Goal: Task Accomplishment & Management: Manage account settings

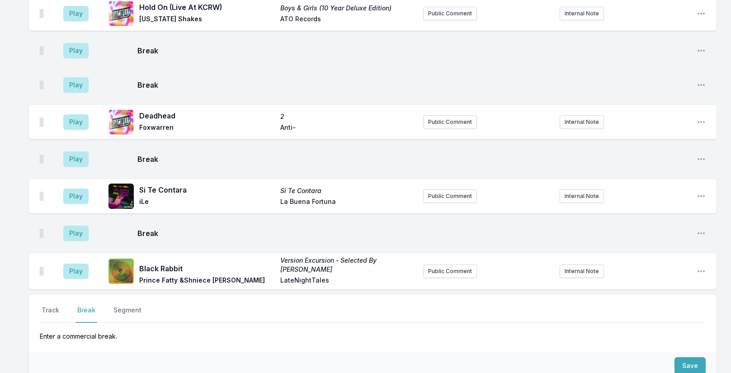
scroll to position [2982, 0]
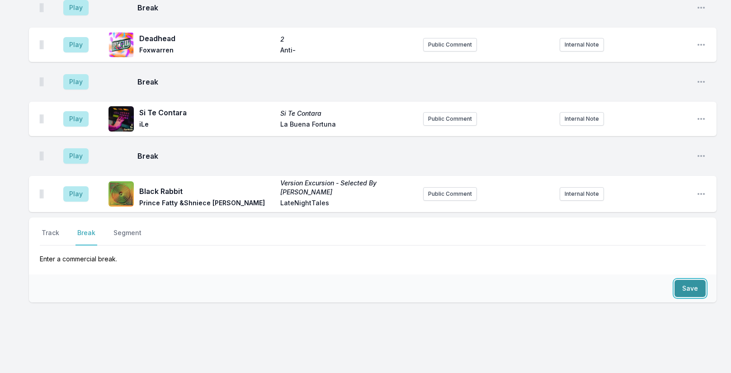
click at [687, 280] on button "Save" at bounding box center [690, 288] width 31 height 17
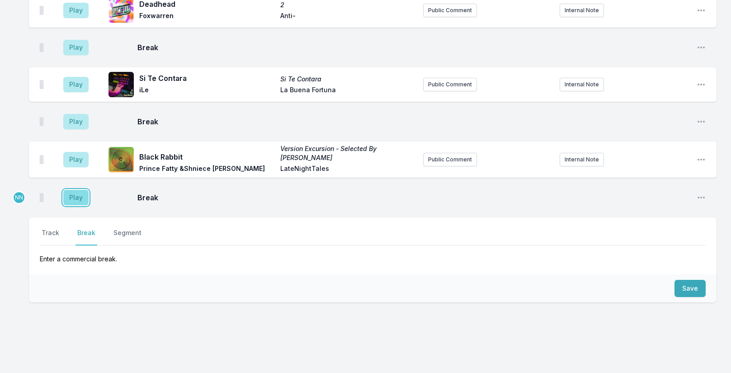
click at [76, 190] on button "Play" at bounding box center [75, 197] width 25 height 15
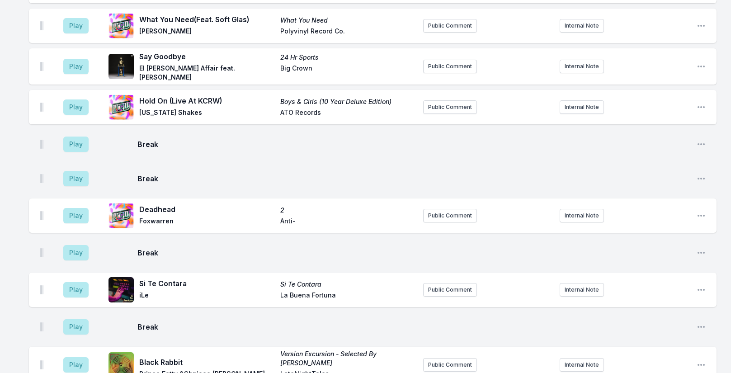
scroll to position [2984, 0]
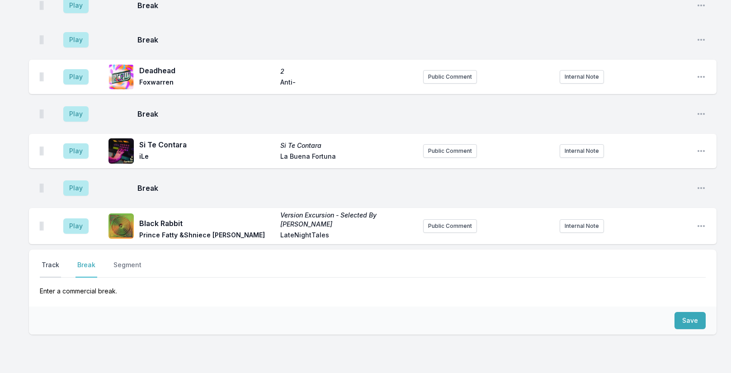
click at [47, 260] on button "Track" at bounding box center [50, 268] width 21 height 17
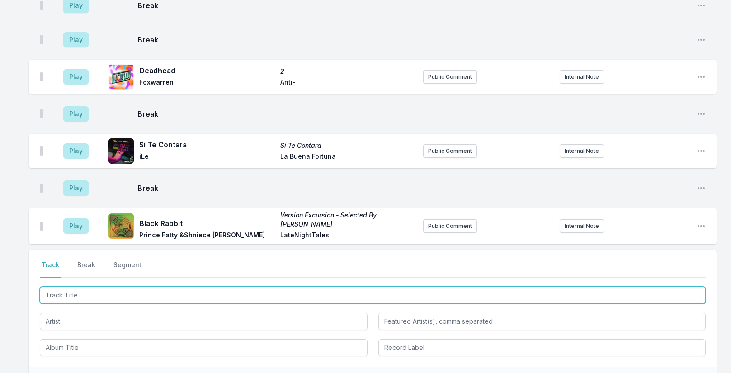
click at [144, 287] on input "Track Title" at bounding box center [373, 295] width 666 height 17
type input "embece"
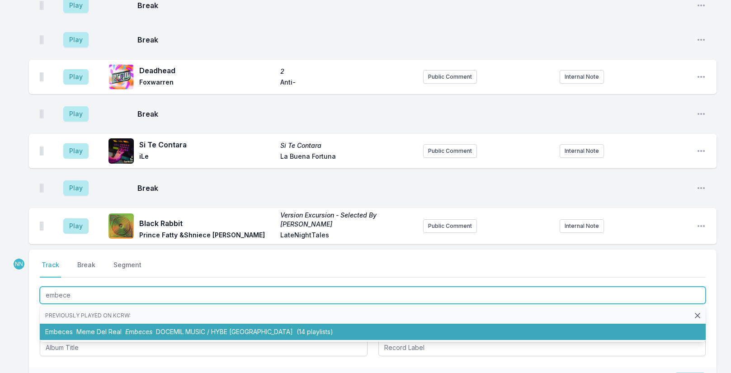
click at [126, 324] on li "Embeces Meme Del Real Embeces DOCEMIL MUSIC / HYBE Latin America (14 playlists)" at bounding box center [373, 332] width 666 height 16
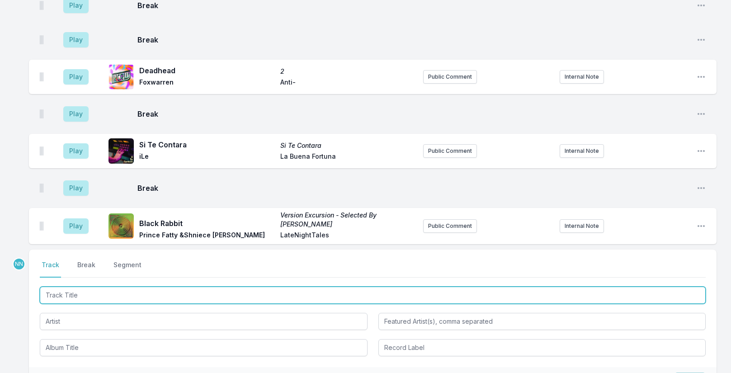
scroll to position [3024, 0]
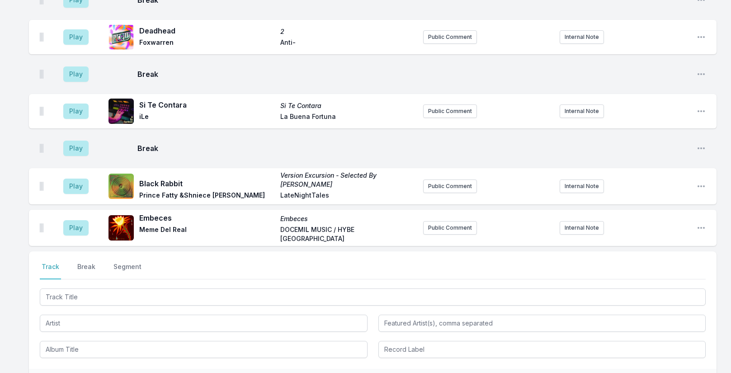
click at [77, 213] on aside "Play" at bounding box center [76, 227] width 51 height 29
click at [74, 220] on button "Play" at bounding box center [75, 227] width 25 height 15
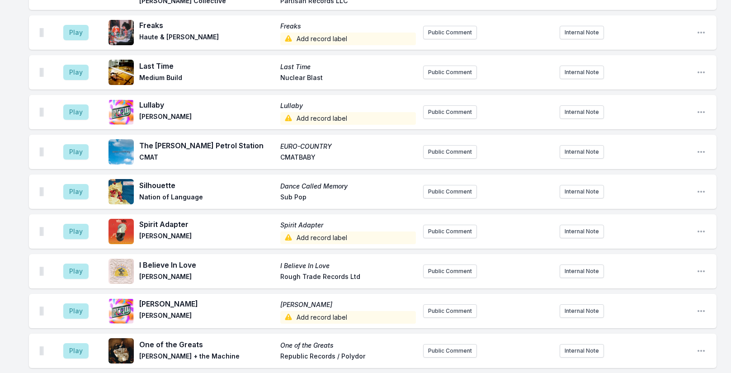
scroll to position [2075, 0]
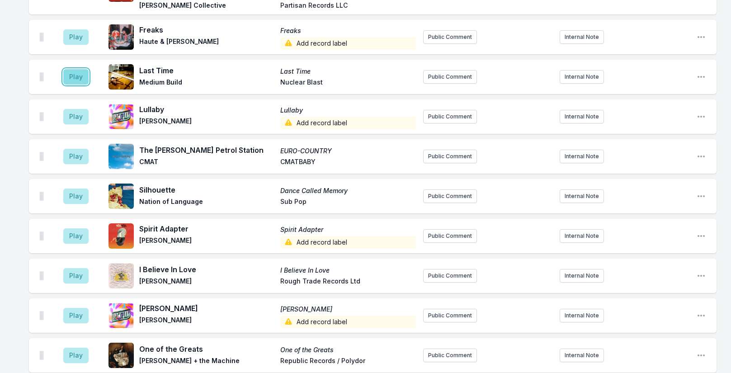
click at [75, 69] on button "Play" at bounding box center [75, 76] width 25 height 15
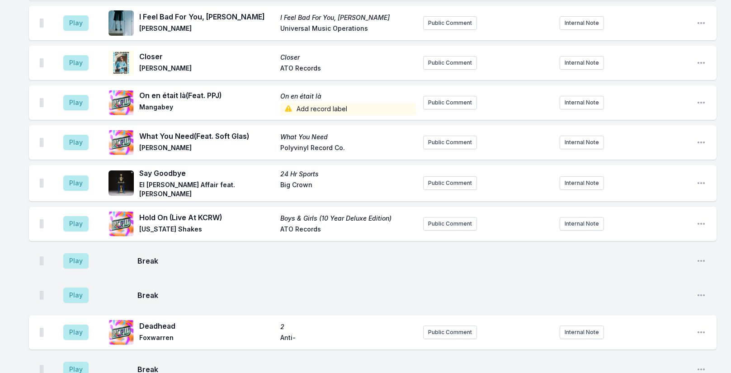
scroll to position [3054, 0]
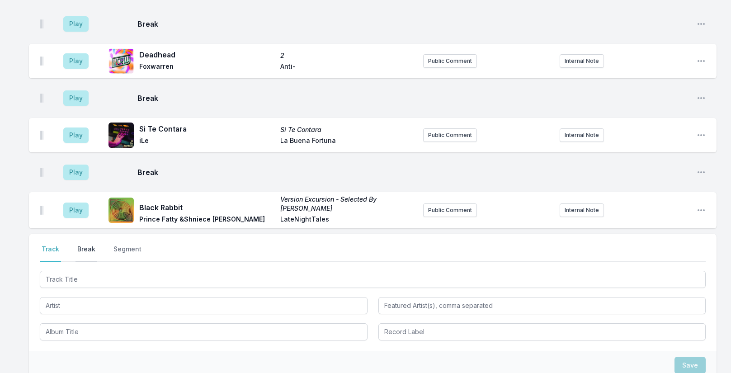
click at [92, 245] on button "Break" at bounding box center [87, 253] width 22 height 17
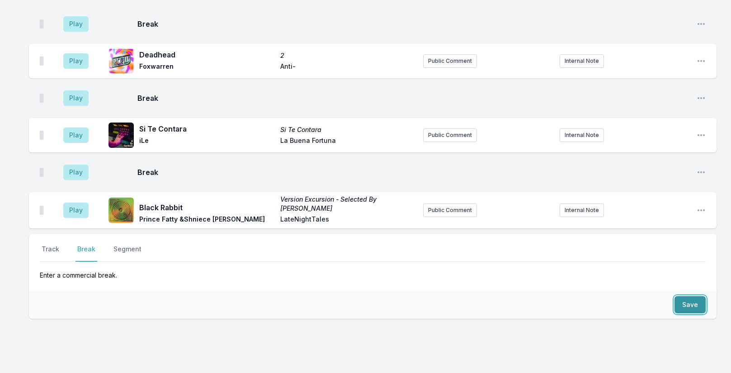
click at [686, 296] on button "Save" at bounding box center [690, 304] width 31 height 17
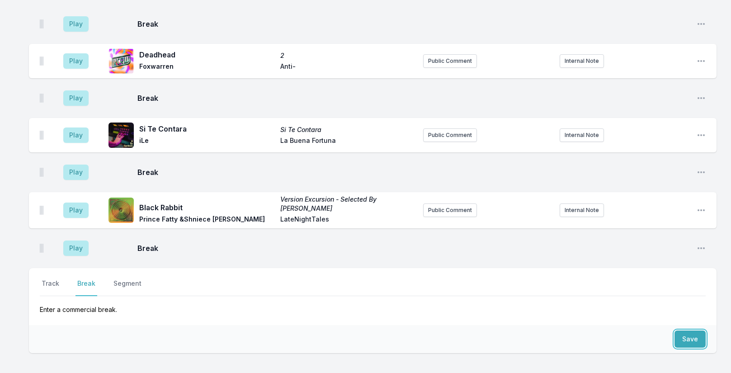
scroll to position [3089, 0]
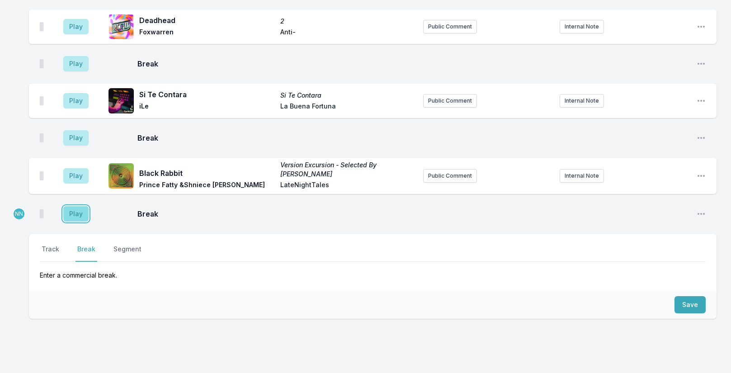
click at [78, 206] on button "Play" at bounding box center [75, 213] width 25 height 15
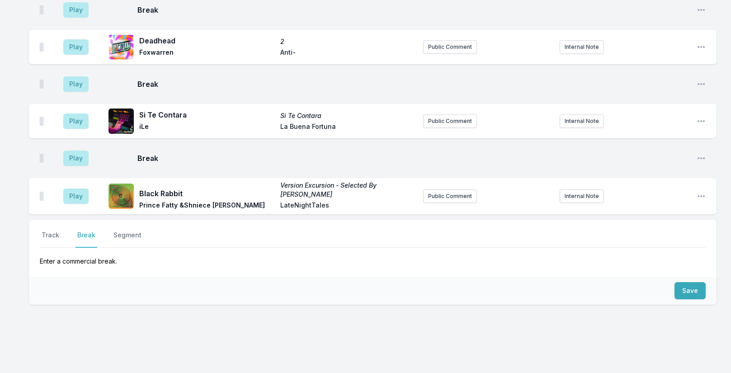
scroll to position [3103, 0]
click at [48, 230] on button "Track" at bounding box center [50, 238] width 21 height 17
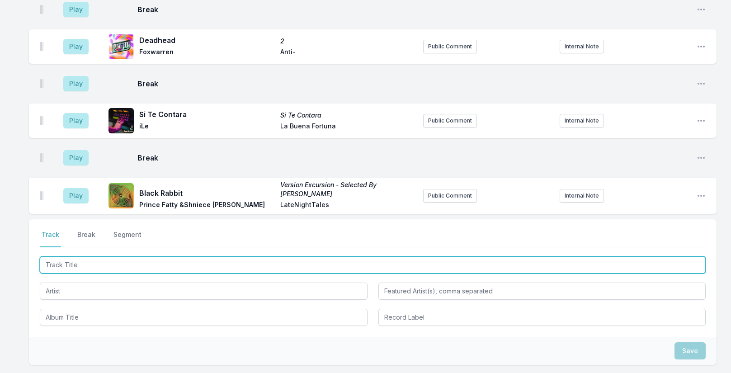
click at [107, 256] on input "Track Title" at bounding box center [373, 264] width 666 height 17
click at [97, 256] on input "Track Title" at bounding box center [373, 264] width 666 height 17
type input "La Ceiba"
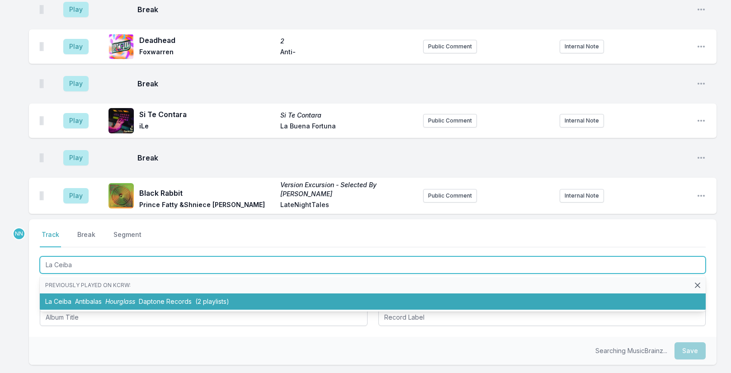
click at [151, 298] on span "Daptone Records" at bounding box center [165, 302] width 53 height 8
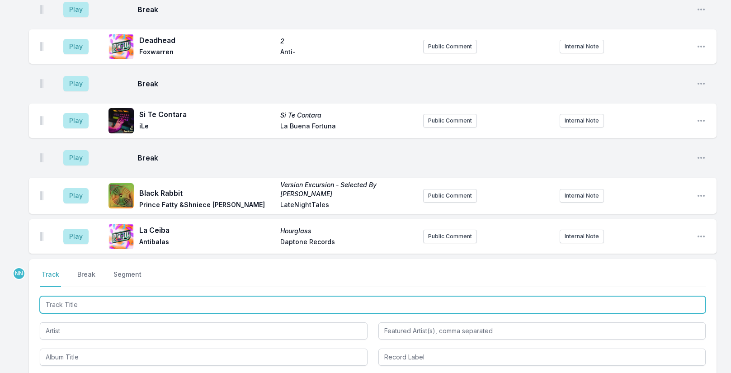
scroll to position [3143, 0]
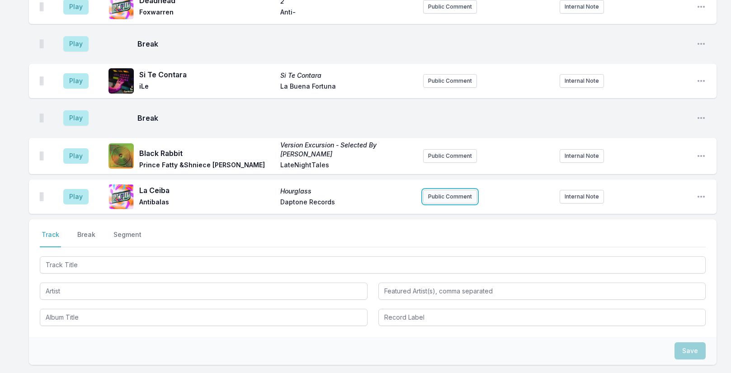
click at [430, 190] on button "Public Comment" at bounding box center [450, 197] width 54 height 14
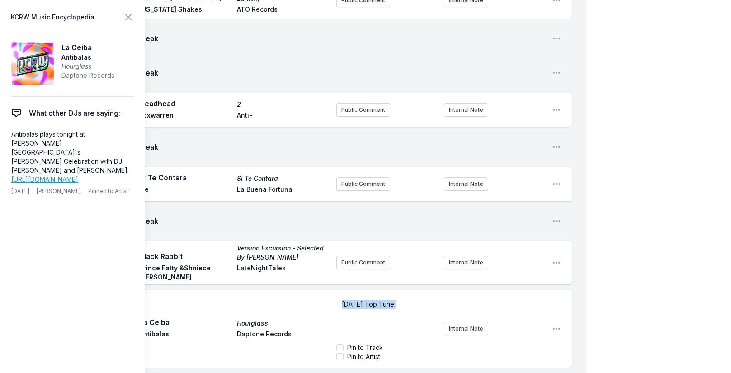
drag, startPoint x: 340, startPoint y: 274, endPoint x: 397, endPoint y: 269, distance: 56.7
click at [397, 296] on div "Today's Top Tune:" at bounding box center [386, 317] width 101 height 43
click at [418, 296] on div "﻿ Today's Top Tune :" at bounding box center [386, 317] width 101 height 43
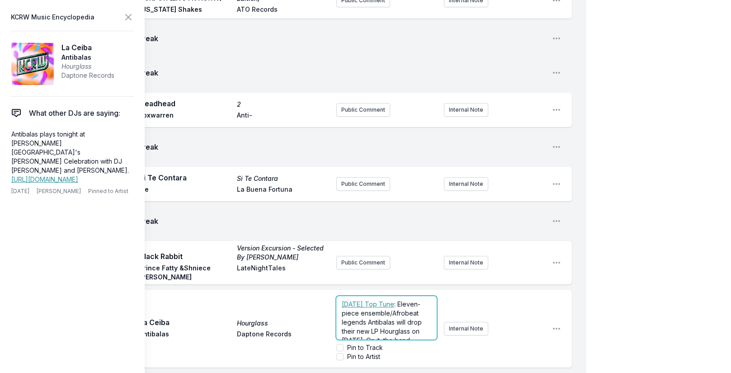
scroll to position [3290, 0]
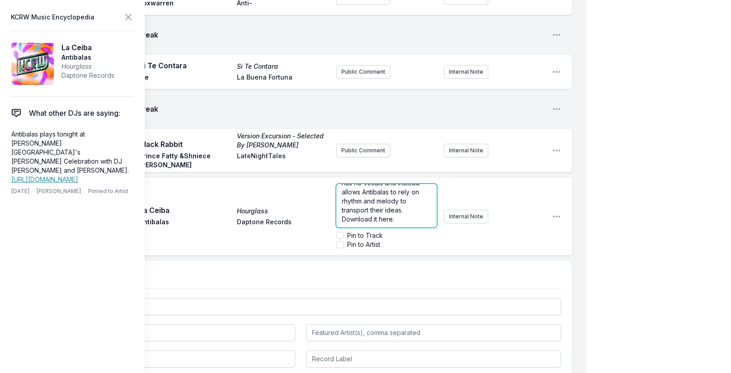
drag, startPoint x: 399, startPoint y: 185, endPoint x: 312, endPoint y: 186, distance: 87.3
click at [312, 186] on div "Play La Ceiba Hourglass Antibalas Daptone Records ﻿ Today's Top Tune : Eleven-p…" at bounding box center [300, 217] width 543 height 78
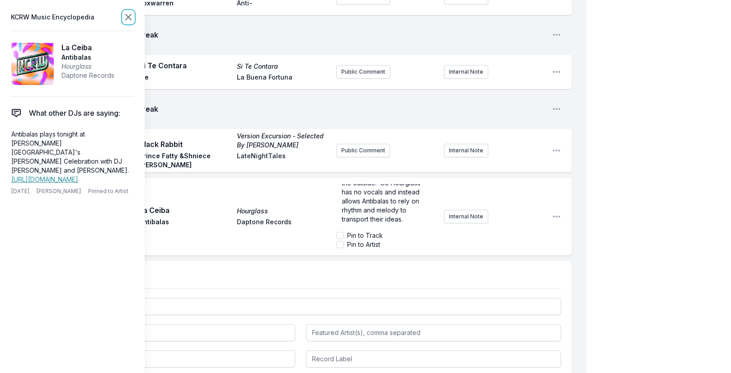
click at [128, 17] on icon at bounding box center [128, 16] width 5 height 5
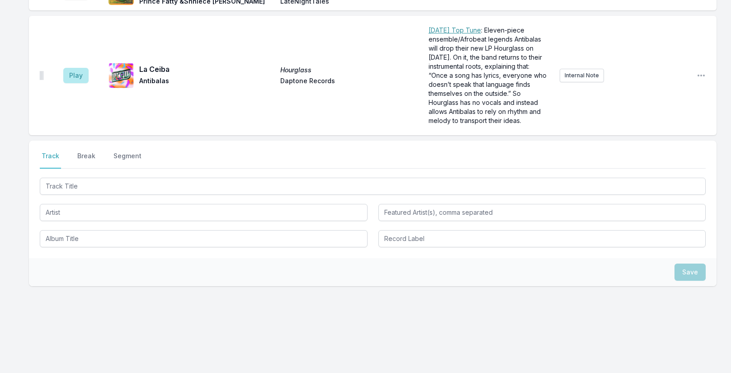
scroll to position [0, 0]
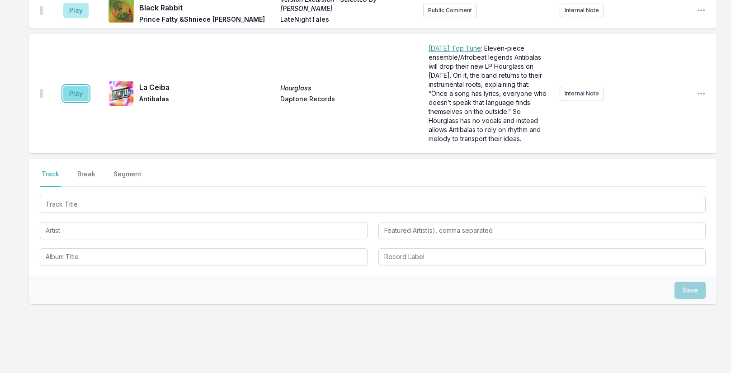
click at [78, 86] on button "Play" at bounding box center [75, 93] width 25 height 15
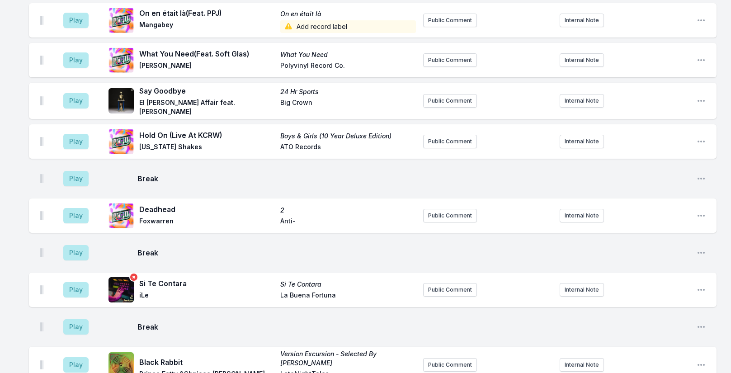
scroll to position [3243, 0]
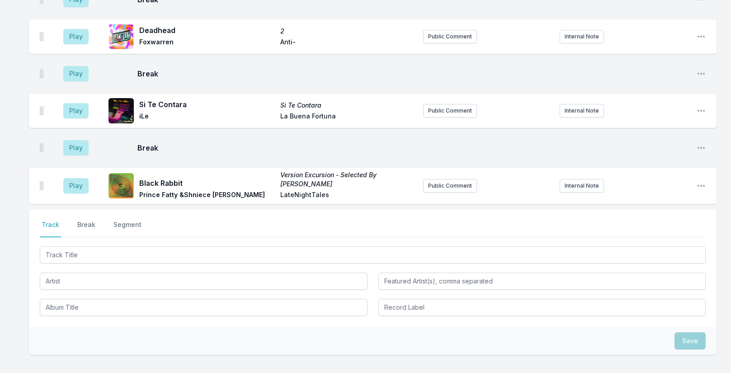
click at [87, 220] on button "Break" at bounding box center [87, 228] width 22 height 17
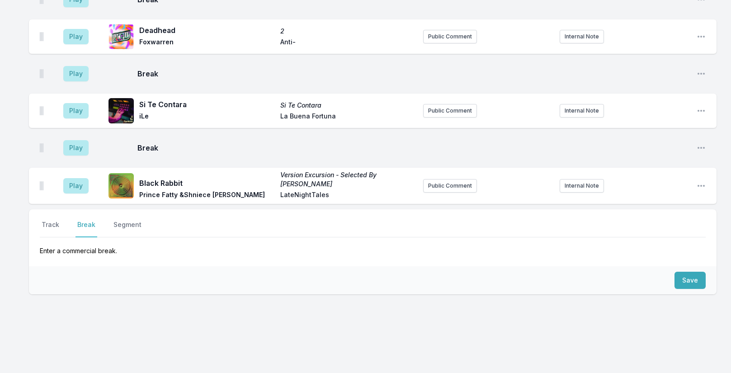
scroll to position [3234, 0]
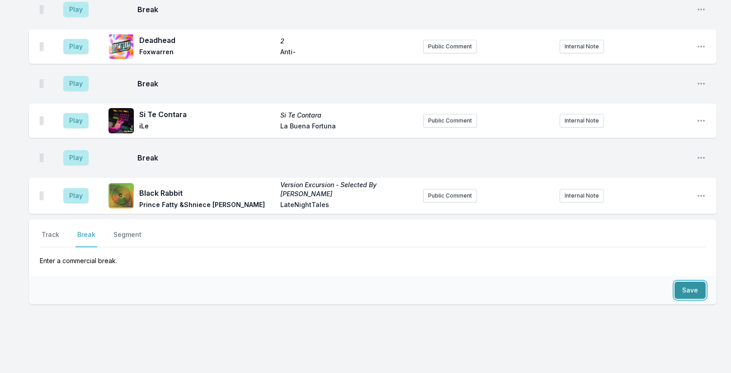
click at [696, 282] on button "Save" at bounding box center [690, 290] width 31 height 17
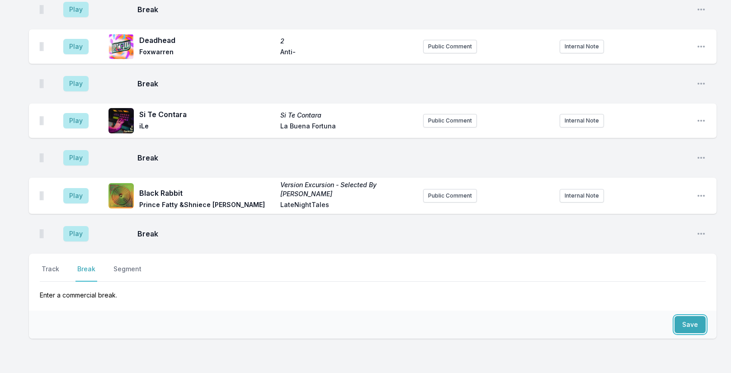
scroll to position [3268, 0]
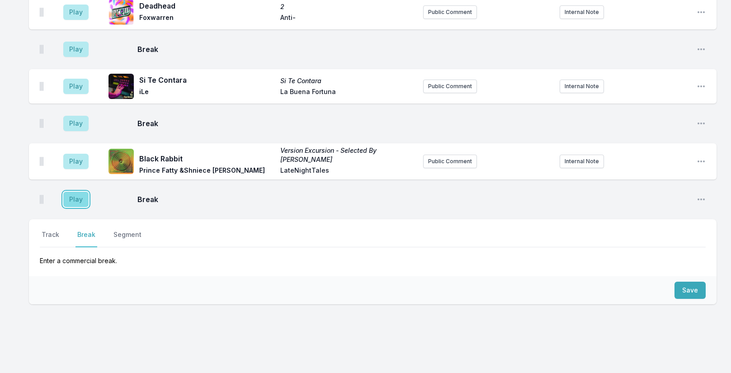
click at [73, 192] on button "Play" at bounding box center [75, 199] width 25 height 15
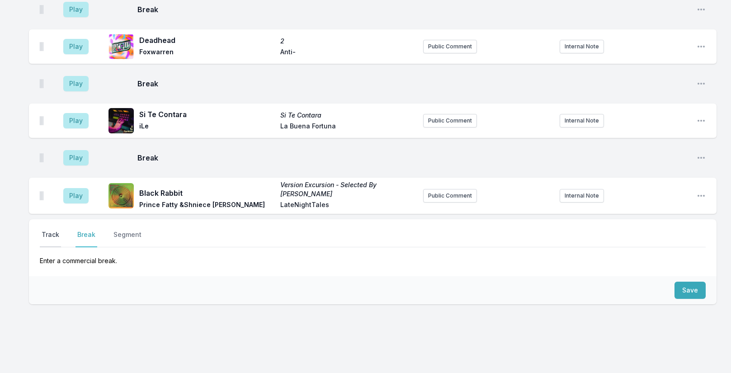
click at [51, 230] on button "Track" at bounding box center [50, 238] width 21 height 17
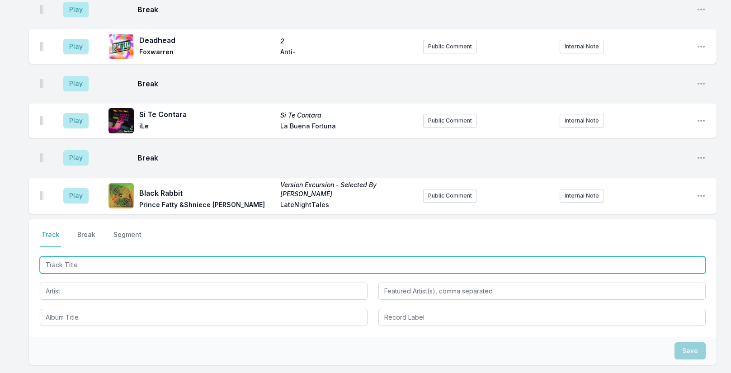
drag, startPoint x: 134, startPoint y: 246, endPoint x: 134, endPoint y: 232, distance: 13.6
click at [134, 256] on input "Track Title" at bounding box center [373, 264] width 666 height 17
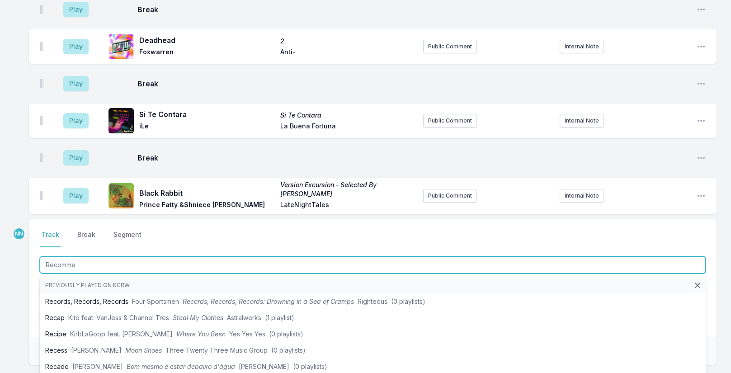
type input "Recommen"
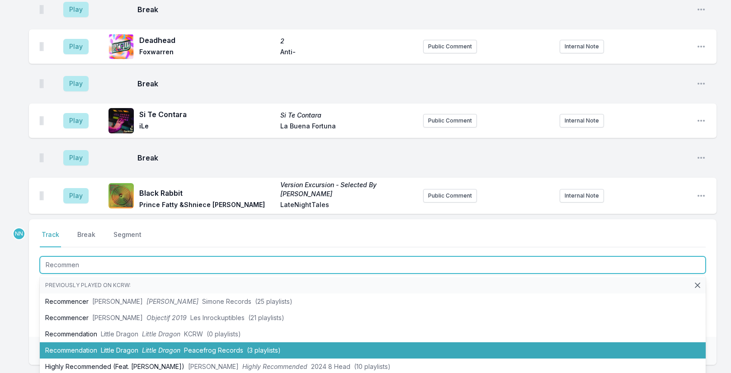
click at [99, 342] on li "Recommendation Little Dragon Little Dragon Peacefrog Records (3 playlists)" at bounding box center [373, 350] width 666 height 16
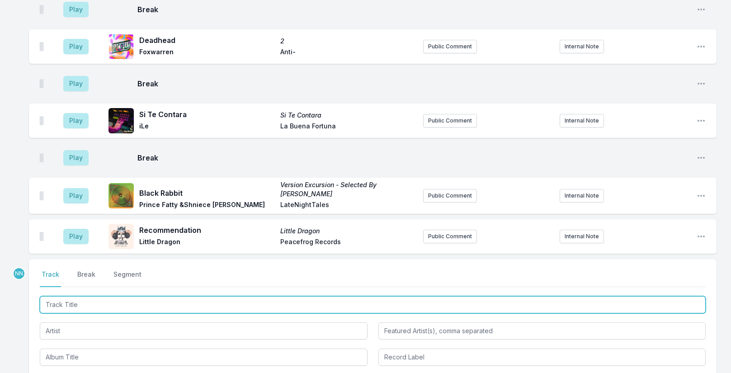
scroll to position [3308, 0]
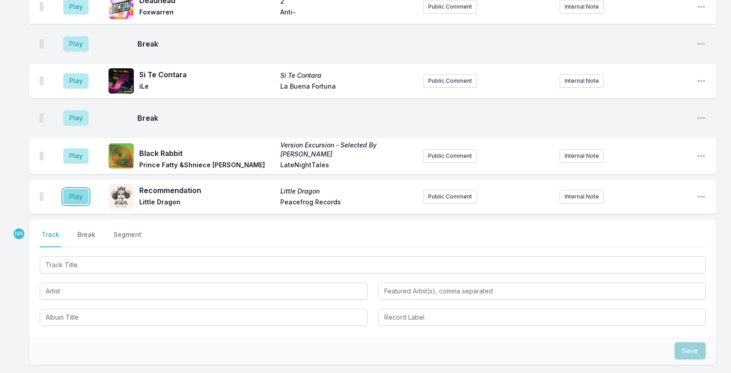
click at [76, 189] on button "Play" at bounding box center [75, 196] width 25 height 15
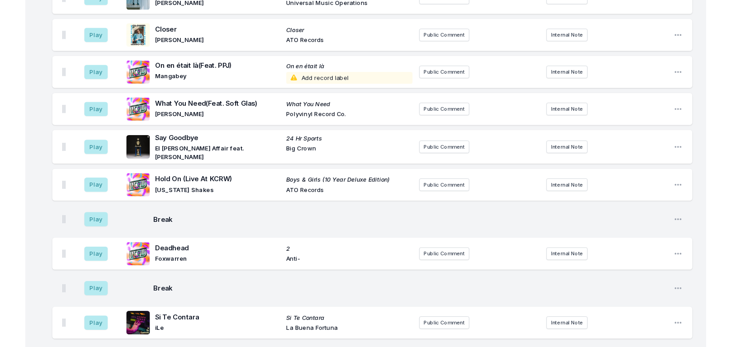
scroll to position [1604, 0]
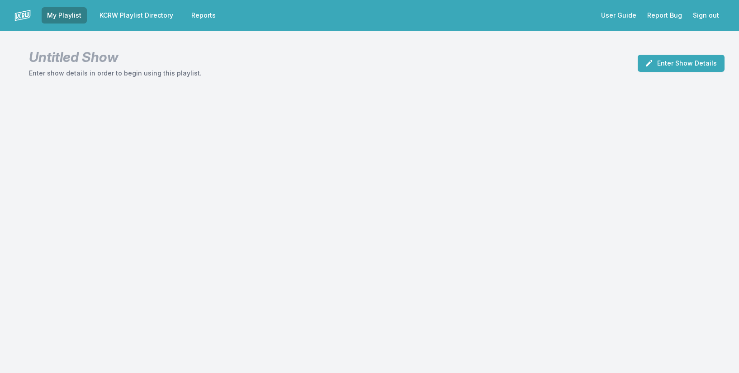
click at [150, 16] on link "KCRW Playlist Directory" at bounding box center [136, 15] width 85 height 16
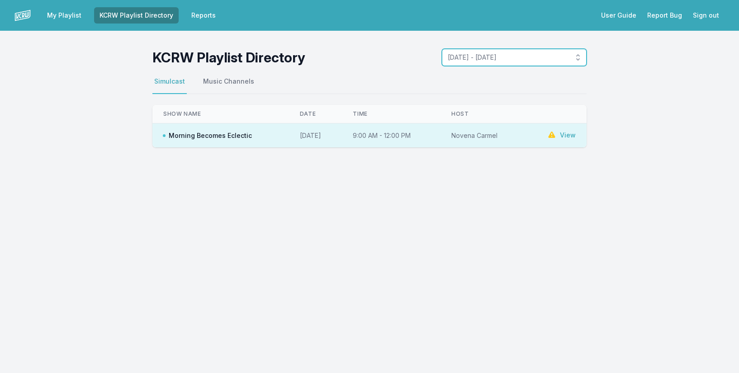
click at [515, 55] on span "[DATE] - [DATE]" at bounding box center [508, 57] width 120 height 9
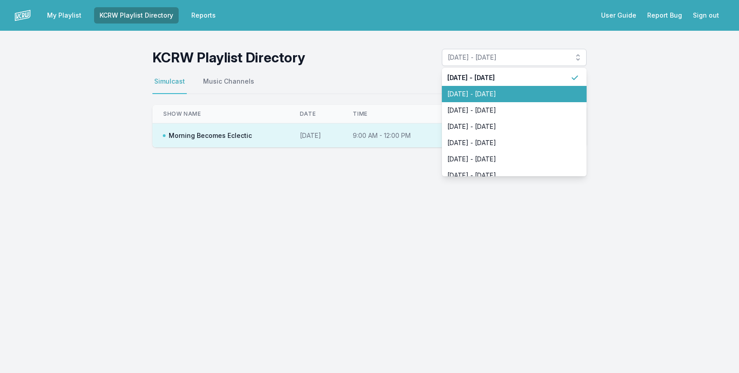
click at [498, 90] on span "[DATE] - [DATE]" at bounding box center [508, 94] width 123 height 9
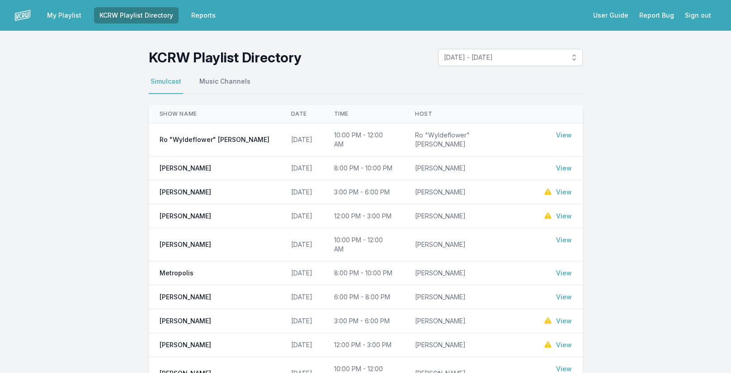
click at [567, 236] on link "View" at bounding box center [564, 240] width 16 height 9
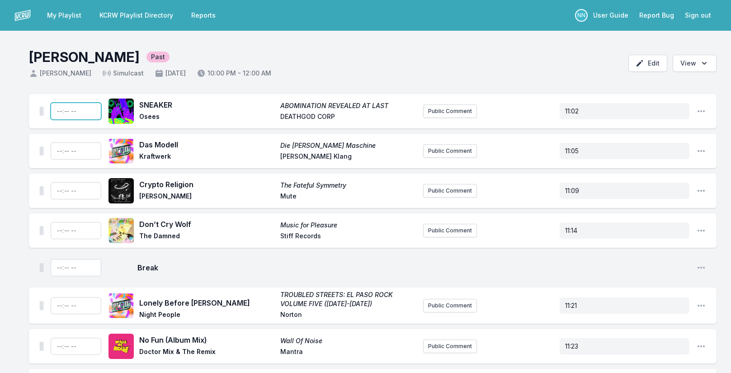
click at [56, 111] on input "Timestamp" at bounding box center [76, 111] width 51 height 17
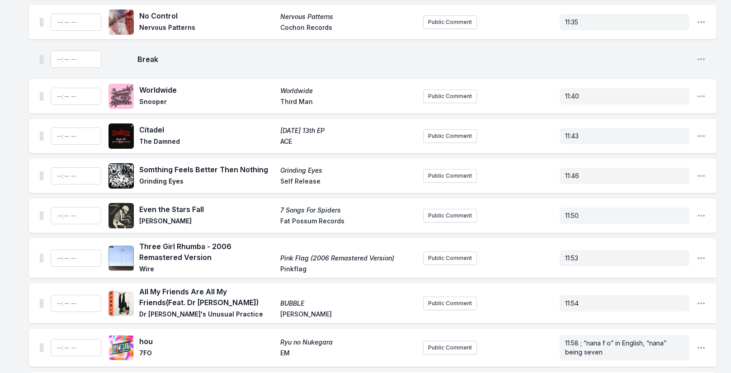
scroll to position [633, 0]
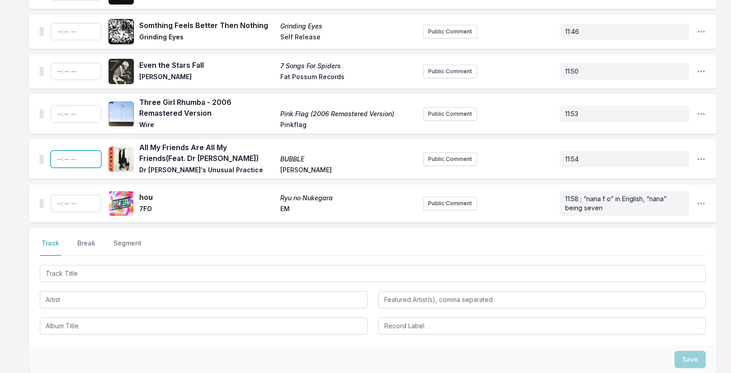
click at [56, 161] on input "Timestamp" at bounding box center [76, 159] width 51 height 17
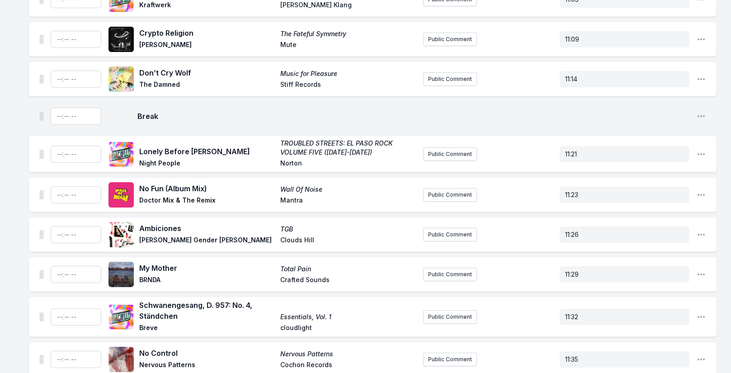
scroll to position [0, 0]
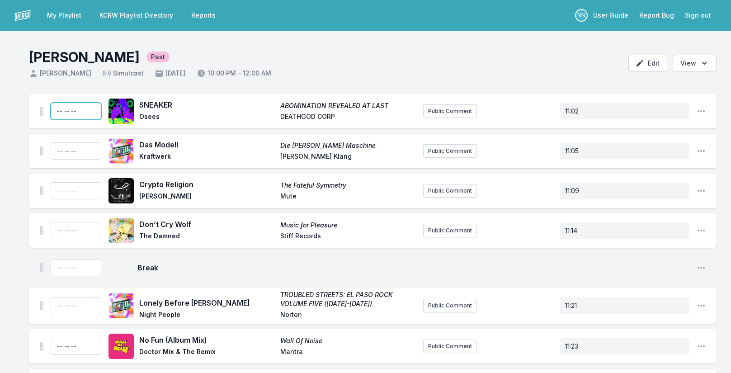
click at [57, 112] on input "Timestamp" at bounding box center [76, 111] width 51 height 17
type input "23:00"
click at [58, 150] on input "Timestamp" at bounding box center [76, 150] width 51 height 17
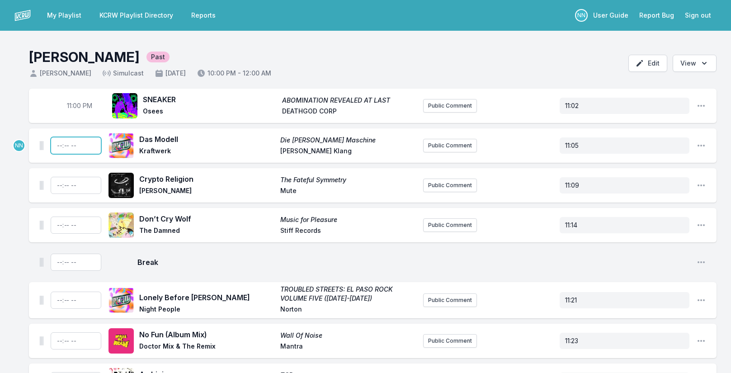
type input "23:03"
click at [52, 183] on input "Timestamp" at bounding box center [76, 185] width 51 height 17
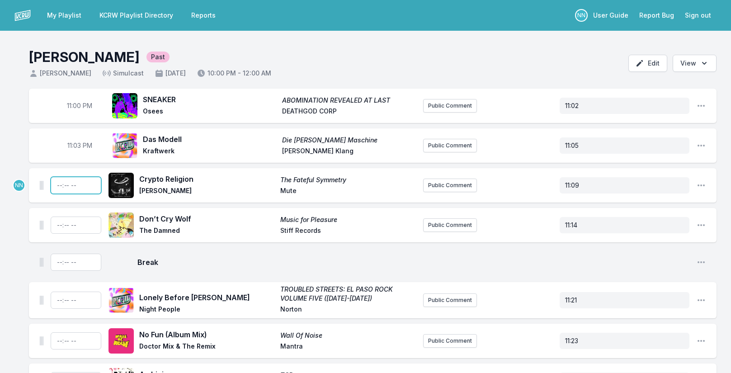
type input "23:07"
click at [56, 225] on input "Timestamp" at bounding box center [76, 225] width 51 height 17
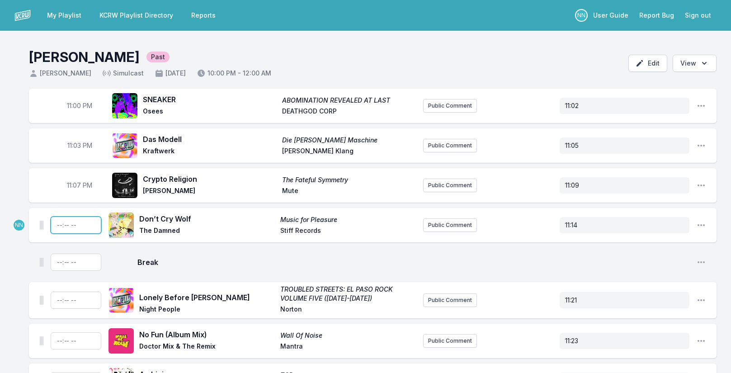
type input "23:12"
click at [56, 261] on input "Timestamp" at bounding box center [76, 262] width 51 height 17
type input "23:18"
click at [57, 301] on input "Timestamp" at bounding box center [76, 300] width 51 height 17
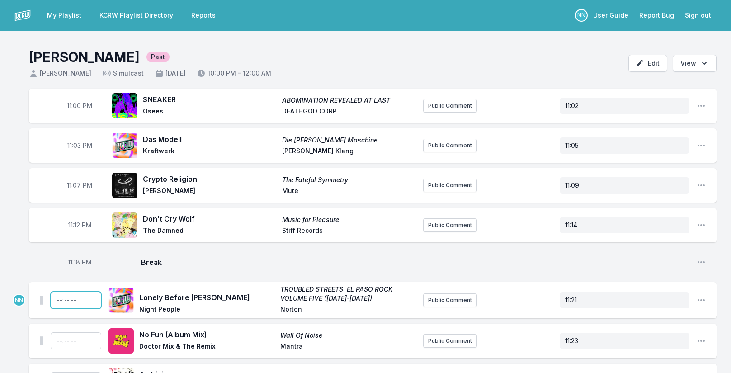
type input "23:19"
click at [59, 339] on input "Timestamp" at bounding box center [76, 340] width 51 height 17
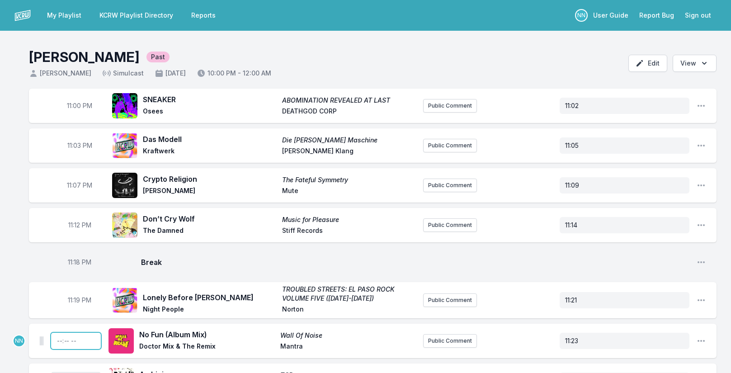
type input "23:21"
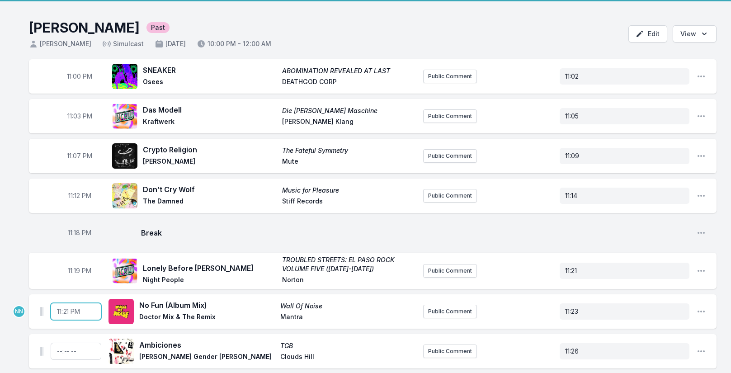
scroll to position [45, 0]
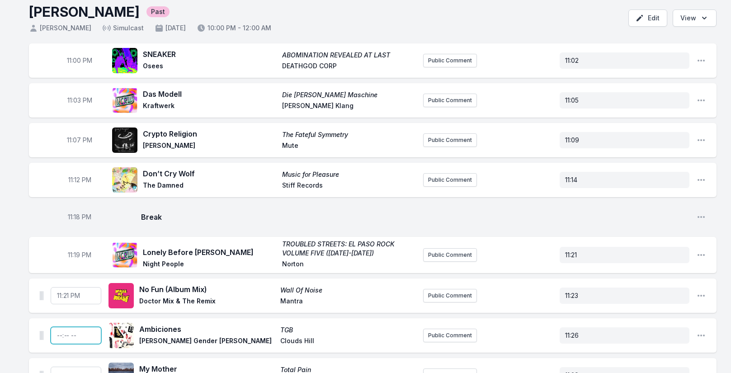
click at [54, 338] on input "Timestamp" at bounding box center [76, 335] width 51 height 17
type input "23:24"
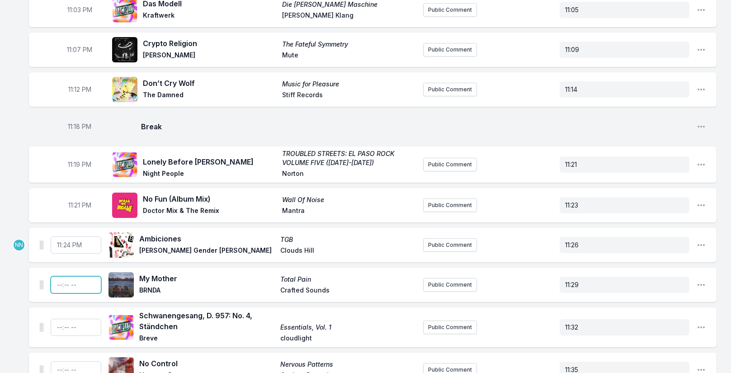
click at [58, 281] on input "Timestamp" at bounding box center [76, 284] width 51 height 17
type input "23:27"
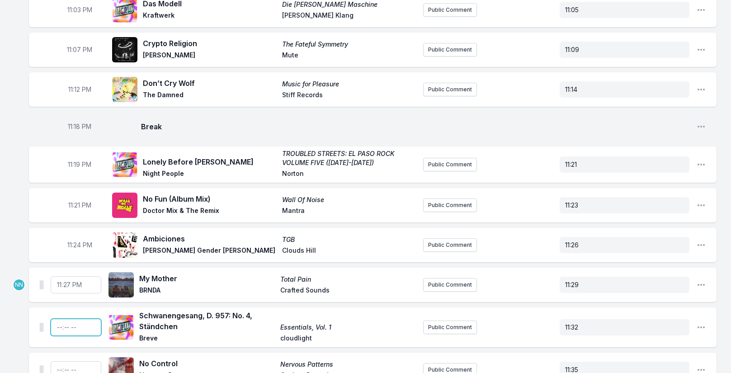
click at [53, 326] on input "Timestamp" at bounding box center [76, 327] width 51 height 17
type input "23:30"
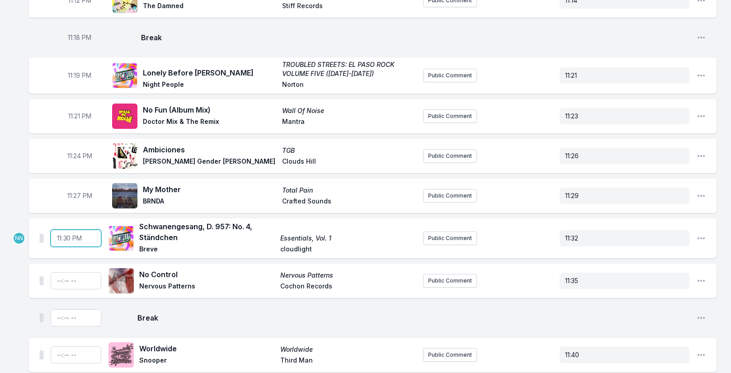
scroll to position [226, 0]
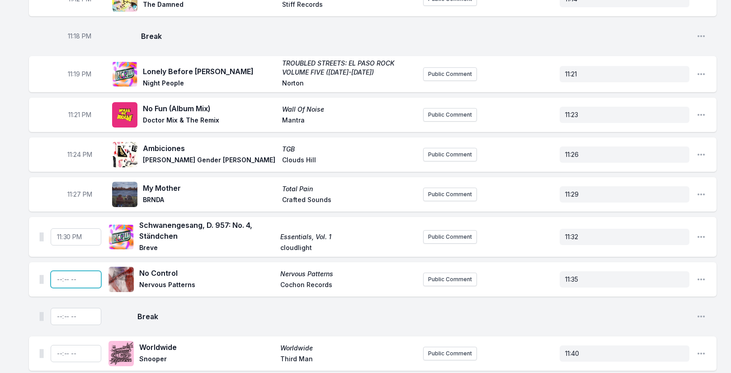
click at [56, 277] on input "Timestamp" at bounding box center [76, 279] width 51 height 17
type input "23:33"
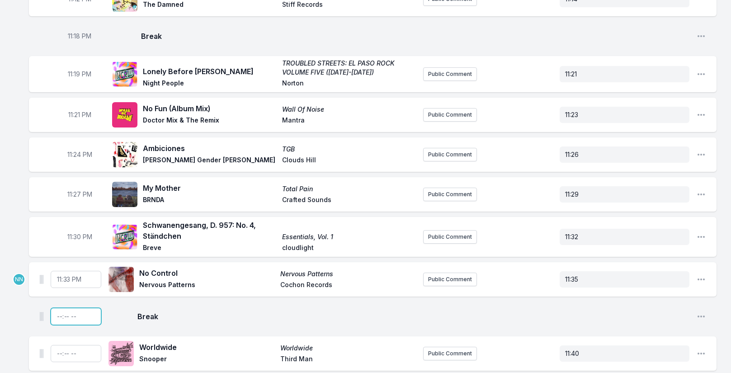
click at [54, 315] on input "Timestamp" at bounding box center [76, 316] width 51 height 17
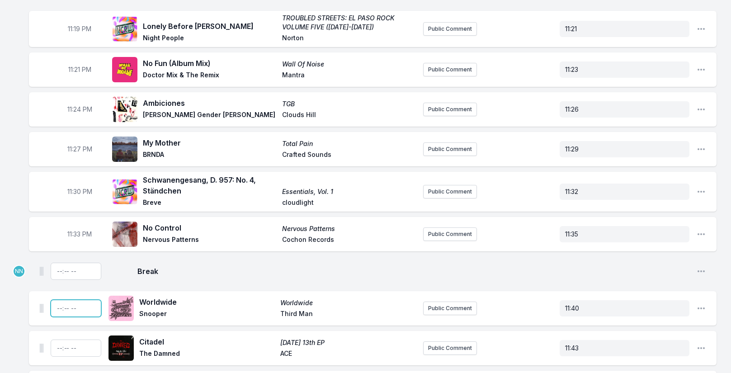
click at [55, 308] on input "Timestamp" at bounding box center [76, 308] width 51 height 17
type input "23:38"
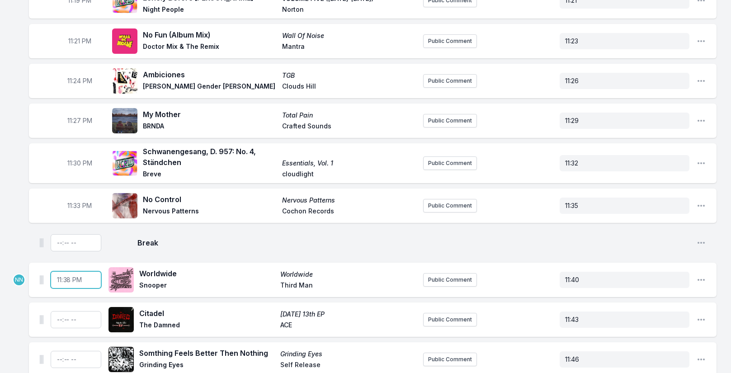
scroll to position [317, 0]
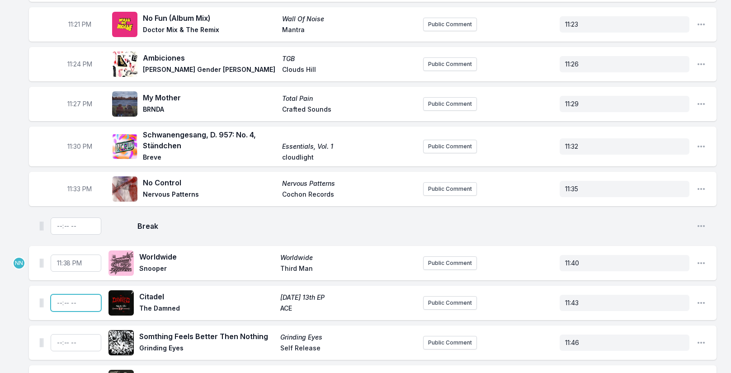
click at [59, 307] on input "Timestamp" at bounding box center [76, 302] width 51 height 17
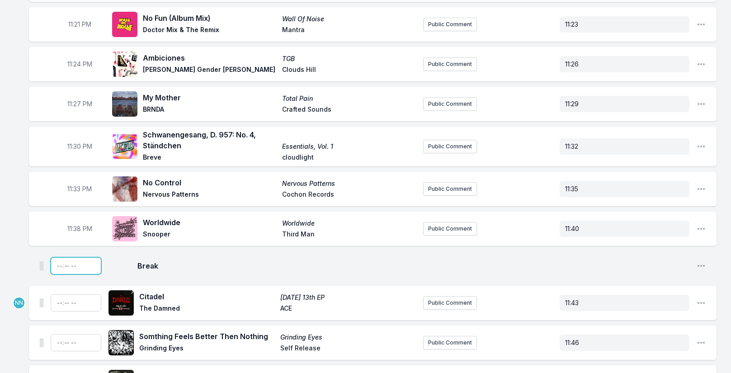
click at [69, 265] on input "Timestamp" at bounding box center [76, 265] width 51 height 17
click at [75, 267] on input "Timestamp" at bounding box center [76, 265] width 51 height 17
type input "23:37"
click at [24, 285] on div "11:00 PM SNEAKER ABOMINATION REVEALED AT LAST Osees DEATHGOD CORP Public Commen…" at bounding box center [365, 271] width 731 height 999
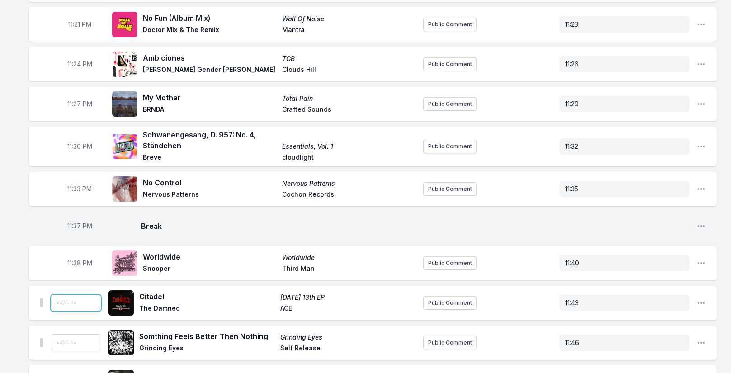
click at [60, 301] on input "Timestamp" at bounding box center [76, 302] width 51 height 17
type input "23:41"
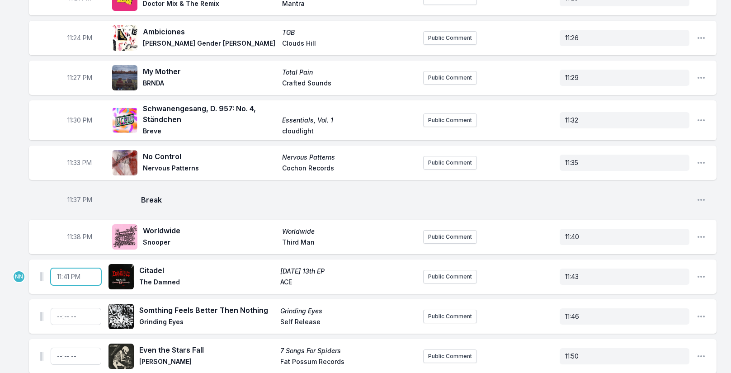
scroll to position [407, 0]
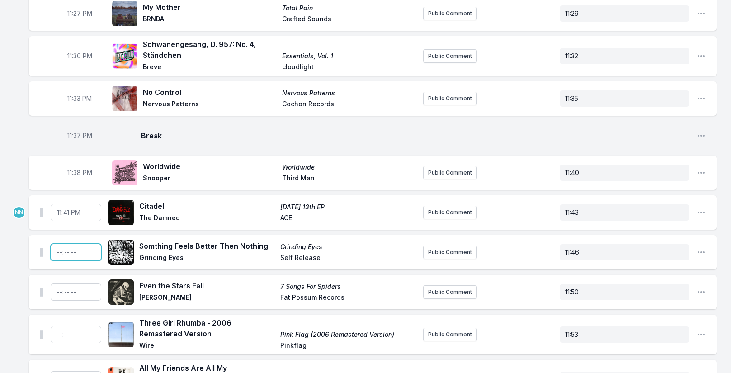
click at [59, 251] on input "Timestamp" at bounding box center [76, 252] width 51 height 17
type input "23:44"
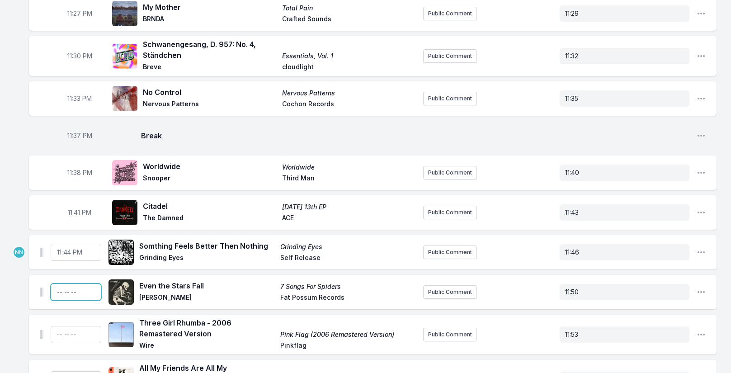
click at [58, 293] on input "Timestamp" at bounding box center [76, 292] width 51 height 17
type input "23:48"
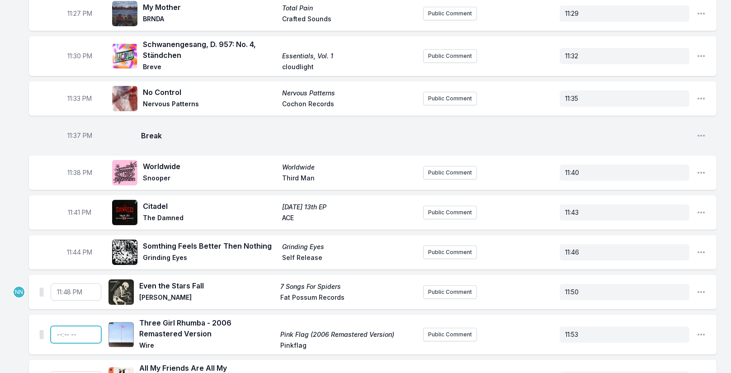
click at [57, 336] on input "Timestamp" at bounding box center [76, 334] width 51 height 17
type input "23:51"
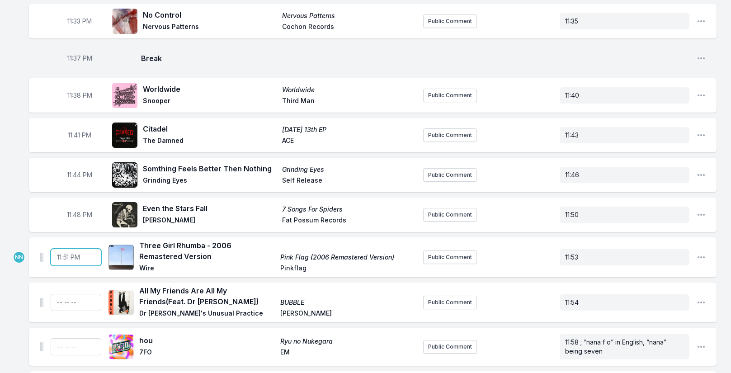
scroll to position [497, 0]
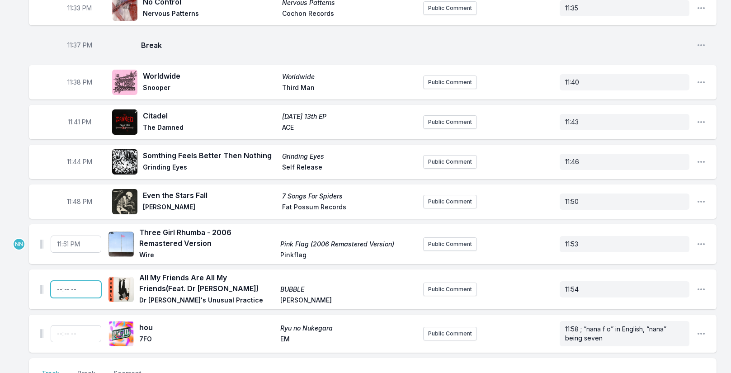
click at [57, 288] on input "Timestamp" at bounding box center [76, 289] width 51 height 17
type input "23:52"
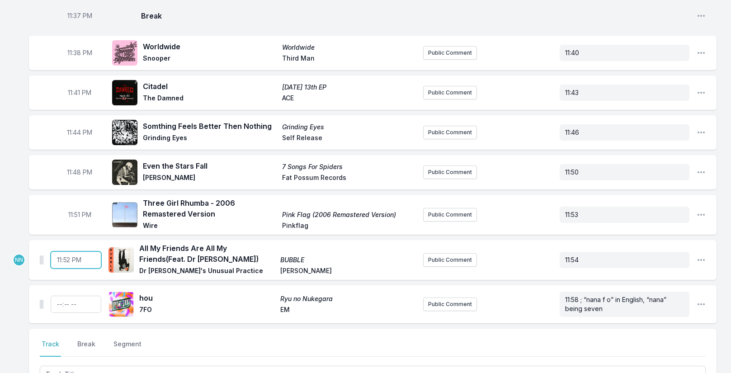
scroll to position [543, 0]
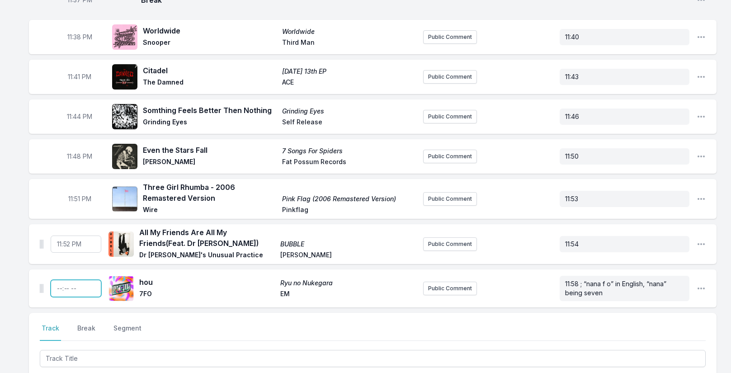
click at [56, 290] on input "Timestamp" at bounding box center [76, 288] width 51 height 17
type input "23:56"
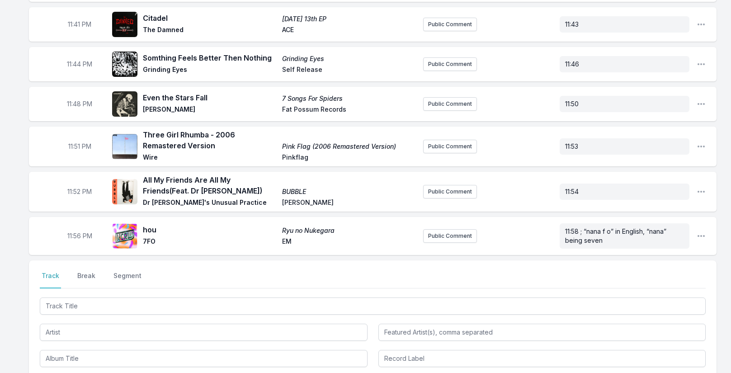
scroll to position [715, 0]
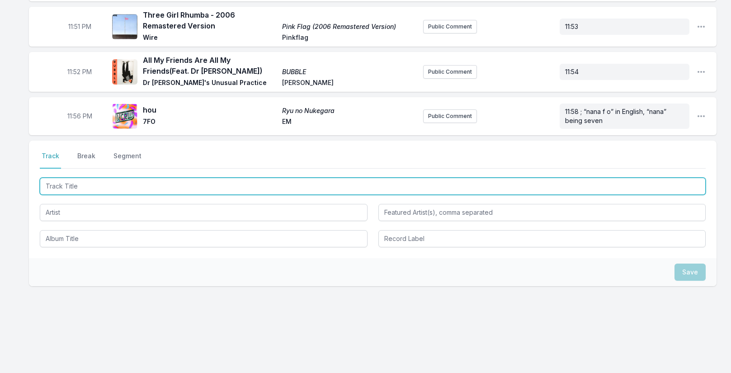
click at [90, 187] on input "Track Title" at bounding box center [373, 186] width 666 height 17
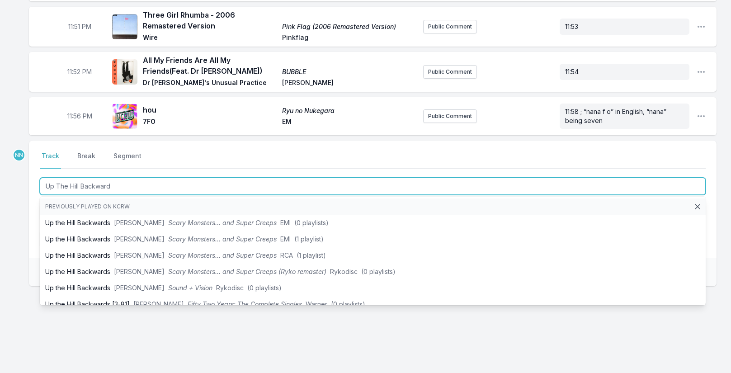
type input "Up The Hill Backwards"
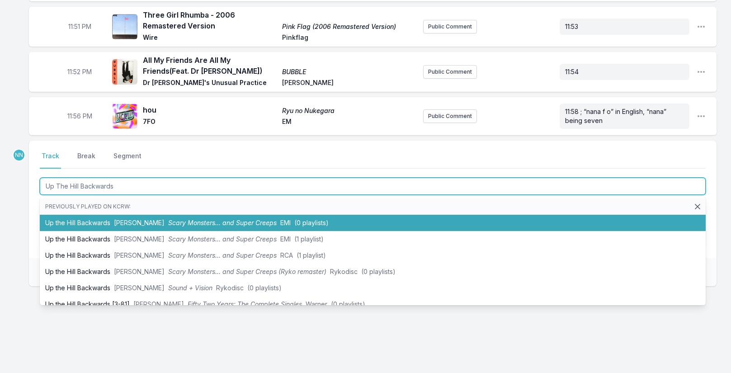
click at [129, 223] on span "[PERSON_NAME]" at bounding box center [139, 223] width 51 height 8
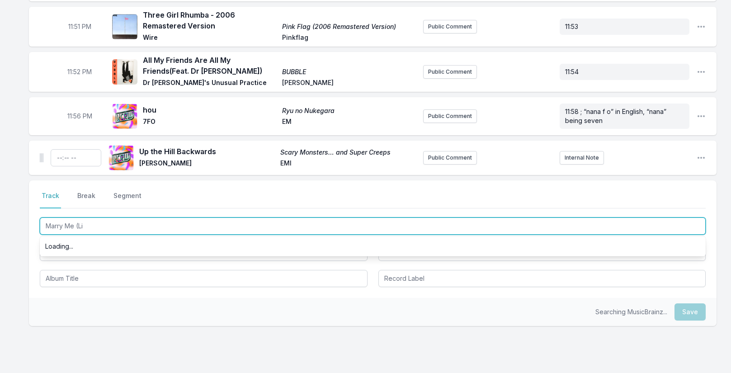
type input "Marry Me (Lie"
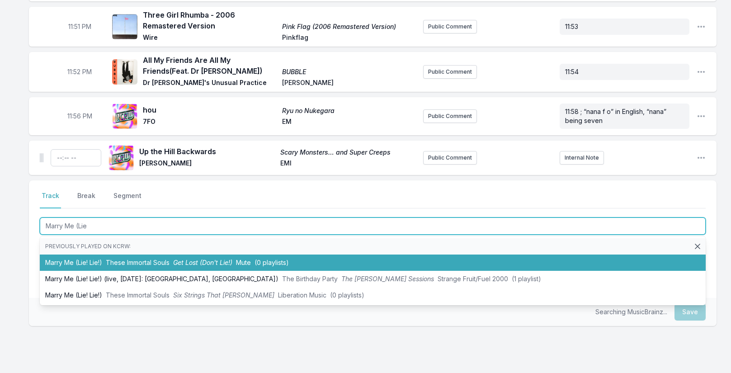
click at [102, 261] on li "Marry Me (Lie! Lie!) These Immortal Souls Get Lost (Don't Lie!) Mute (0 playlis…" at bounding box center [373, 263] width 666 height 16
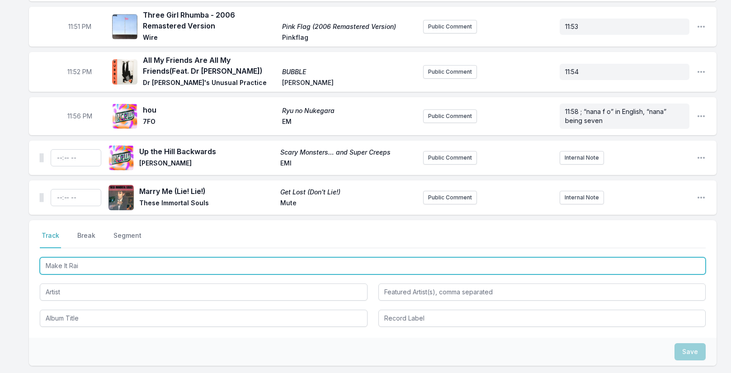
type input "Make It Rain"
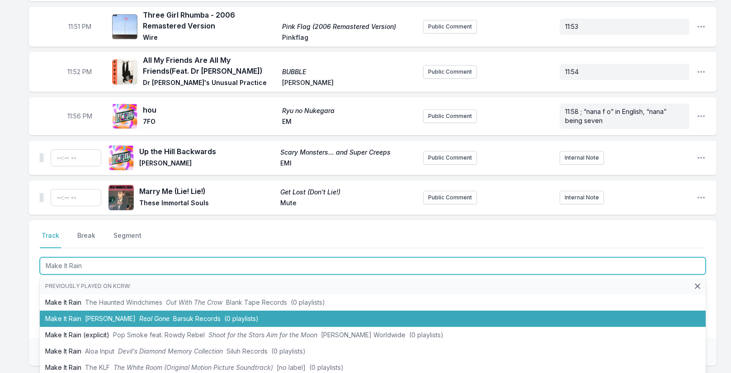
click at [68, 321] on li "Make It Rain Tom Waits Real Gone Barsuk Records (0 playlists)" at bounding box center [373, 319] width 666 height 16
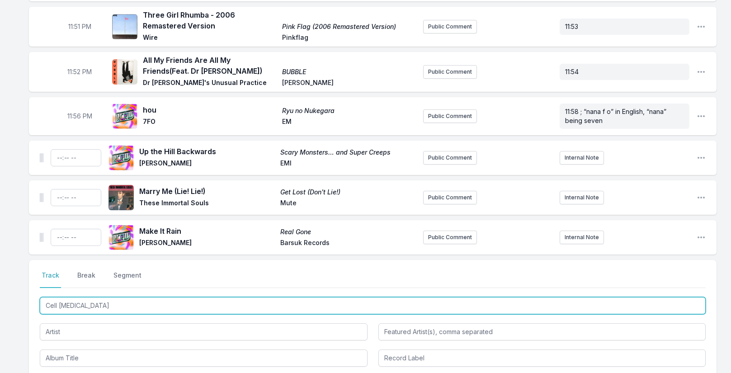
type input "Cell [MEDICAL_DATA]"
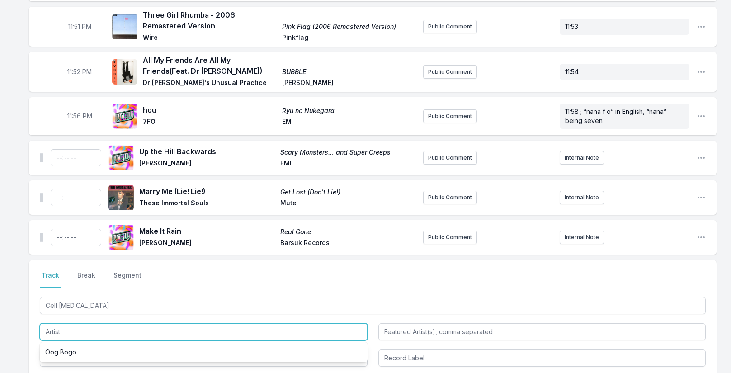
click at [80, 328] on input "Artist" at bounding box center [204, 331] width 328 height 17
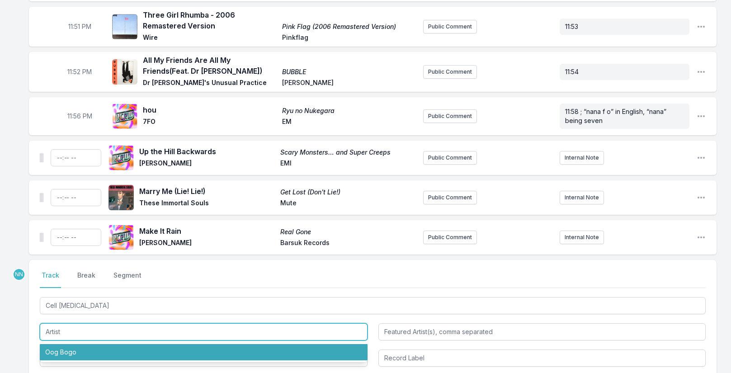
click at [79, 353] on li "Oog Bogo" at bounding box center [204, 352] width 328 height 16
type input "Oog Bogo"
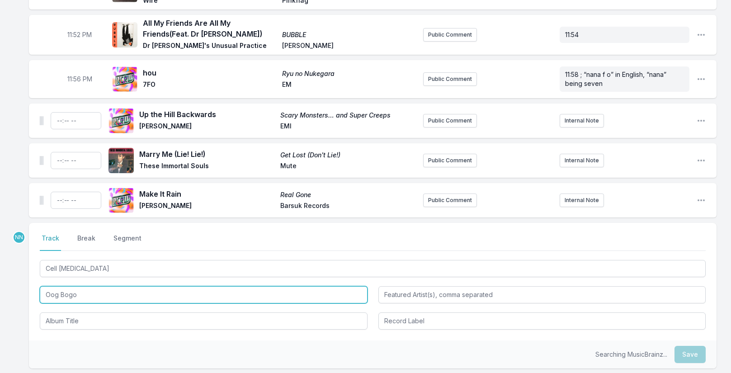
scroll to position [805, 0]
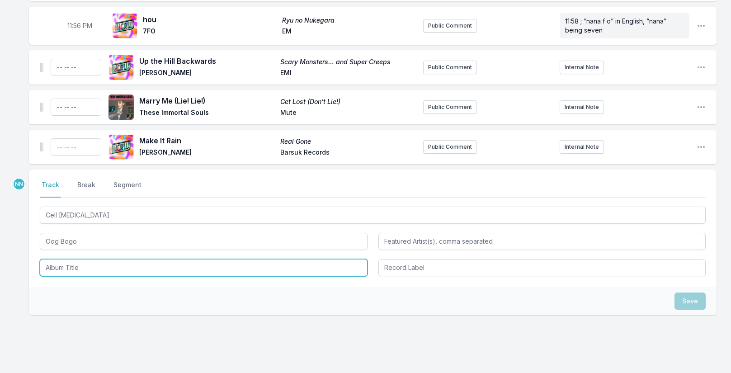
click at [73, 267] on input "Album Title" at bounding box center [204, 267] width 328 height 17
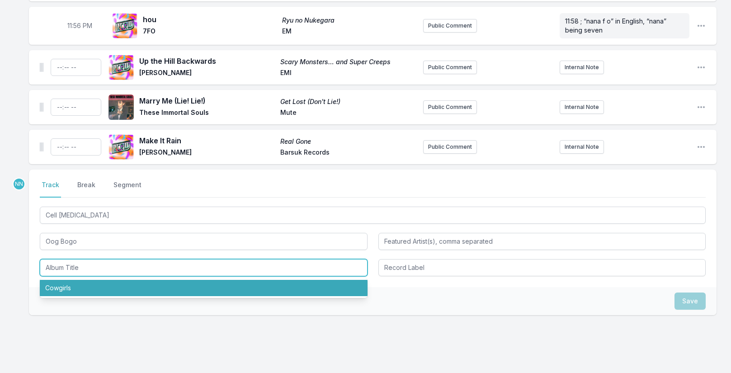
click at [66, 288] on li "Cowgirls" at bounding box center [204, 288] width 328 height 16
type input "Cowgirls"
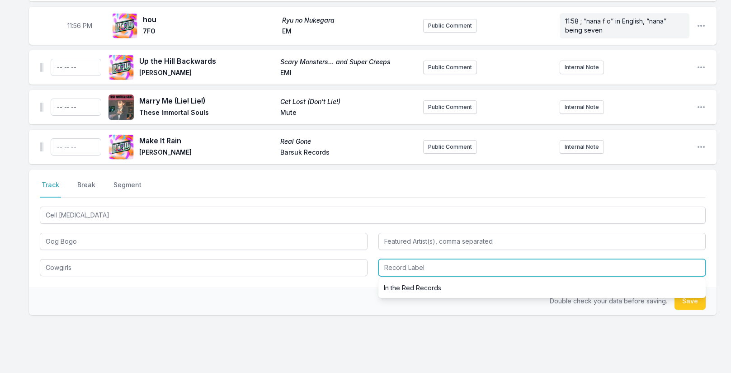
click at [393, 273] on input "Record Label" at bounding box center [542, 267] width 328 height 17
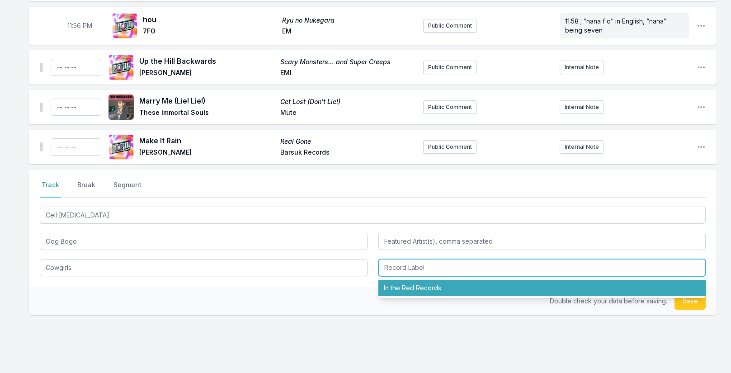
click at [418, 290] on li "In the Red Records" at bounding box center [542, 288] width 328 height 16
type input "In the Red Records"
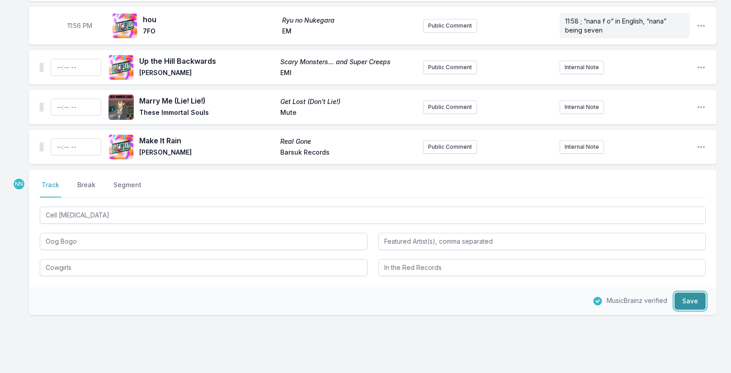
click at [693, 303] on button "Save" at bounding box center [690, 301] width 31 height 17
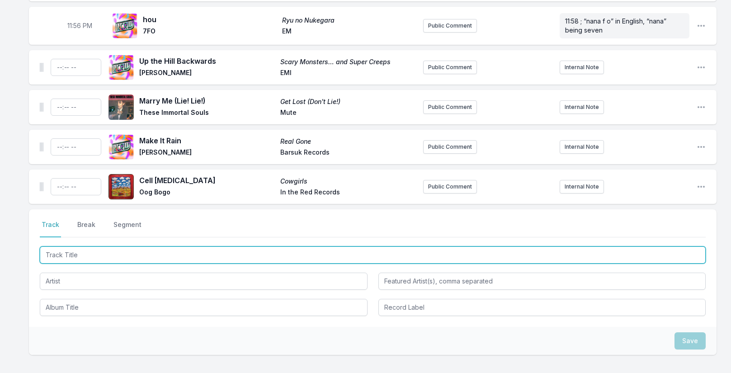
click at [92, 255] on input "Track Title" at bounding box center [373, 254] width 666 height 17
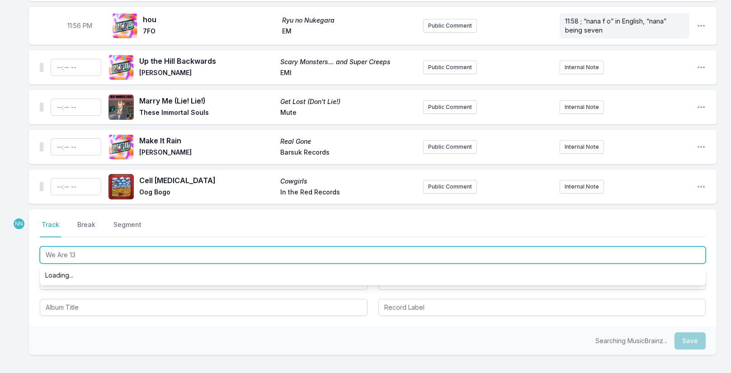
type input "We Are 138"
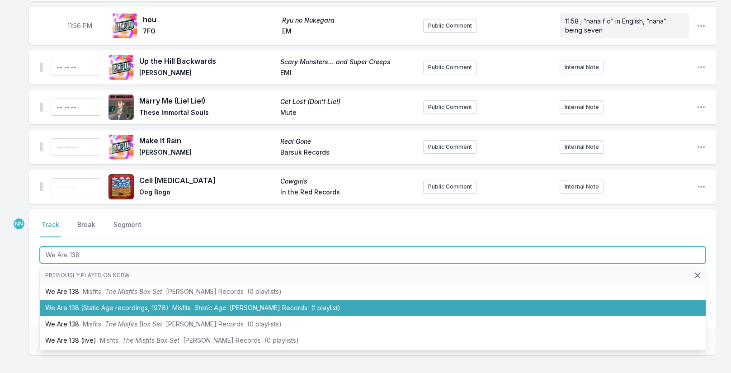
click at [109, 308] on li "We Are 138 (Static Age recordings, 1978) Misfits Static Age Caroline Records (1…" at bounding box center [373, 308] width 666 height 16
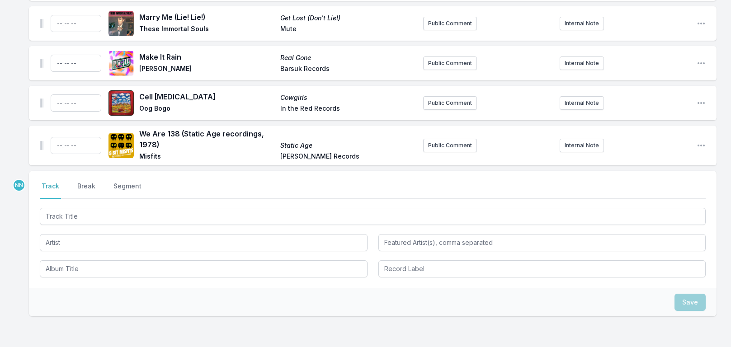
scroll to position [896, 0]
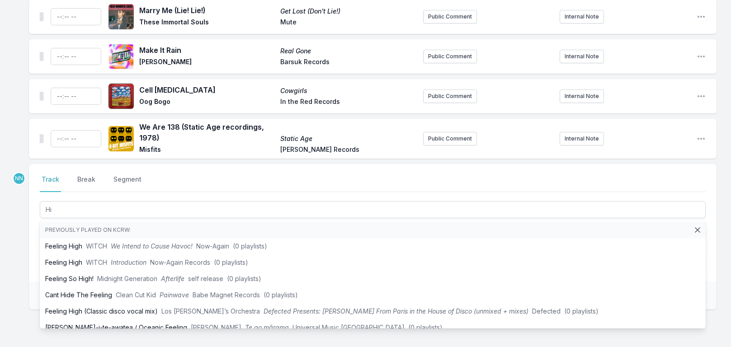
type input "H"
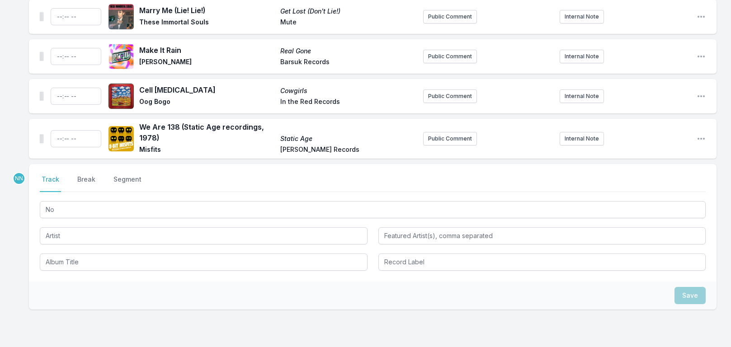
type input "N"
type input "Hi Vis"
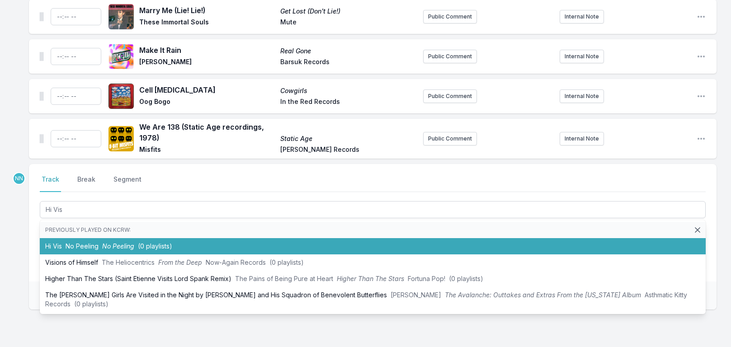
click at [114, 244] on span "No Peeling" at bounding box center [118, 246] width 32 height 8
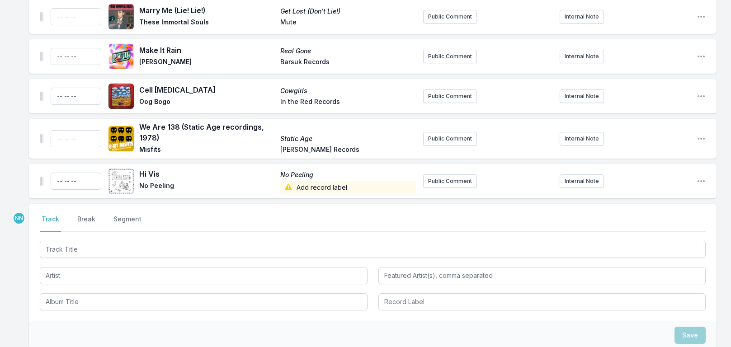
scroll to position [965, 0]
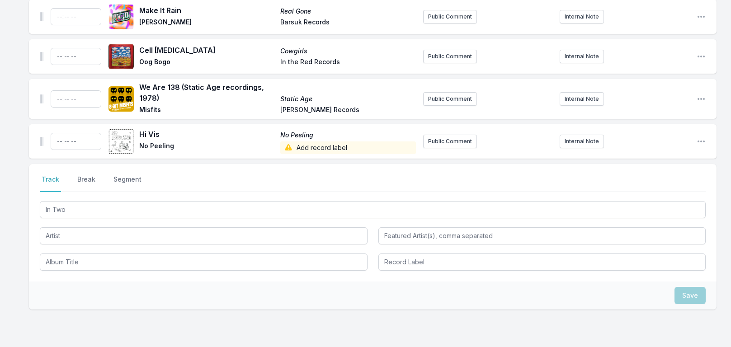
type input "In Twos"
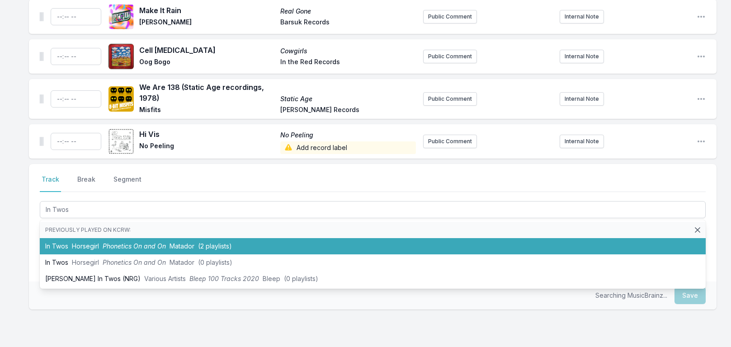
click at [120, 251] on li "In Twos Horsegirl Phonetics On and On Matador (2 playlists)" at bounding box center [373, 246] width 666 height 16
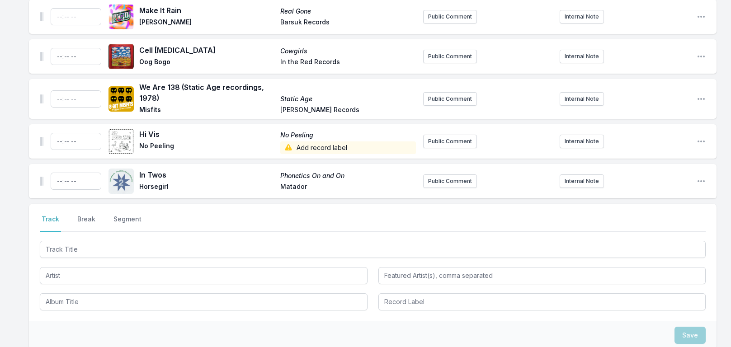
scroll to position [1004, 0]
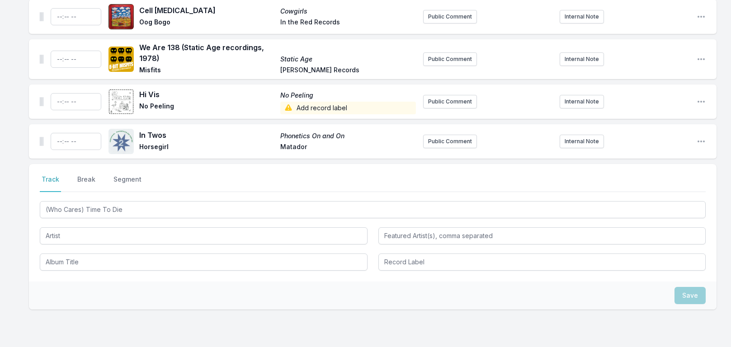
type input "(Who Cares) Time To Die"
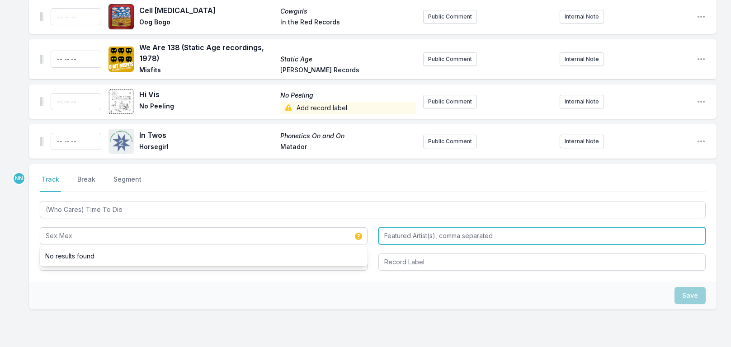
type input "Sex Mex"
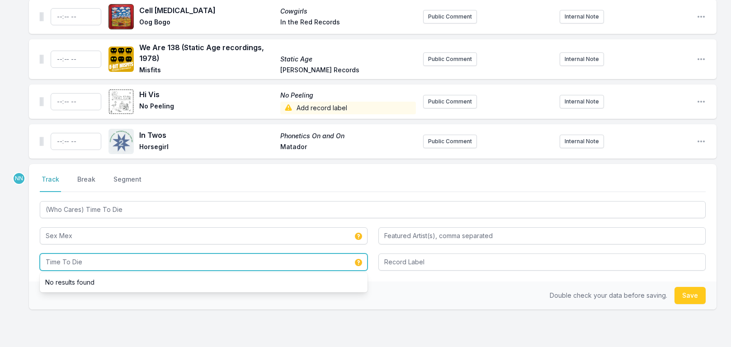
type input "Time To Die"
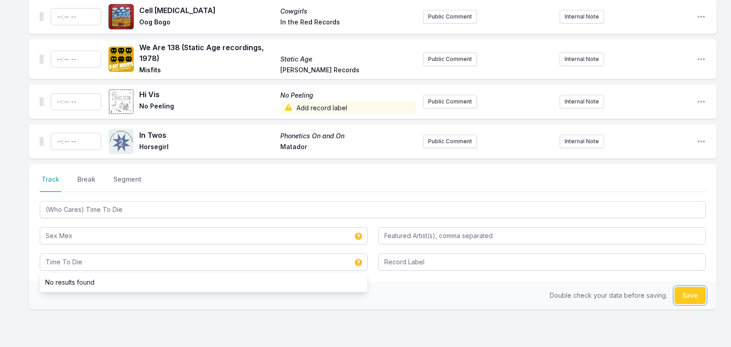
click at [690, 296] on button "Save" at bounding box center [690, 295] width 31 height 17
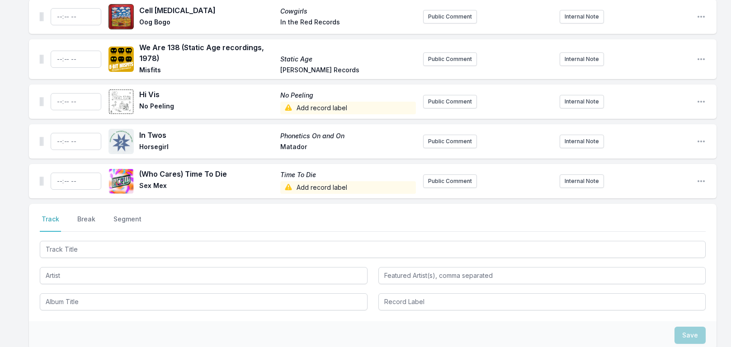
scroll to position [1044, 0]
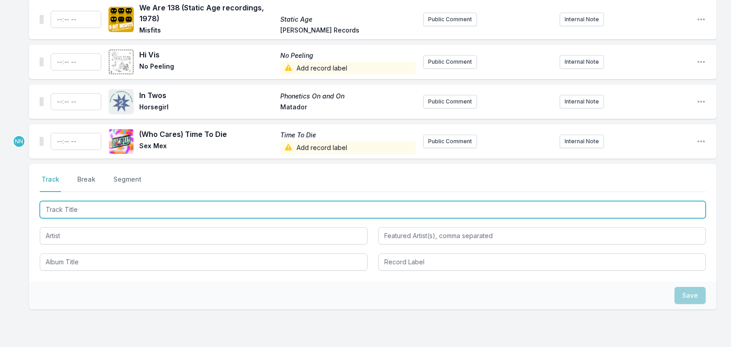
click at [104, 208] on input "Track Title" at bounding box center [373, 209] width 666 height 17
type input "U"
type input "Boxed Set Regret"
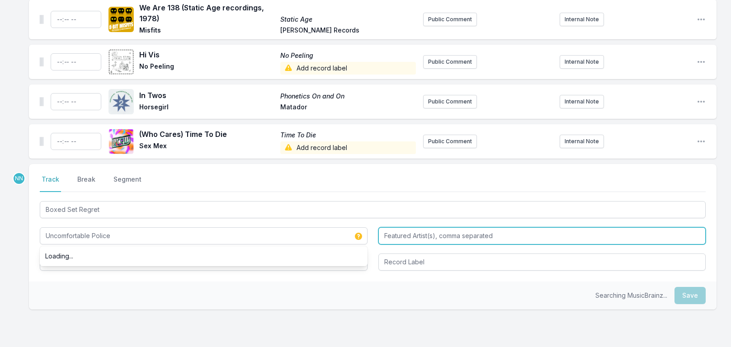
type input "Uncomfortable Police"
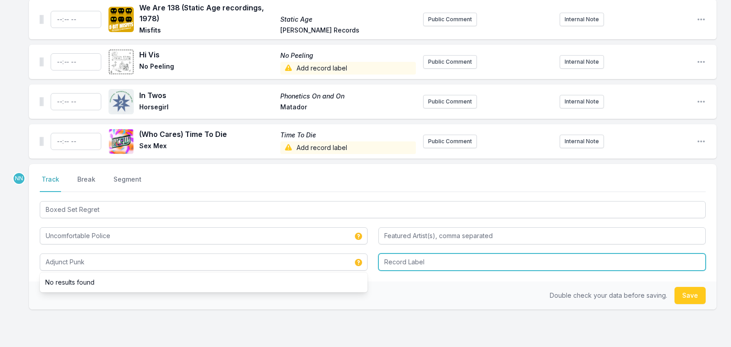
type input "Adjunct Punk"
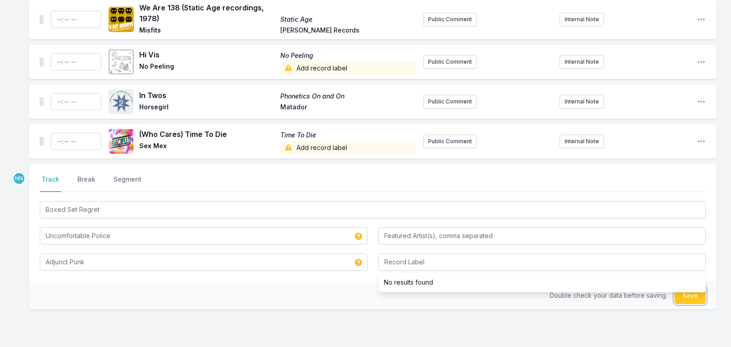
click at [688, 299] on button "Save" at bounding box center [690, 295] width 31 height 17
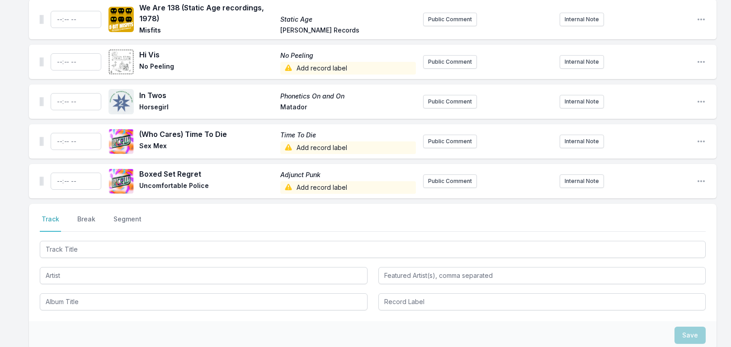
scroll to position [1084, 0]
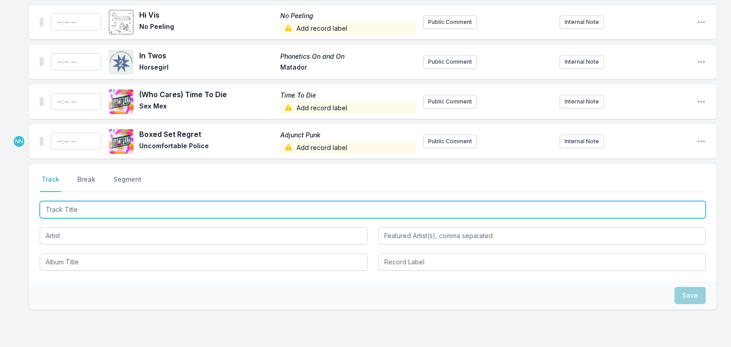
click at [83, 214] on input "Track Title" at bounding box center [373, 209] width 666 height 17
type input "S"
type input "i"
type input "Sister Midnight (mono single edit)"
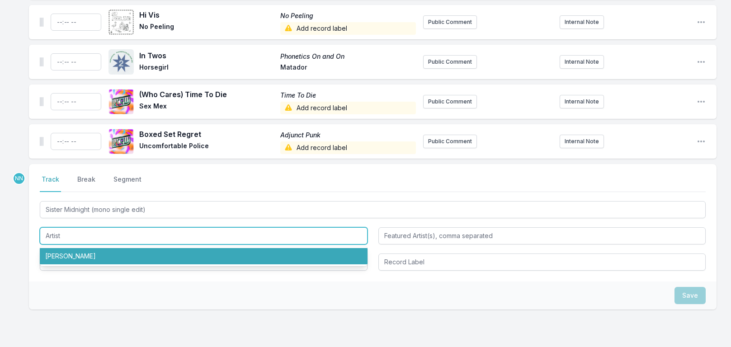
click at [64, 260] on li "[PERSON_NAME]" at bounding box center [204, 256] width 328 height 16
type input "[PERSON_NAME]"
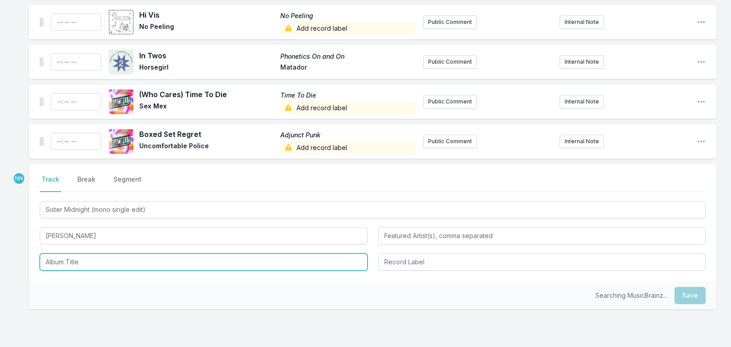
click at [65, 263] on input "Album Title" at bounding box center [204, 262] width 328 height 17
type input "RCA Years"
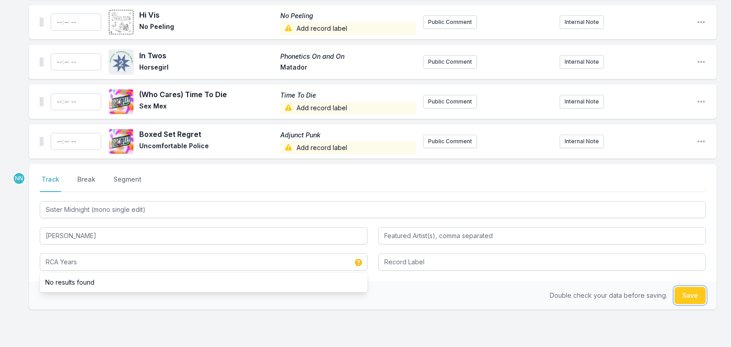
click at [695, 298] on button "Save" at bounding box center [690, 295] width 31 height 17
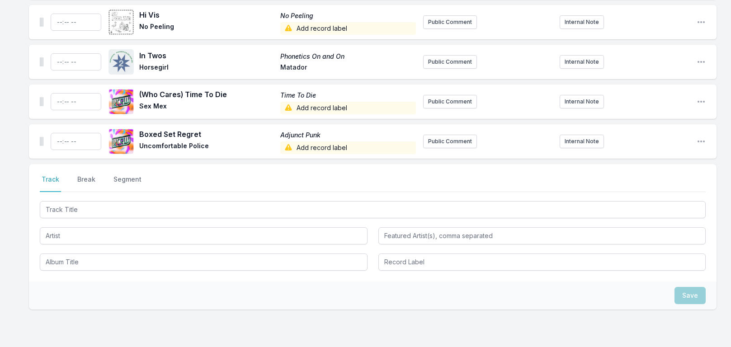
scroll to position [1124, 0]
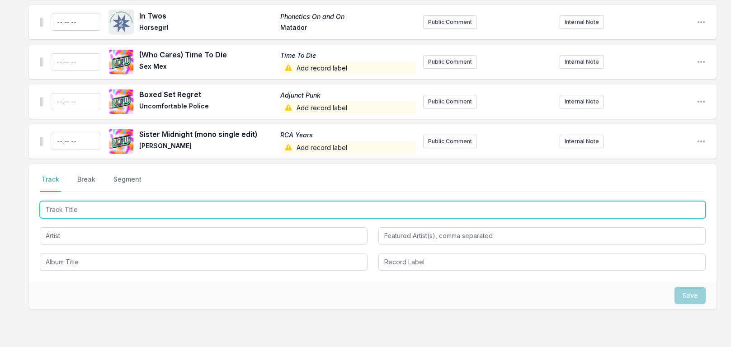
click at [97, 209] on input "Track Title" at bounding box center [373, 209] width 666 height 17
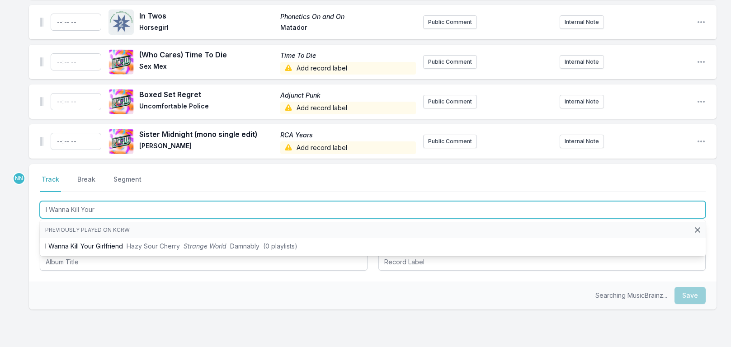
type input "I Wanna Kill Your G"
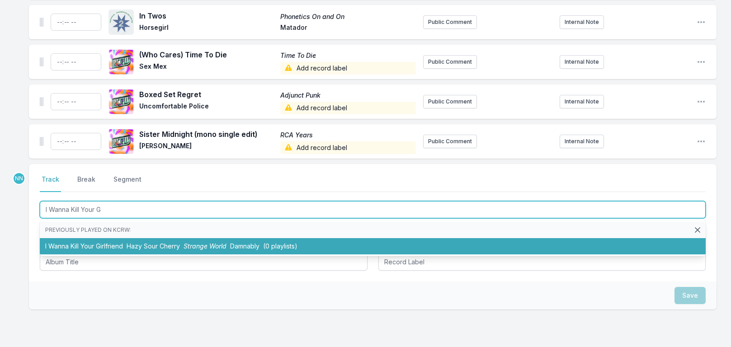
click at [103, 247] on li "I Wanna Kill Your Girlfriend [PERSON_NAME] Cherry Strange World Damnably (0 pla…" at bounding box center [373, 246] width 666 height 16
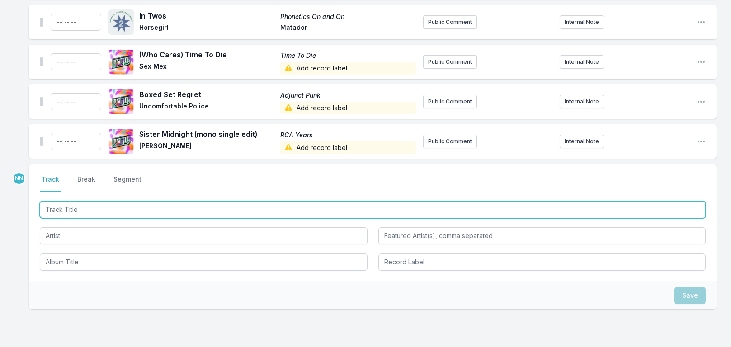
scroll to position [1163, 0]
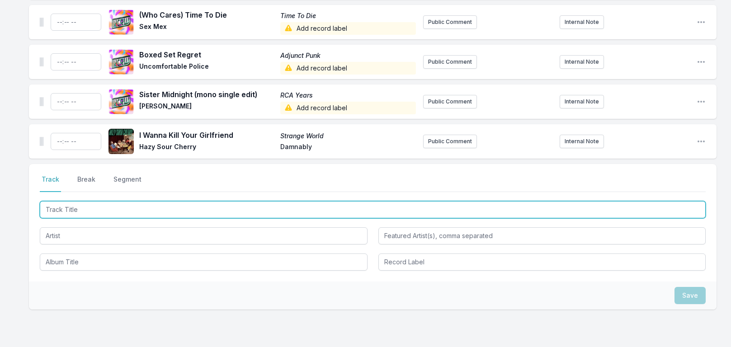
click at [90, 211] on input "Track Title" at bounding box center [373, 209] width 666 height 17
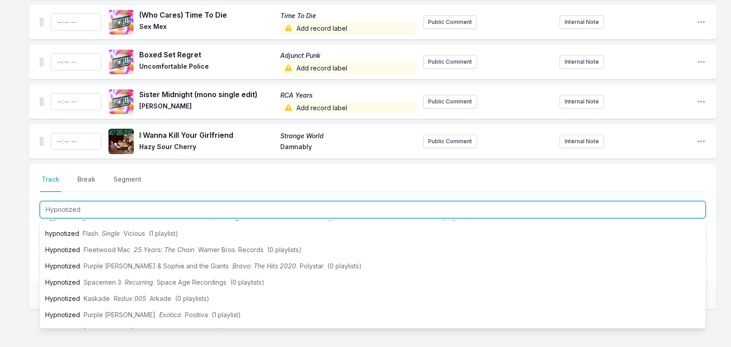
scroll to position [181, 0]
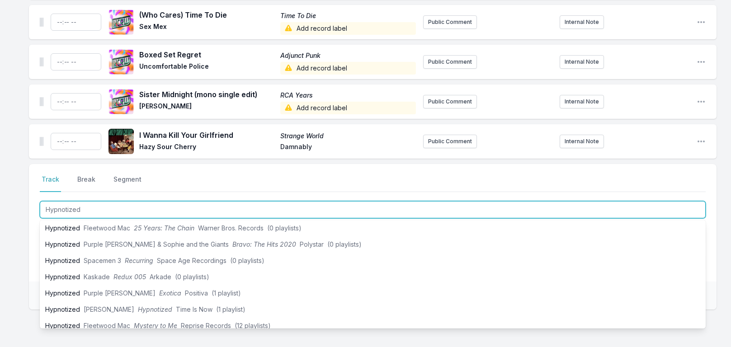
type input "Hypnotized"
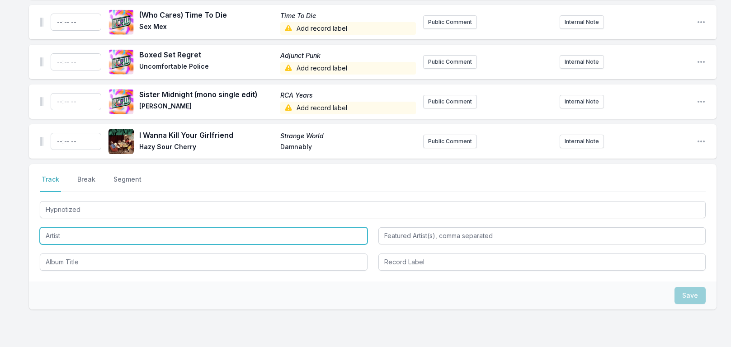
click at [54, 234] on input "Artist" at bounding box center [204, 235] width 328 height 17
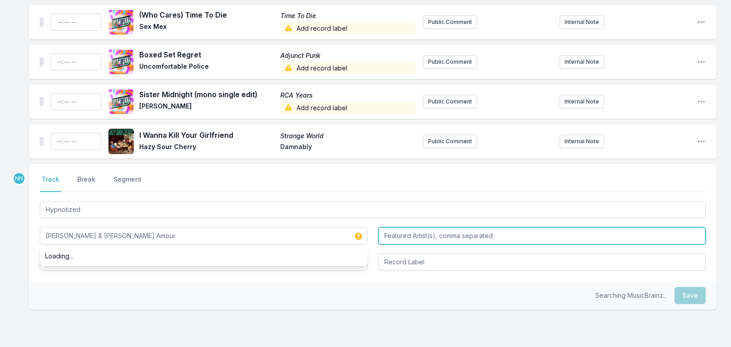
type input "[PERSON_NAME] & [PERSON_NAME] Amour"
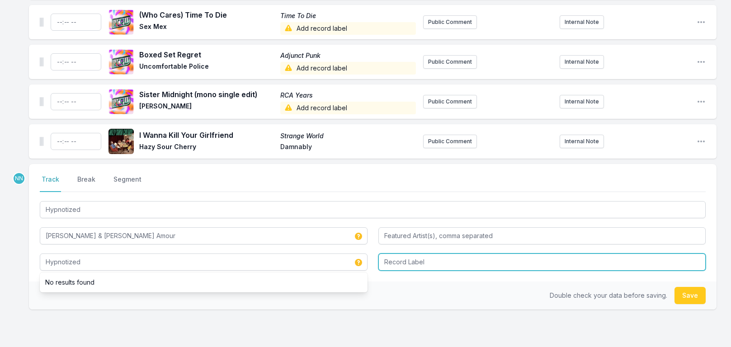
type input "Hypnotized"
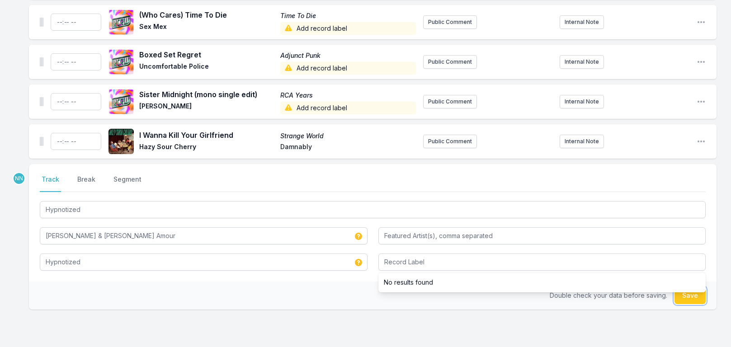
click at [694, 296] on button "Save" at bounding box center [690, 295] width 31 height 17
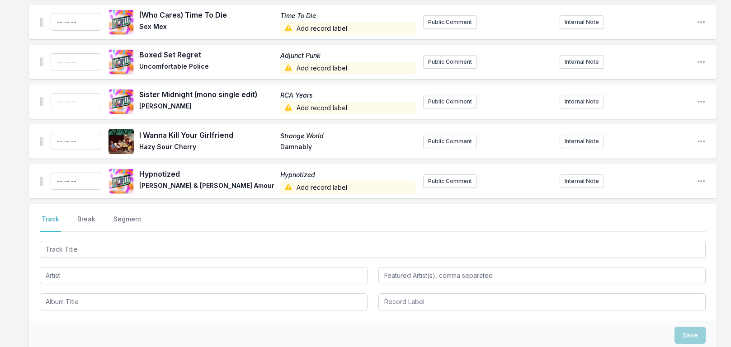
scroll to position [1203, 0]
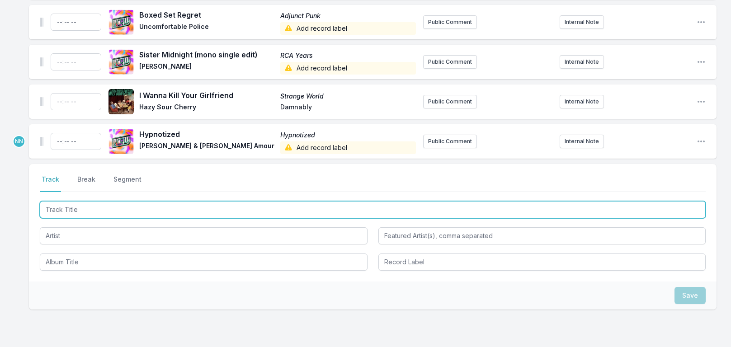
click at [103, 212] on input "Track Title" at bounding box center [373, 209] width 666 height 17
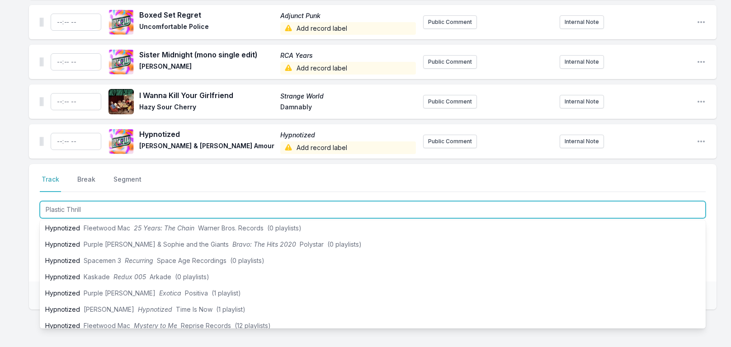
type input "Plastic Thrills"
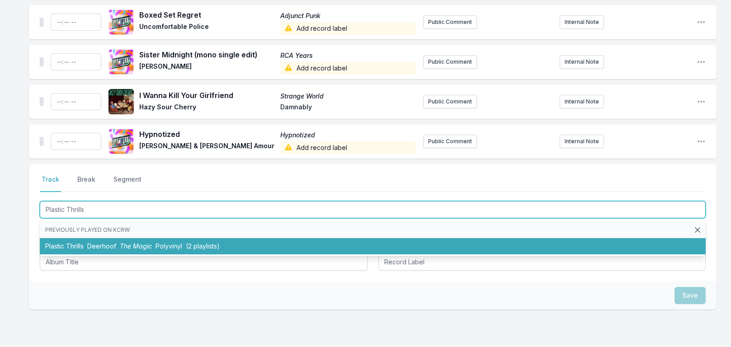
click at [109, 243] on span "Deerhoof" at bounding box center [101, 246] width 29 height 8
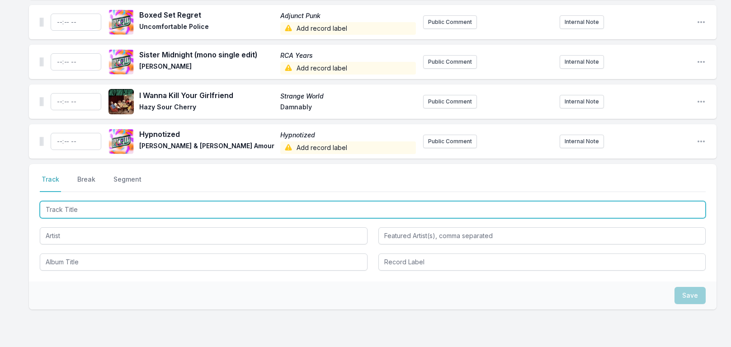
scroll to position [1243, 0]
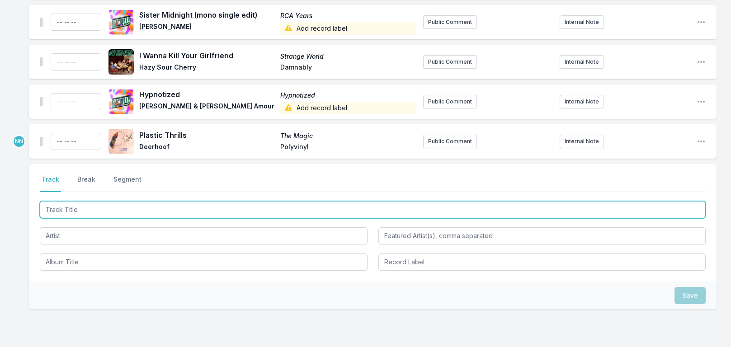
click at [88, 211] on input "Track Title" at bounding box center [373, 209] width 666 height 17
type input "Yes Yes No Yes Yes No"
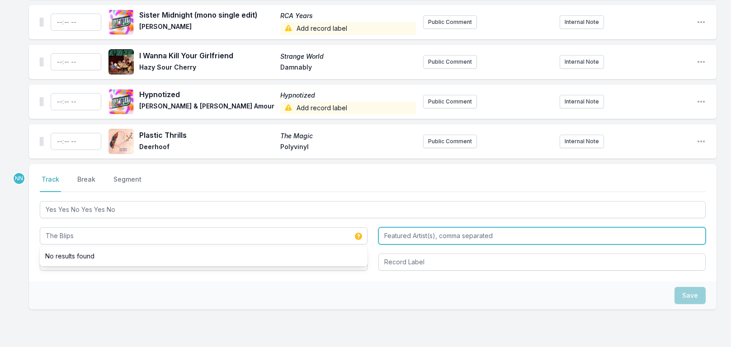
type input "The Blips"
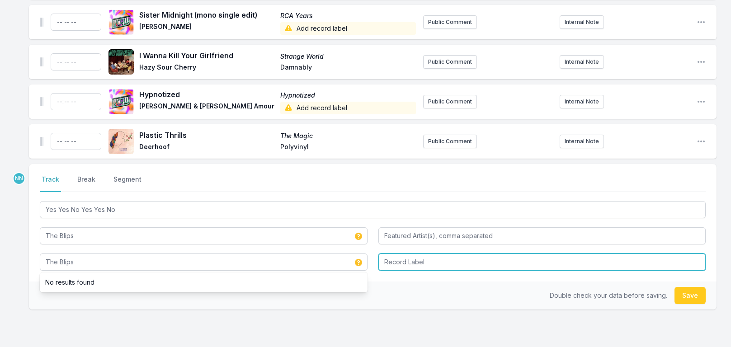
type input "The Blips"
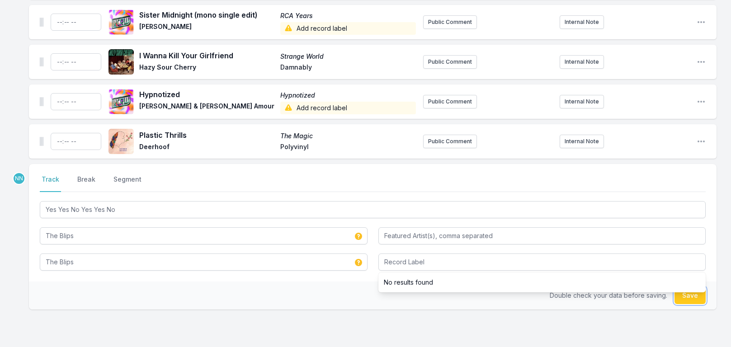
click at [686, 297] on button "Save" at bounding box center [690, 295] width 31 height 17
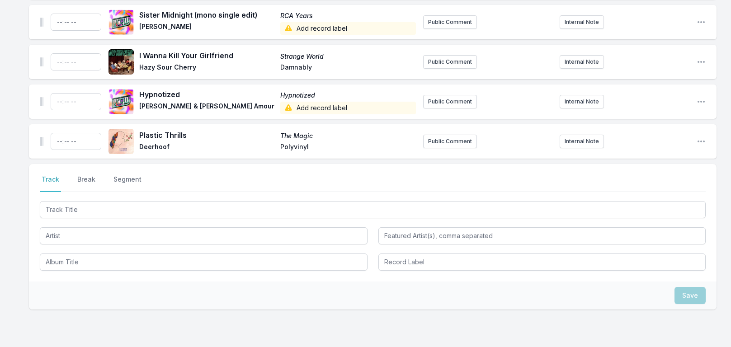
scroll to position [1283, 0]
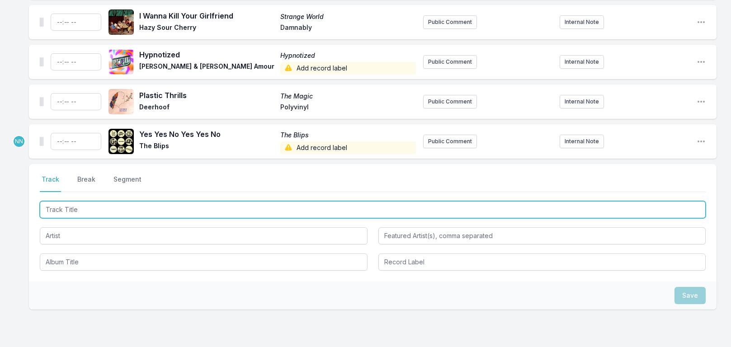
click at [80, 213] on input "Track Title" at bounding box center [373, 209] width 666 height 17
type input "[PERSON_NAME]"
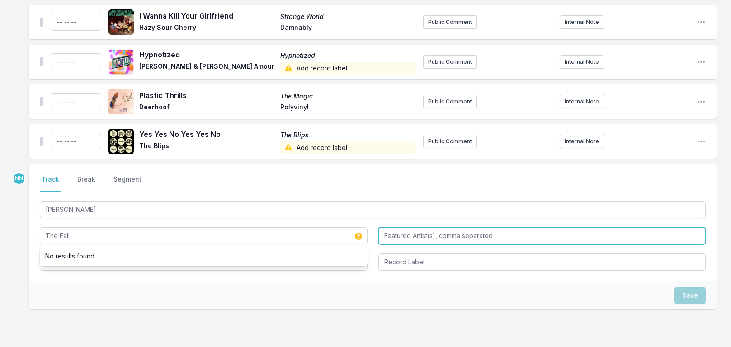
type input "The Fall"
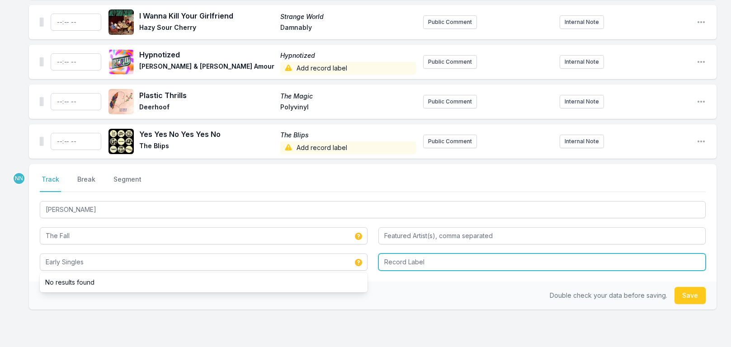
type input "Early Singles"
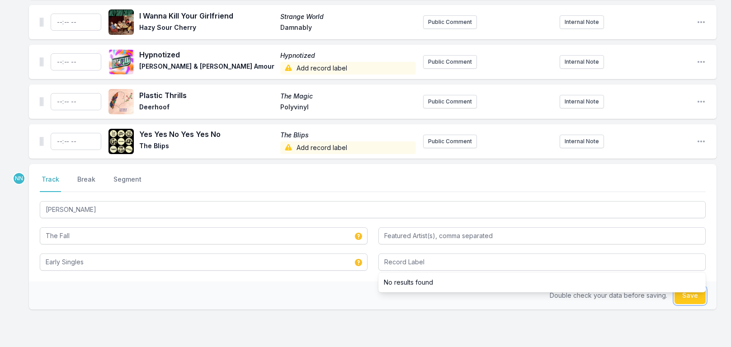
click at [689, 294] on button "Save" at bounding box center [690, 295] width 31 height 17
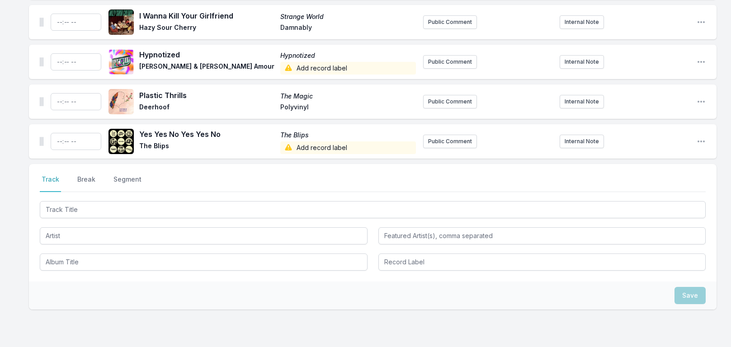
scroll to position [1323, 0]
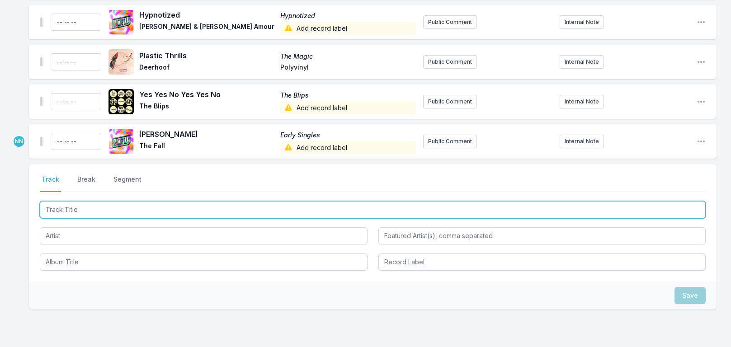
click at [113, 211] on input "Track Title" at bounding box center [373, 209] width 666 height 17
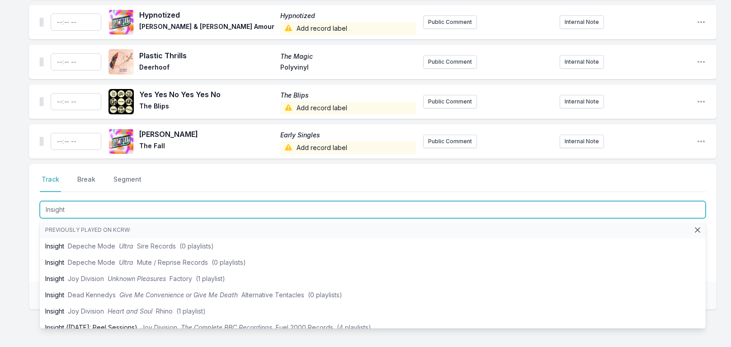
type input "Insight"
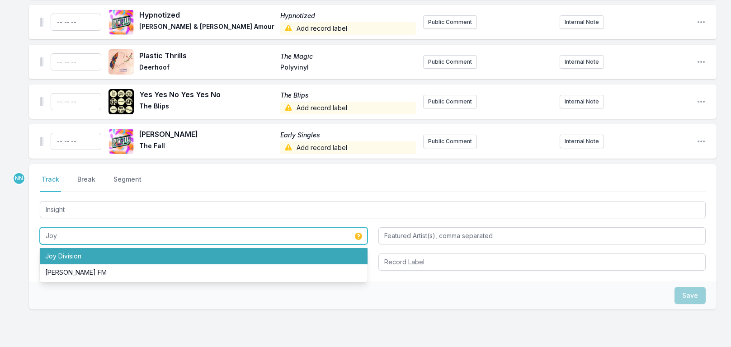
click at [99, 255] on li "Joy Division" at bounding box center [204, 256] width 328 height 16
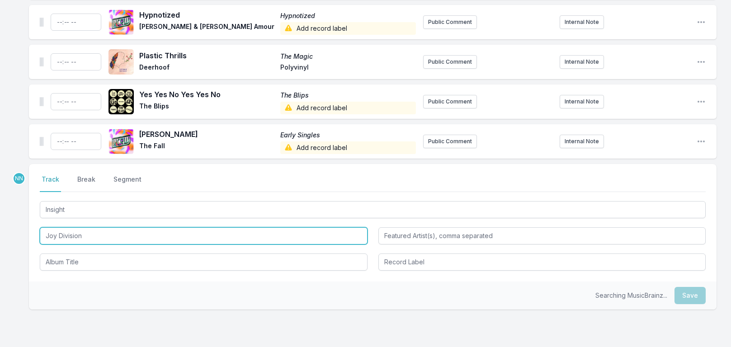
type input "Joy Division"
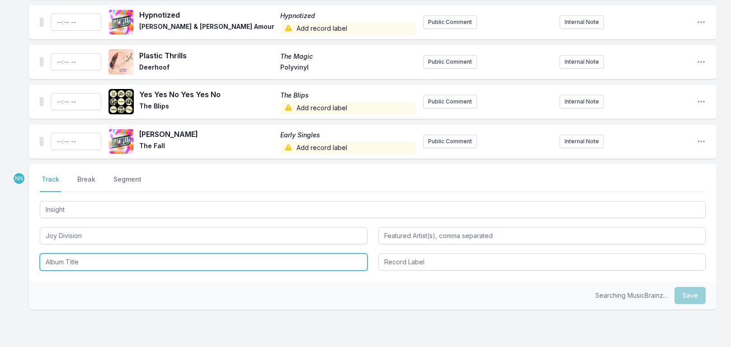
click at [76, 268] on input "Album Title" at bounding box center [204, 262] width 328 height 17
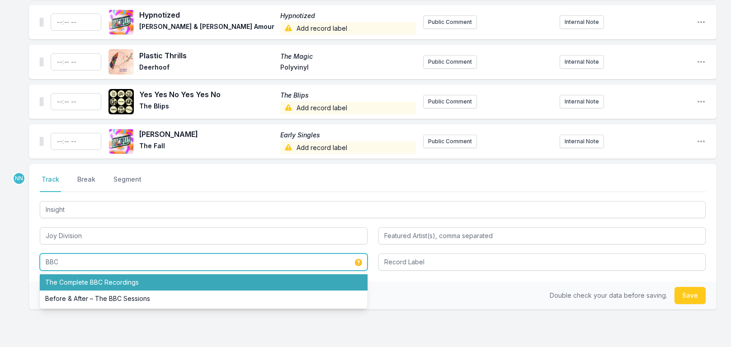
click at [79, 281] on li "The Complete BBC Recordings" at bounding box center [204, 282] width 328 height 16
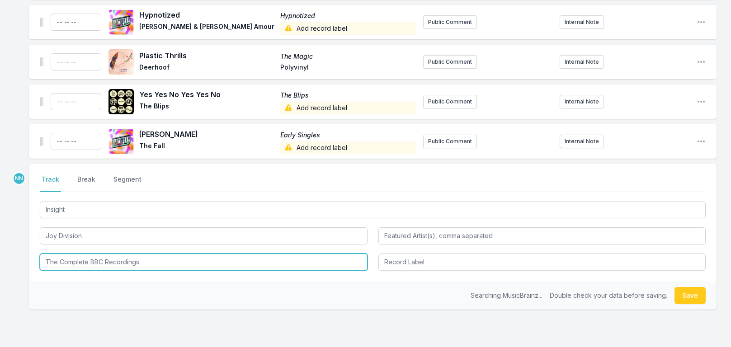
type input "The Complete BBC Recordings"
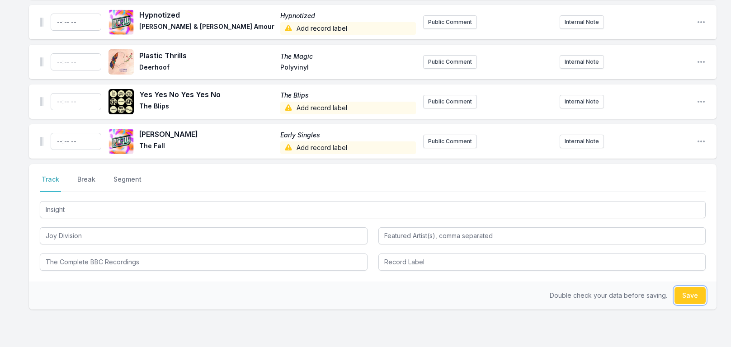
click at [694, 296] on button "Save" at bounding box center [690, 295] width 31 height 17
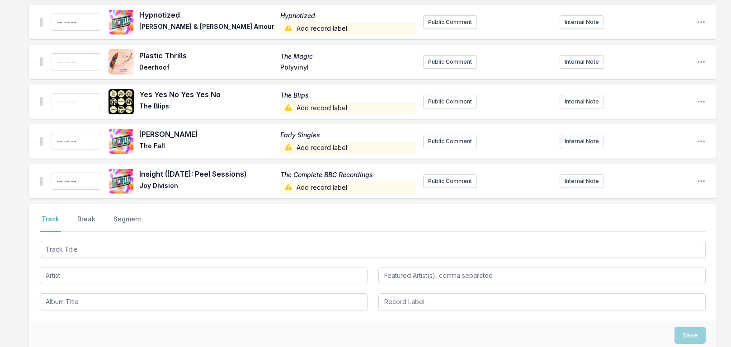
scroll to position [1362, 0]
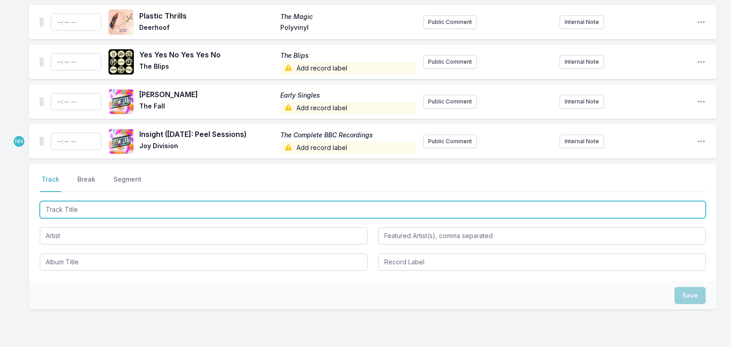
click at [119, 213] on input "Track Title" at bounding box center [373, 209] width 666 height 17
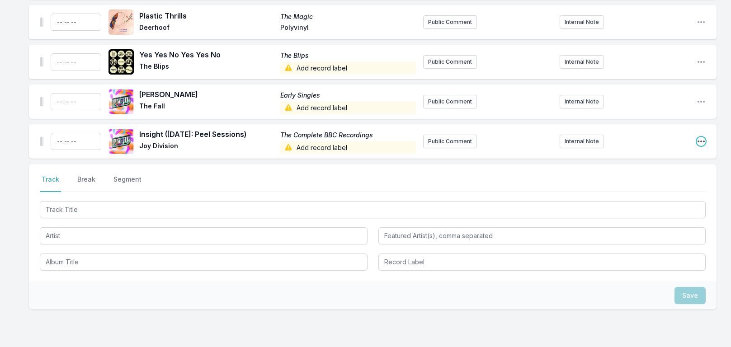
click at [703, 143] on icon "Open playlist item options" at bounding box center [701, 141] width 9 height 9
click at [662, 172] on button "Edit Track Details" at bounding box center [655, 176] width 101 height 16
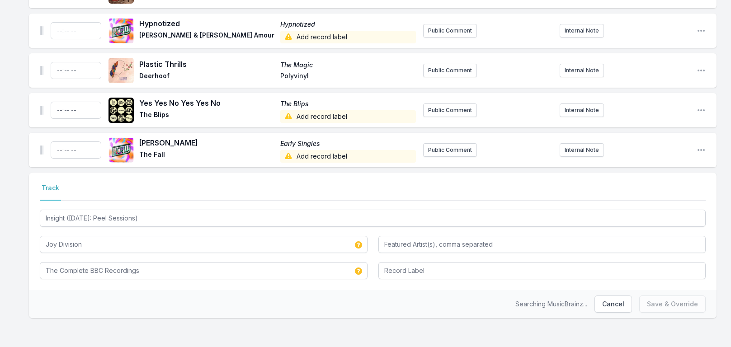
scroll to position [1314, 0]
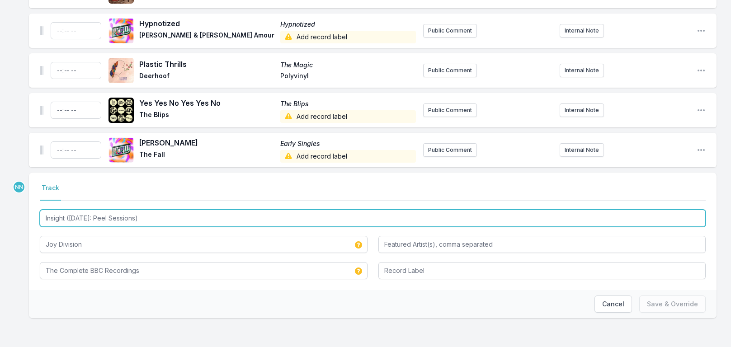
drag, startPoint x: 66, startPoint y: 218, endPoint x: 242, endPoint y: 218, distance: 175.9
click at [242, 218] on input "Insight ([DATE]: Peel Sessions)" at bounding box center [373, 218] width 666 height 17
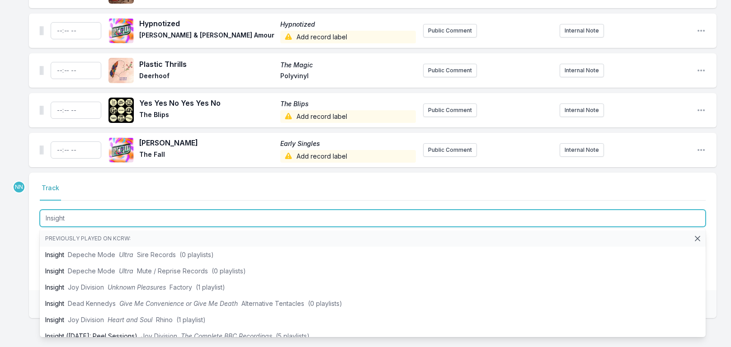
type input "Insight"
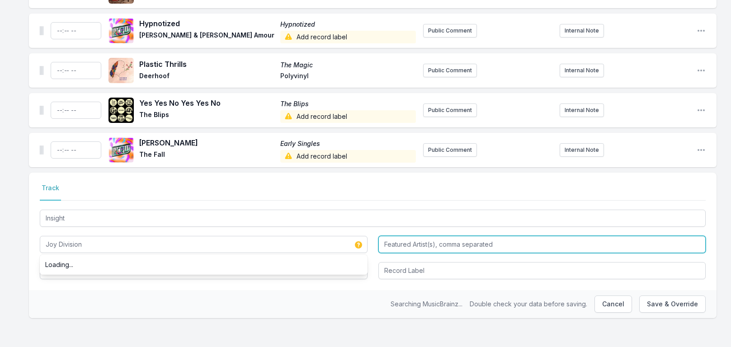
type input "Joy Division"
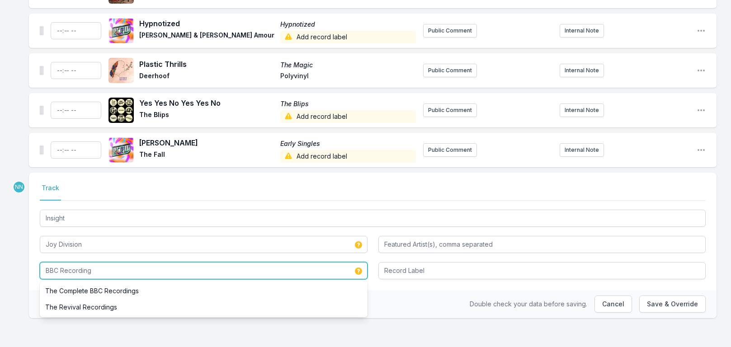
type input "BBC Recordings"
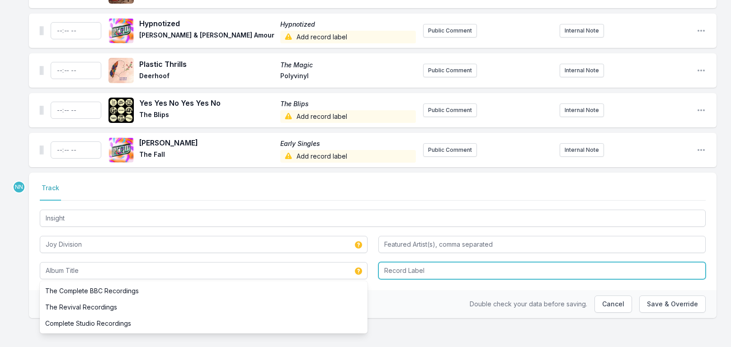
type input "BBC Recordings"
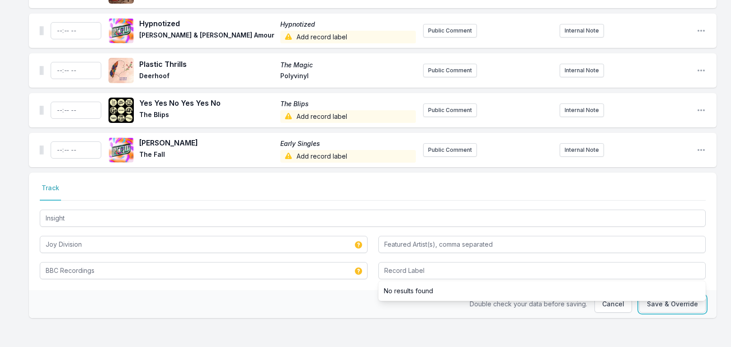
click at [653, 306] on button "Save & Override" at bounding box center [672, 304] width 66 height 17
type input "Insight ([DATE]: Peel Sessions)"
type input "The Complete BBC Recordings"
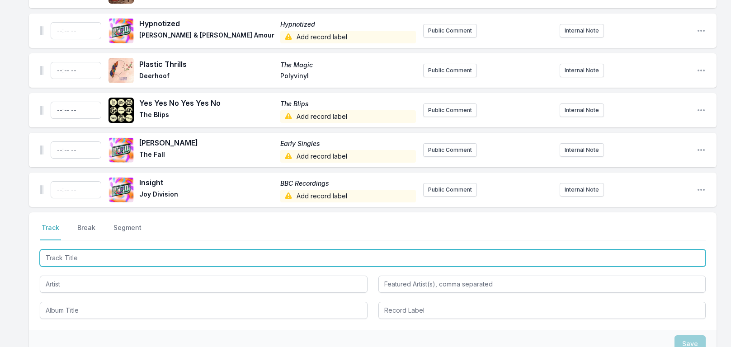
click at [86, 259] on input "Track Title" at bounding box center [373, 258] width 666 height 17
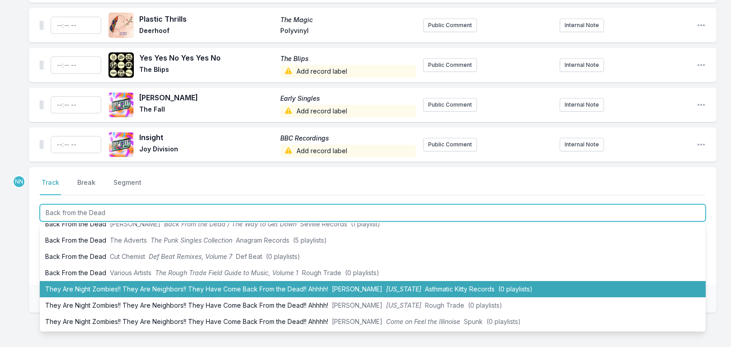
scroll to position [0, 0]
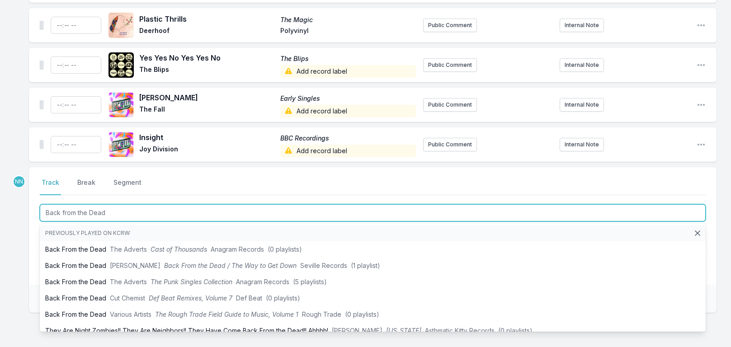
type input "Back from the Dead"
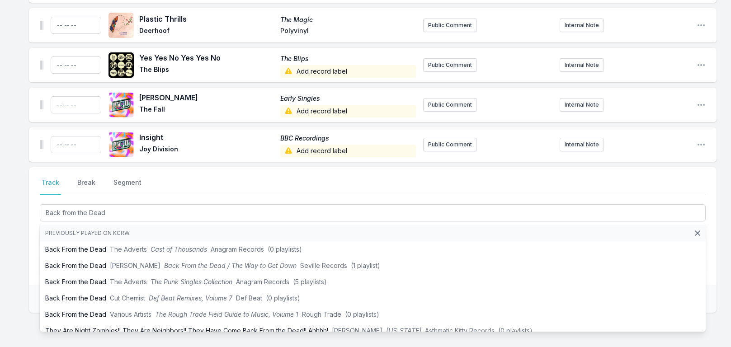
drag, startPoint x: 23, startPoint y: 242, endPoint x: 76, endPoint y: 250, distance: 53.5
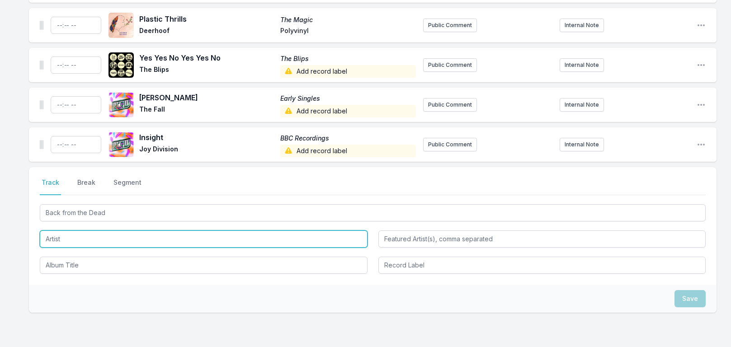
click at [74, 236] on input "Artist" at bounding box center [204, 239] width 328 height 17
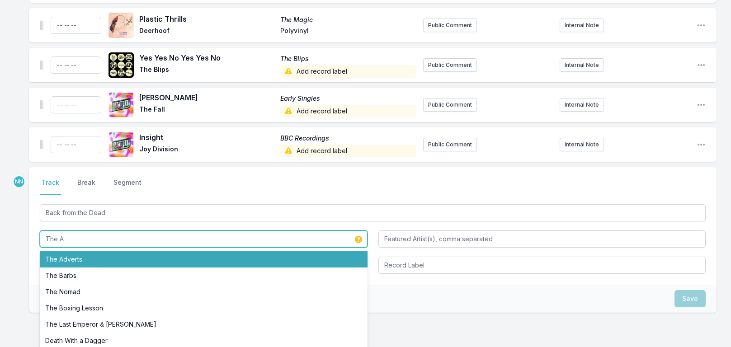
click at [75, 260] on li "The Adverts" at bounding box center [204, 259] width 328 height 16
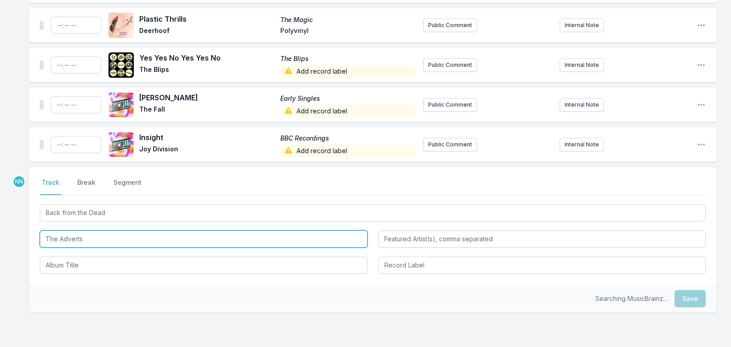
type input "The Adverts"
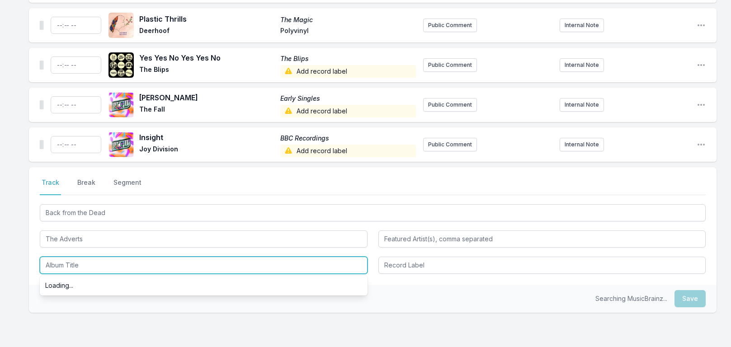
click at [67, 268] on input "Album Title" at bounding box center [204, 265] width 328 height 17
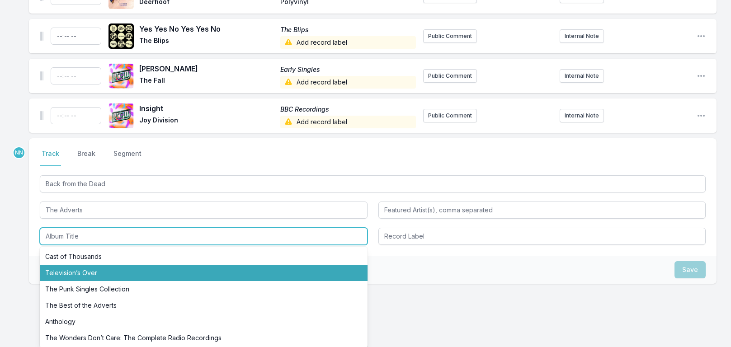
scroll to position [1404, 0]
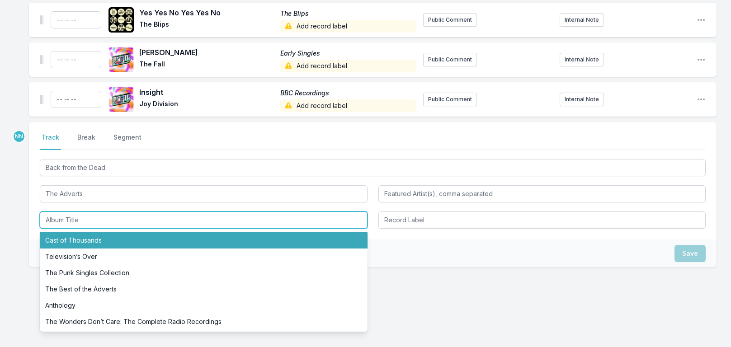
click at [56, 222] on input "Album Title" at bounding box center [204, 220] width 328 height 17
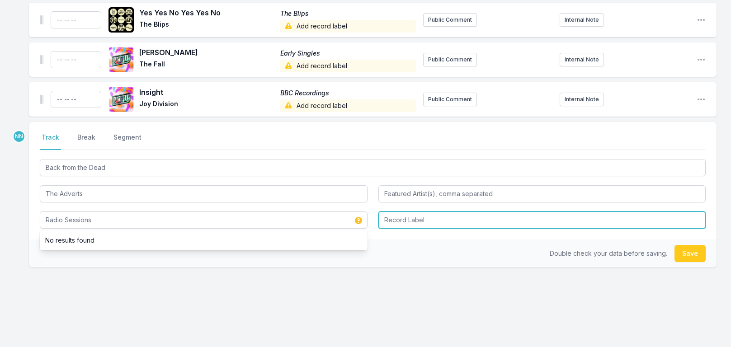
type input "Radio Sessions"
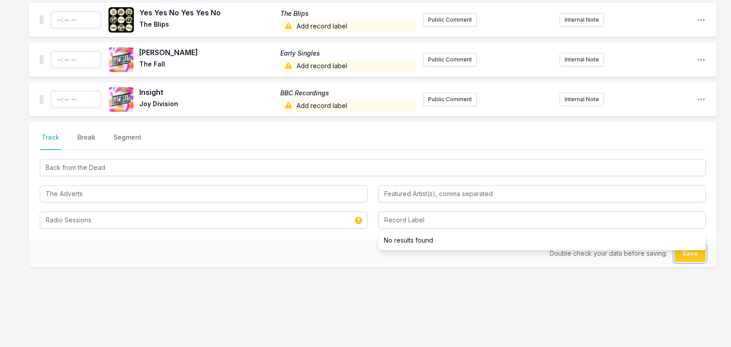
click at [689, 255] on button "Save" at bounding box center [690, 253] width 31 height 17
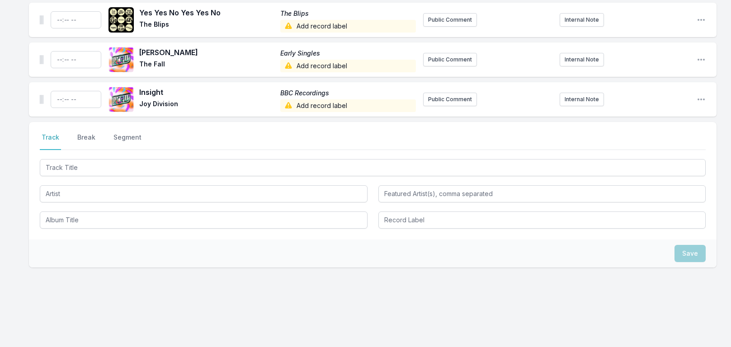
scroll to position [1444, 0]
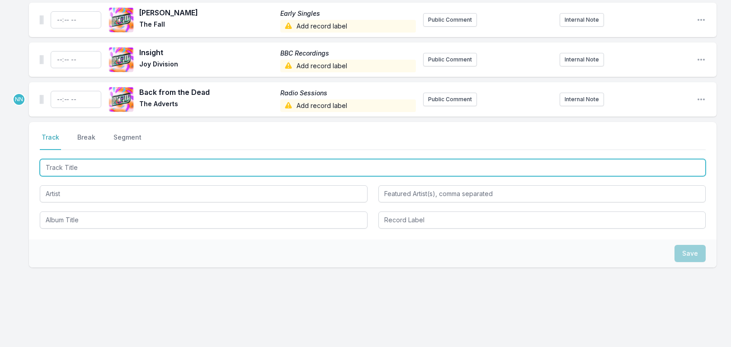
click at [86, 170] on input "Track Title" at bounding box center [373, 167] width 666 height 17
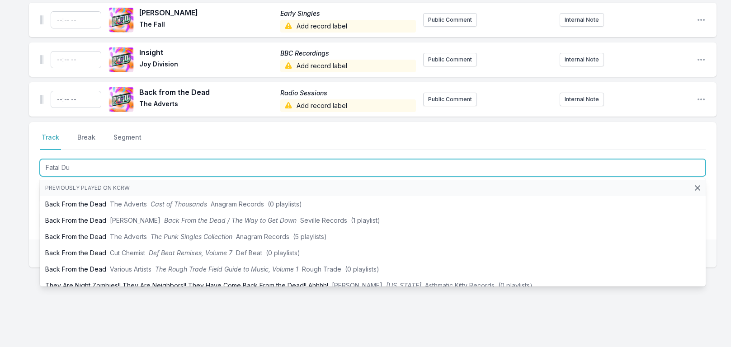
type input "Fatal Dub"
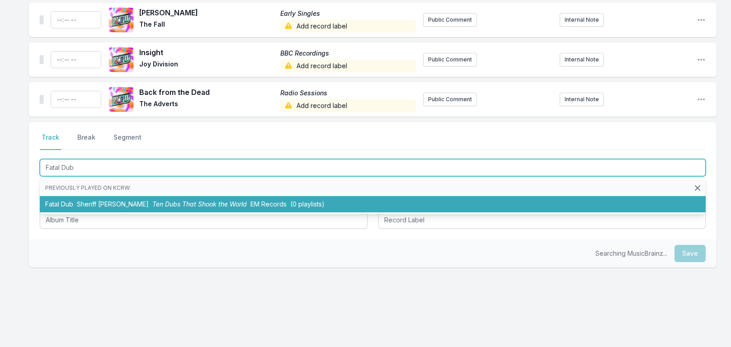
click at [122, 199] on li "Fatal Dub Sheriff [PERSON_NAME] Ten Dubs That Shook the World EM Records (0 pla…" at bounding box center [373, 204] width 666 height 16
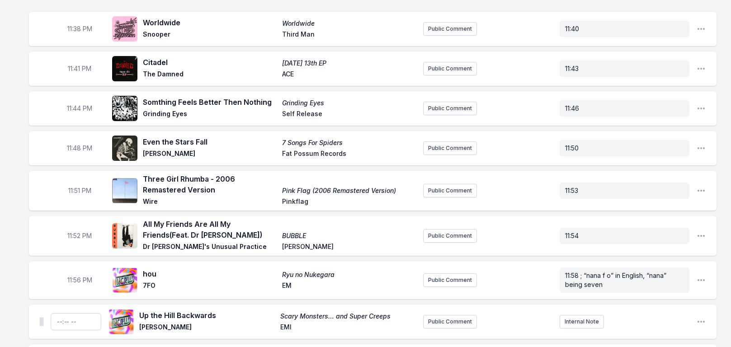
scroll to position [625, 0]
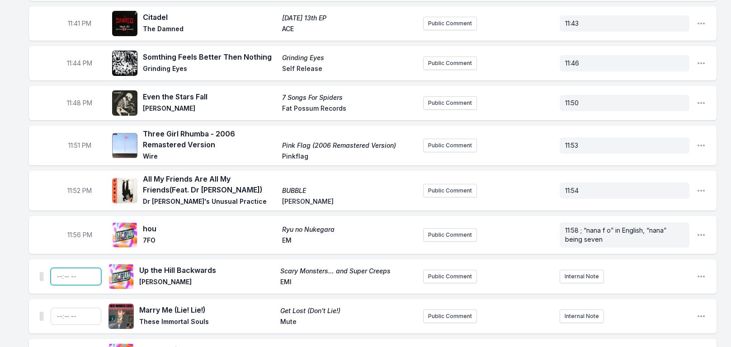
click at [54, 277] on input "Timestamp" at bounding box center [76, 276] width 51 height 17
click at [57, 320] on input "Timestamp" at bounding box center [76, 316] width 51 height 17
click at [57, 314] on input "Timestamp" at bounding box center [76, 316] width 51 height 17
click at [61, 277] on input "20:02" at bounding box center [76, 276] width 51 height 17
type input "22:02"
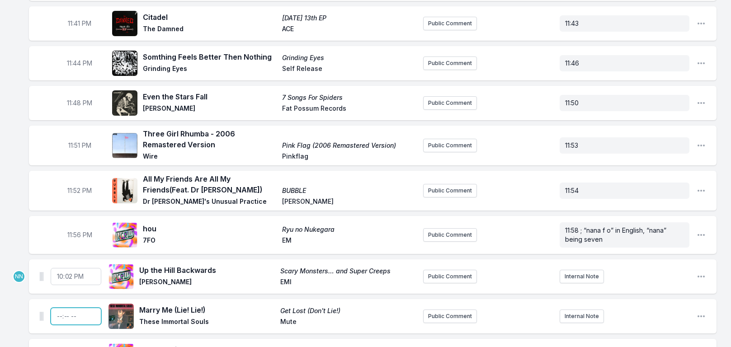
click at [56, 315] on input "Timestamp" at bounding box center [76, 316] width 51 height 17
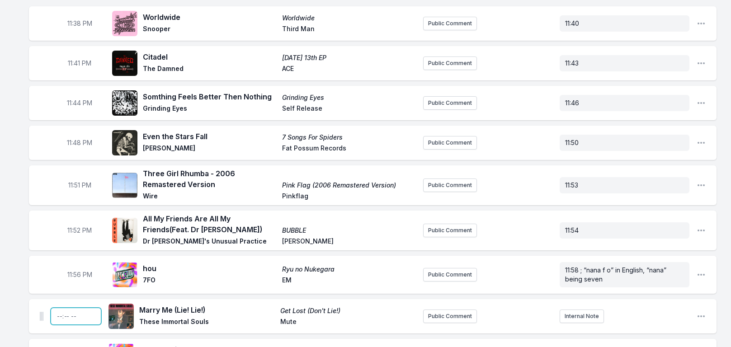
scroll to position [665, 0]
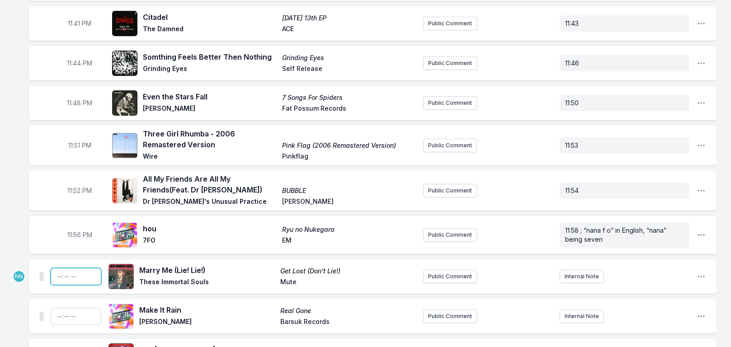
type input "22:05"
click at [57, 311] on input "Timestamp" at bounding box center [76, 316] width 51 height 17
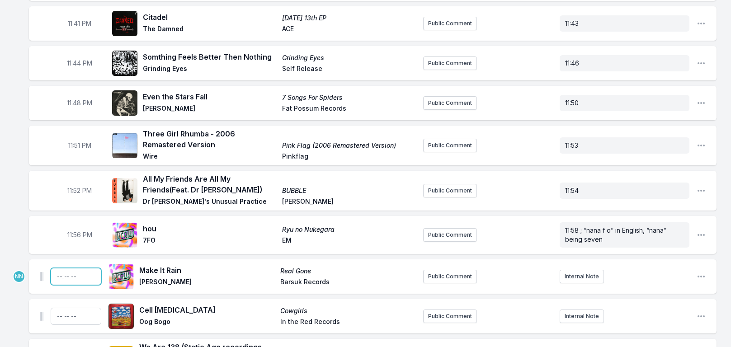
type input "22:08"
click at [58, 315] on input "Timestamp" at bounding box center [76, 316] width 51 height 17
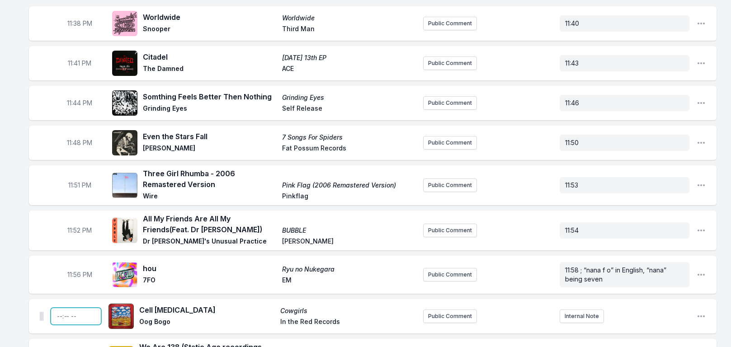
scroll to position [744, 0]
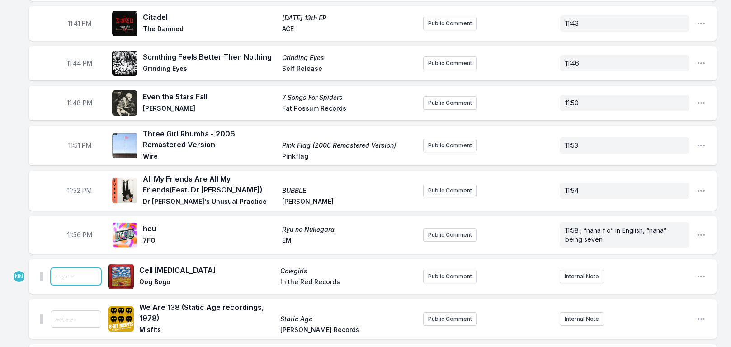
type input "22:11"
click at [58, 316] on input "Timestamp" at bounding box center [76, 319] width 51 height 17
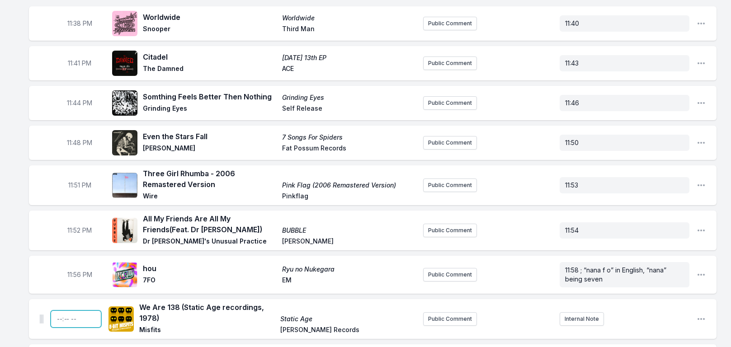
scroll to position [784, 0]
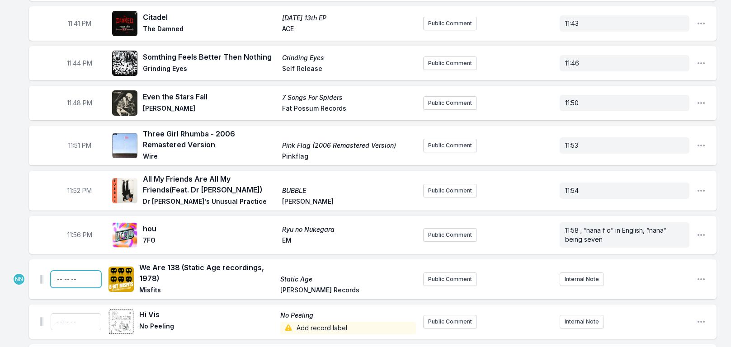
type input "22:14"
click at [60, 322] on input "Timestamp" at bounding box center [76, 321] width 51 height 17
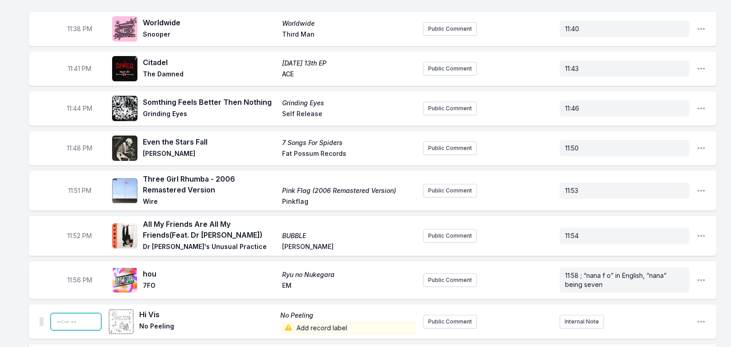
scroll to position [829, 0]
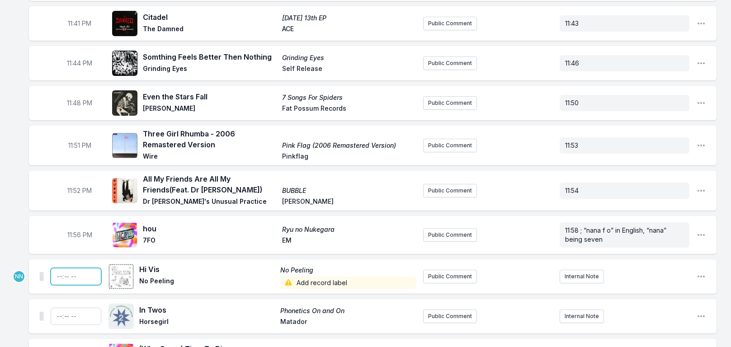
type input "22:17"
click at [60, 322] on input "Timestamp" at bounding box center [76, 316] width 51 height 17
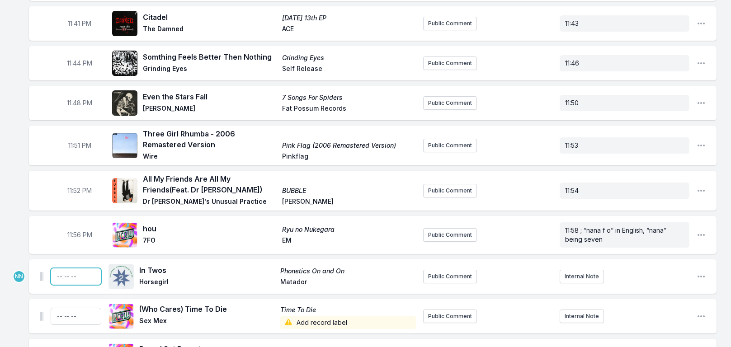
type input "22:20"
click at [60, 311] on input "Timestamp" at bounding box center [76, 316] width 51 height 17
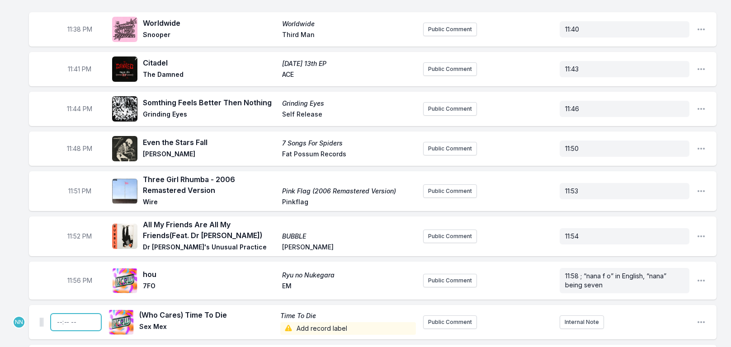
scroll to position [864, 0]
type input "22:23"
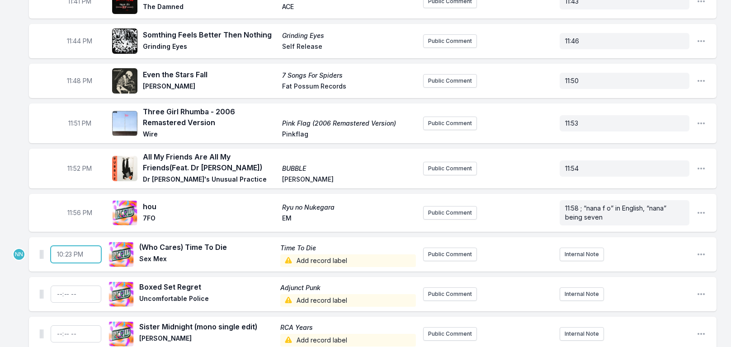
scroll to position [999, 0]
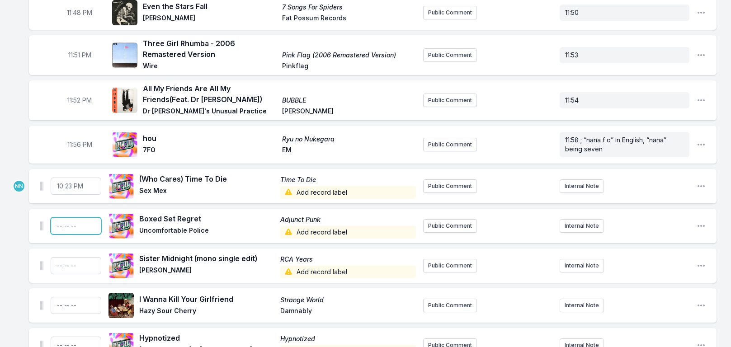
click at [54, 224] on input "Timestamp" at bounding box center [76, 225] width 51 height 17
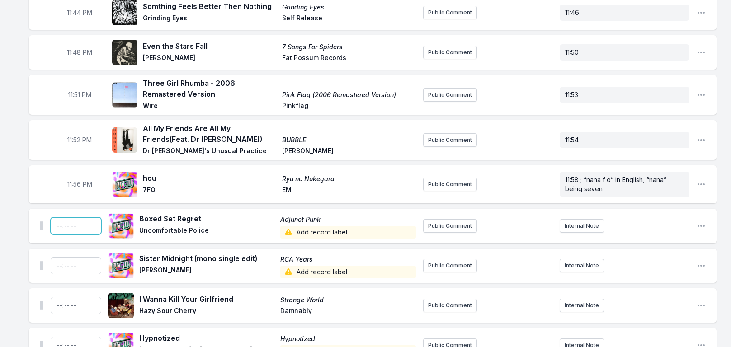
scroll to position [1039, 0]
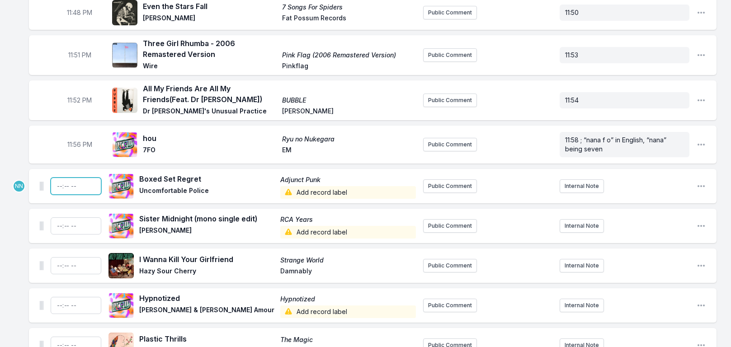
type input "22:26"
click at [60, 228] on input "Timestamp" at bounding box center [76, 225] width 51 height 17
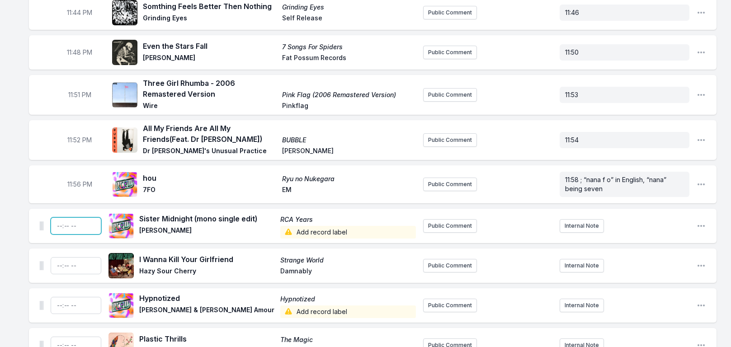
scroll to position [1079, 0]
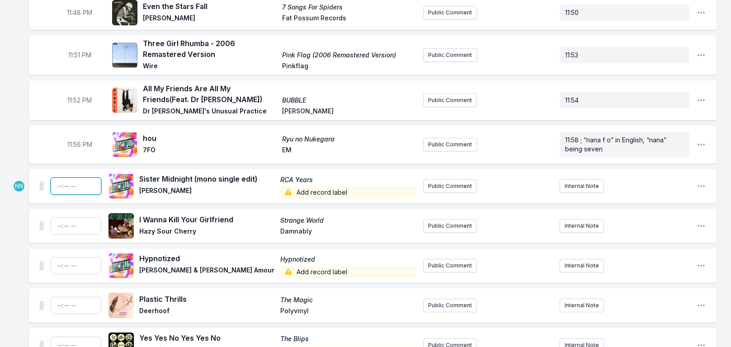
type input "22:29"
click at [58, 227] on input "Timestamp" at bounding box center [76, 225] width 51 height 17
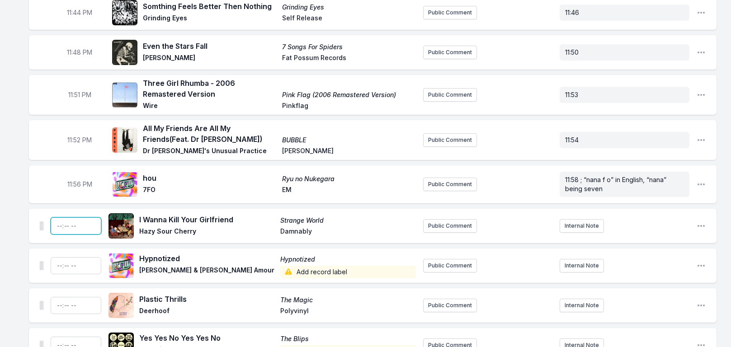
scroll to position [1119, 0]
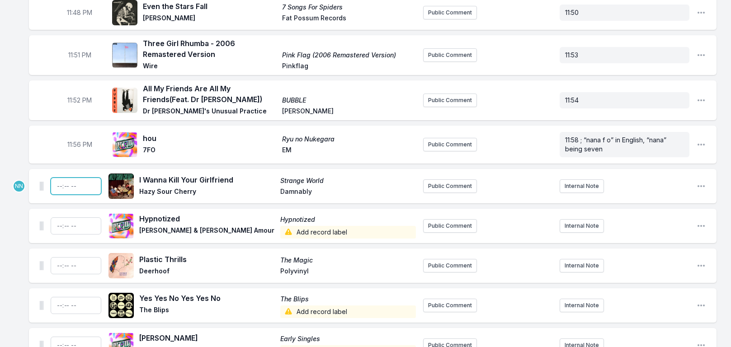
type input "22:32"
click at [56, 228] on input "Timestamp" at bounding box center [76, 225] width 51 height 17
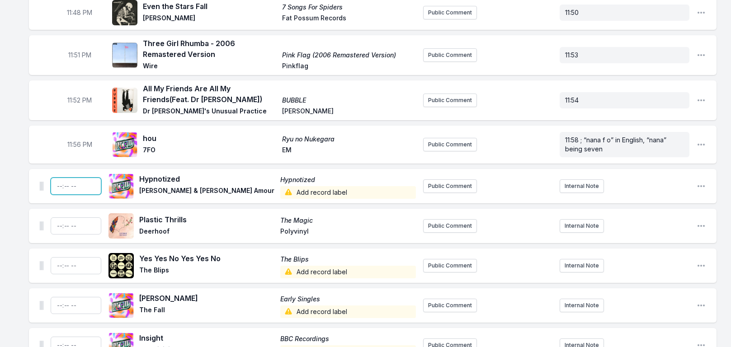
type input "22:35"
click at [56, 228] on input "Timestamp" at bounding box center [76, 225] width 51 height 17
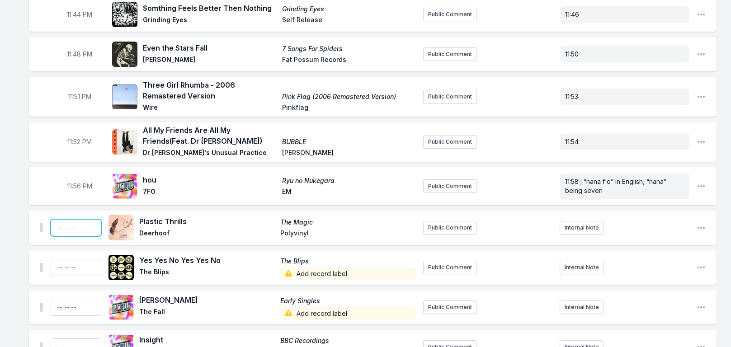
scroll to position [1198, 0]
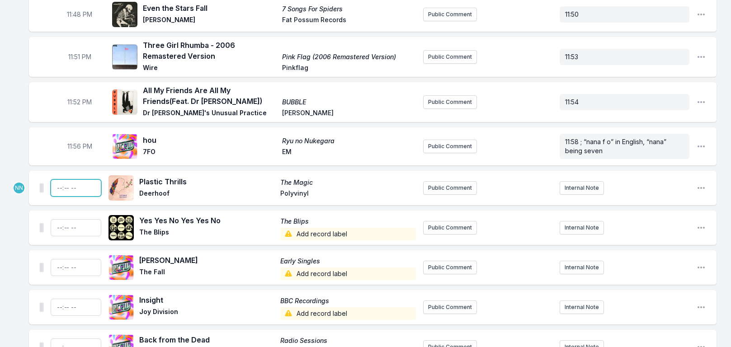
type input "22:38"
click at [56, 228] on input "Timestamp" at bounding box center [76, 227] width 51 height 17
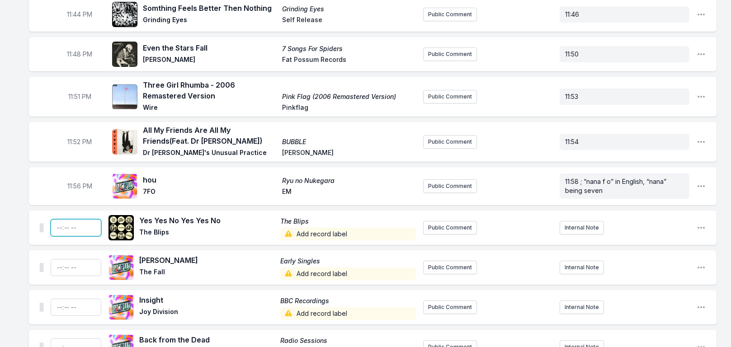
scroll to position [1238, 0]
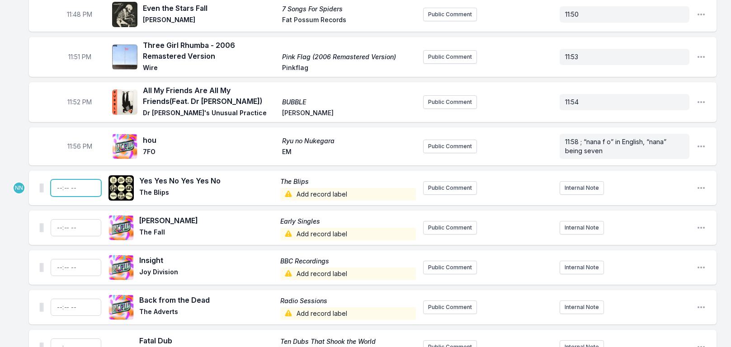
type input "22:41"
click at [56, 231] on input "Timestamp" at bounding box center [76, 227] width 51 height 17
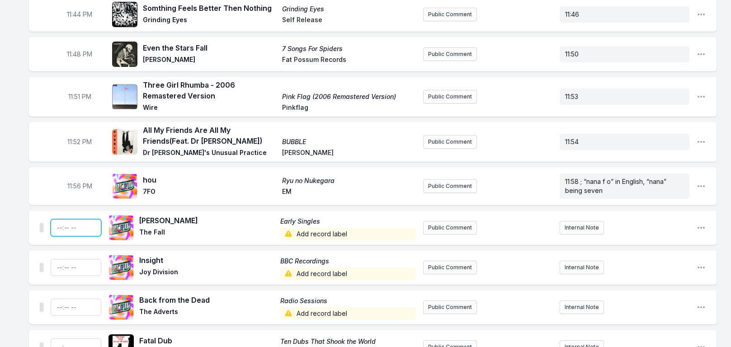
scroll to position [1278, 0]
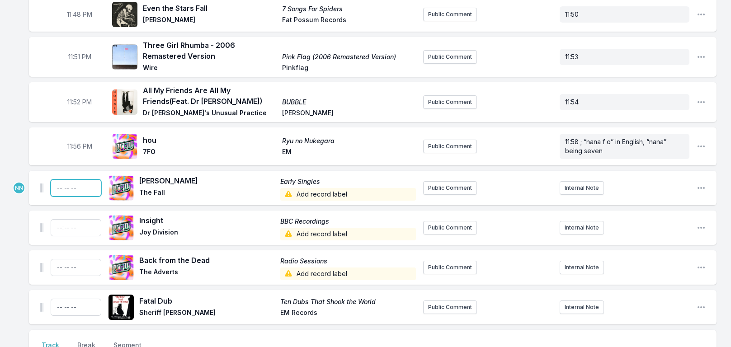
type input "22:44"
click at [56, 231] on input "Timestamp" at bounding box center [76, 227] width 51 height 17
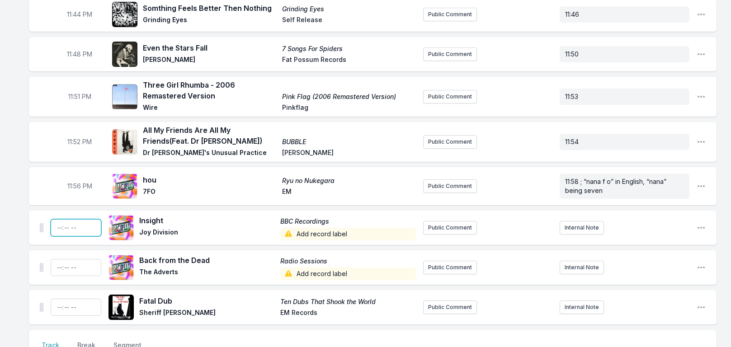
scroll to position [1318, 0]
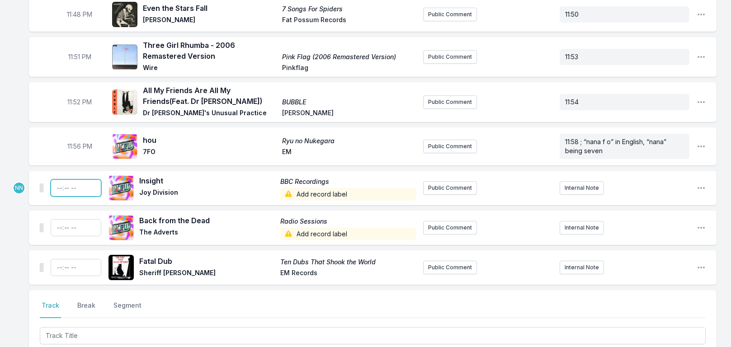
type input "22:47"
click at [56, 231] on input "Timestamp" at bounding box center [76, 227] width 51 height 17
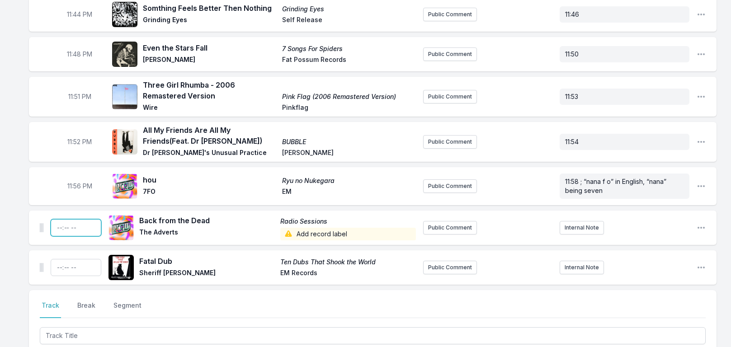
scroll to position [1357, 0]
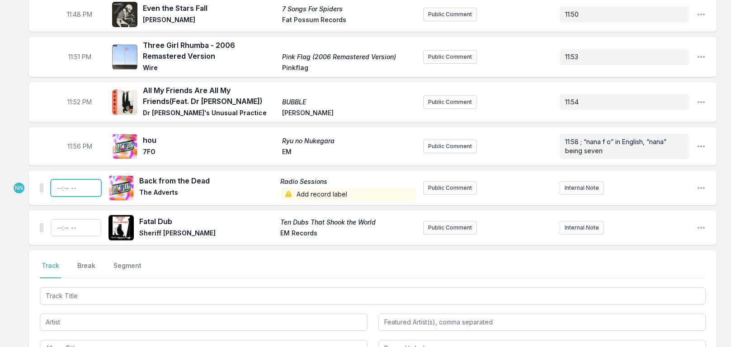
type input "22:50"
click at [59, 225] on input "Timestamp" at bounding box center [76, 227] width 51 height 17
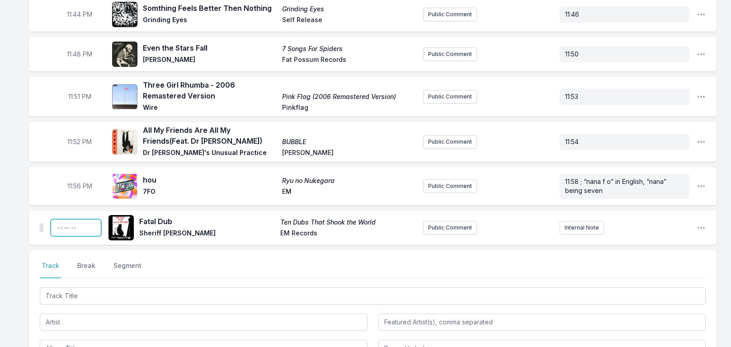
scroll to position [1397, 0]
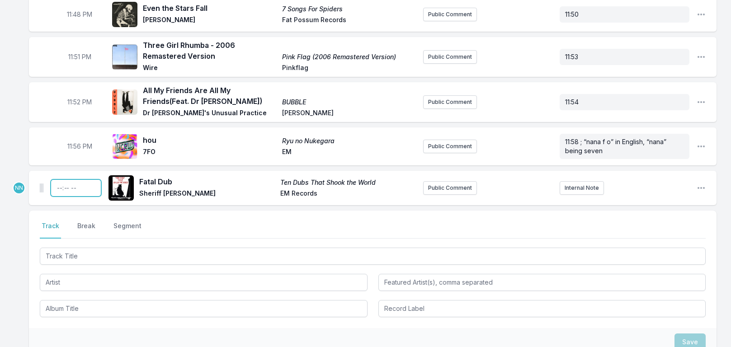
type input "22:53"
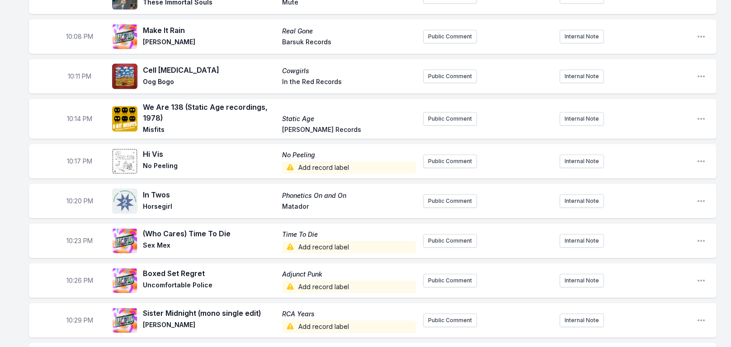
scroll to position [181, 0]
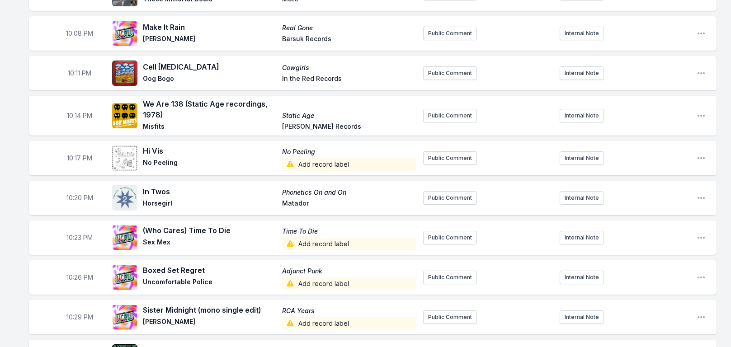
click at [77, 118] on span "10:14 PM" at bounding box center [79, 115] width 25 height 9
click at [71, 115] on input "22:14" at bounding box center [79, 115] width 51 height 17
type input "22:16"
click at [79, 73] on span "10:11 PM" at bounding box center [80, 73] width 24 height 9
click at [70, 74] on input "22:11" at bounding box center [79, 73] width 51 height 17
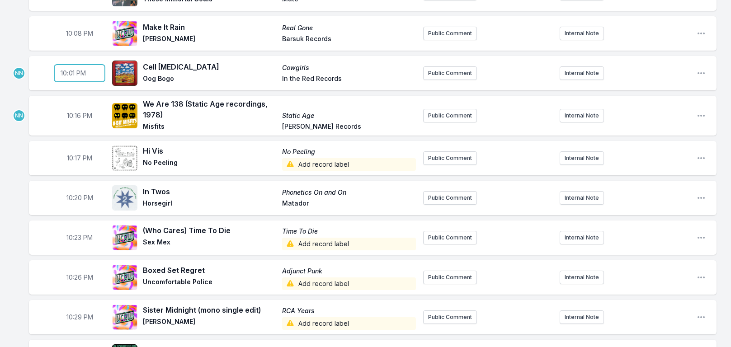
type input "22:12"
click at [77, 37] on span "10:08 PM" at bounding box center [79, 33] width 27 height 9
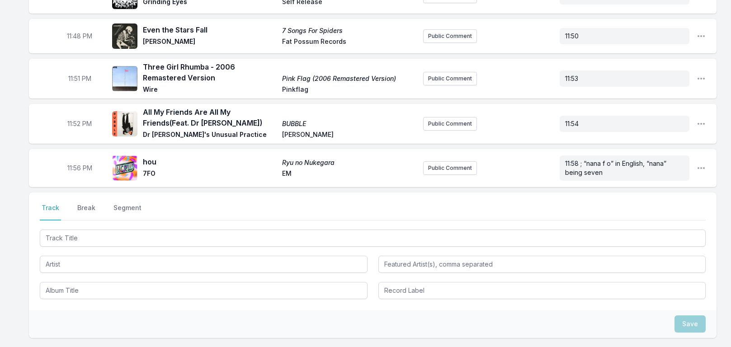
scroll to position [1491, 0]
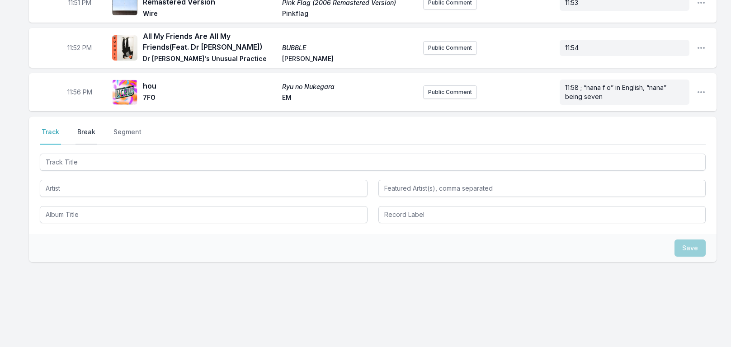
click at [80, 131] on button "Break" at bounding box center [87, 136] width 22 height 17
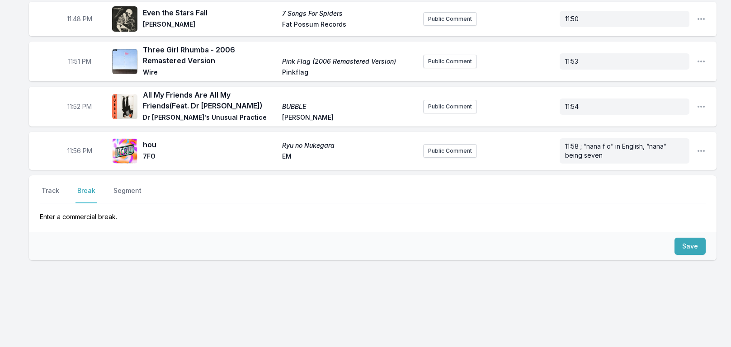
scroll to position [1431, 0]
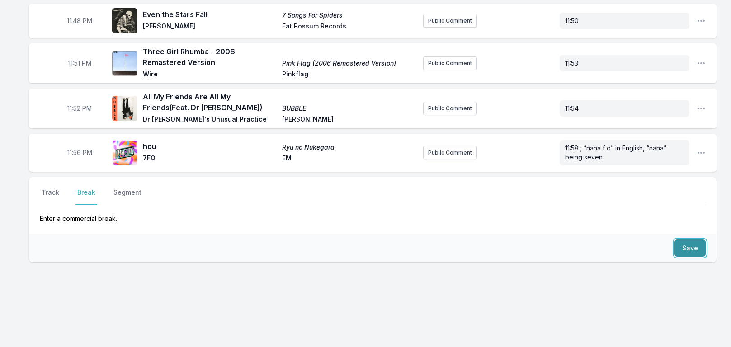
click at [688, 245] on button "Save" at bounding box center [690, 248] width 31 height 17
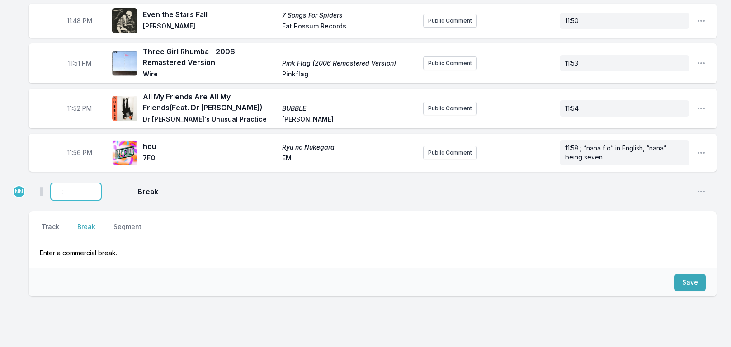
click at [57, 191] on input "Timestamp" at bounding box center [76, 191] width 51 height 17
type input "22:18"
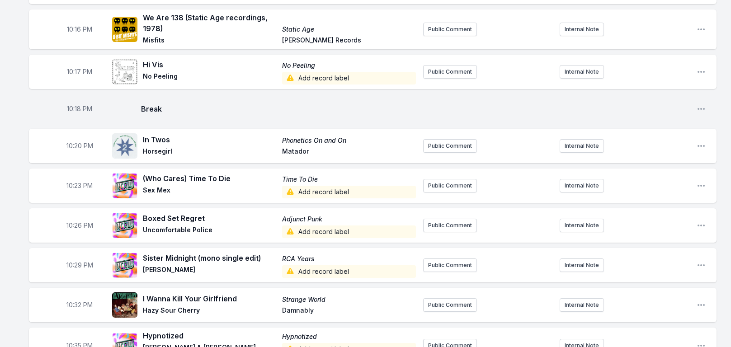
scroll to position [271, 0]
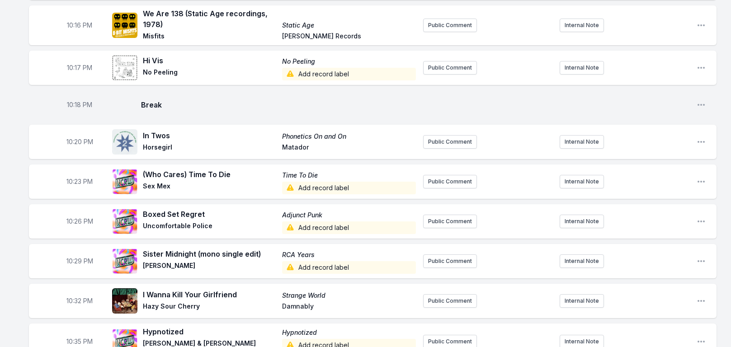
click at [79, 142] on span "10:20 PM" at bounding box center [79, 141] width 27 height 9
click at [74, 142] on input "22:20" at bounding box center [79, 141] width 51 height 17
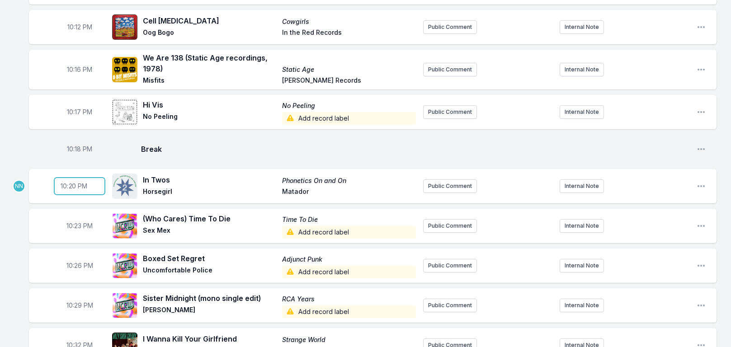
scroll to position [226, 0]
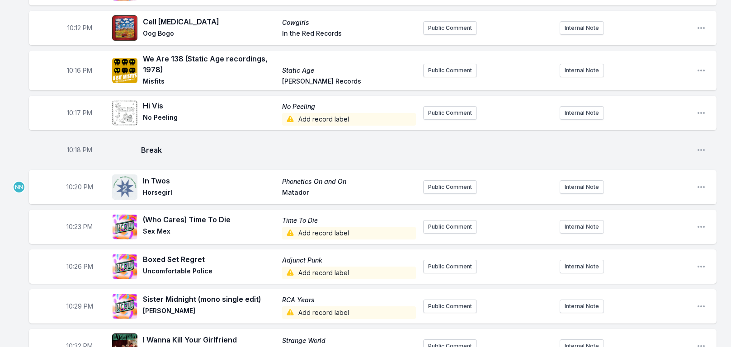
click at [76, 115] on span "10:17 PM" at bounding box center [79, 113] width 25 height 9
click at [73, 113] on input "22:17" at bounding box center [79, 112] width 51 height 17
type input "22:21"
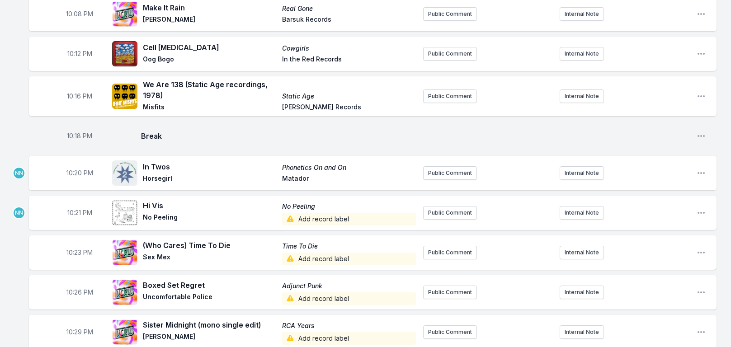
scroll to position [136, 0]
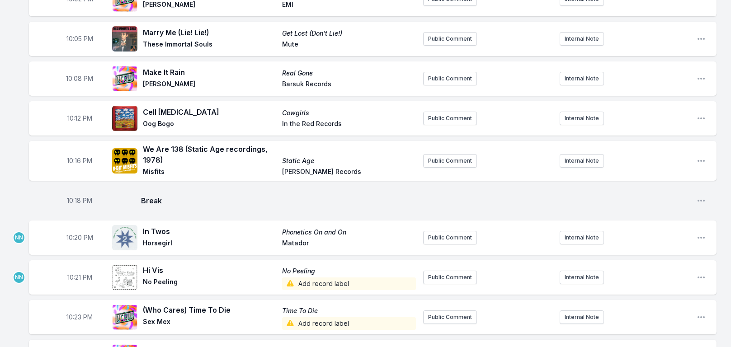
click at [76, 239] on span "10:20 PM" at bounding box center [79, 237] width 27 height 9
click at [73, 236] on input "22:20" at bounding box center [79, 237] width 51 height 17
type input "22:23"
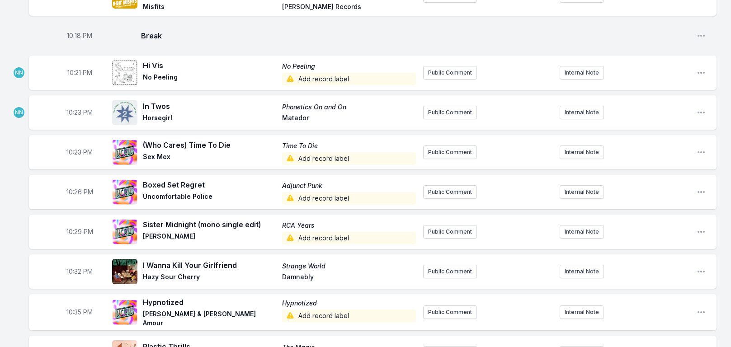
scroll to position [317, 0]
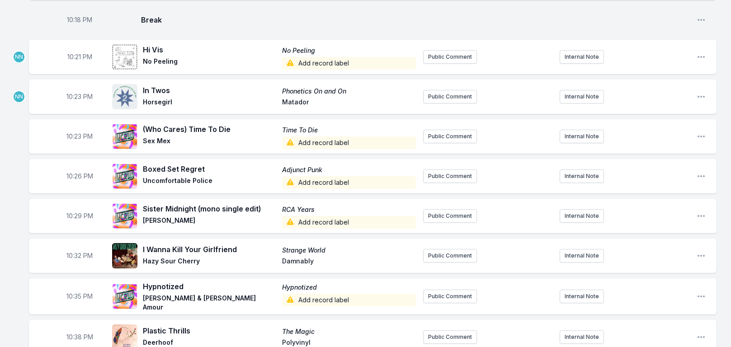
click at [79, 298] on span "10:35 PM" at bounding box center [79, 296] width 26 height 9
click at [70, 296] on input "22:35" at bounding box center [79, 296] width 51 height 17
type input "22:37"
click at [76, 257] on span "10:32 PM" at bounding box center [79, 255] width 26 height 9
click at [70, 258] on input "22:32" at bounding box center [79, 255] width 51 height 17
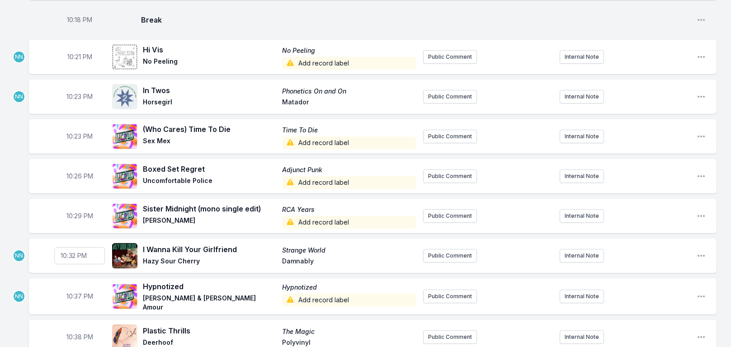
click at [78, 98] on span "10:23 PM" at bounding box center [79, 96] width 26 height 9
click at [72, 100] on input "22:23" at bounding box center [79, 96] width 51 height 17
type input "22:24"
click at [76, 136] on span "10:23 PM" at bounding box center [79, 136] width 26 height 9
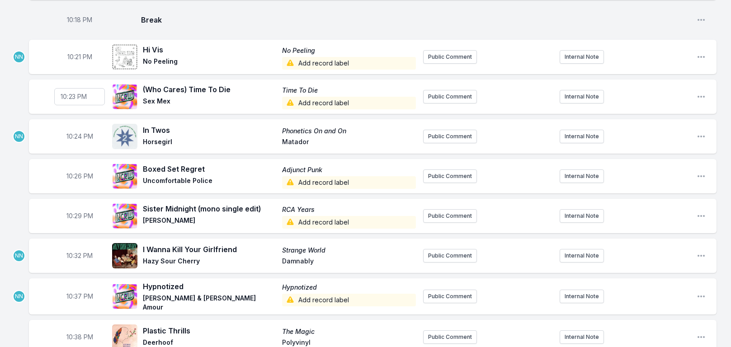
click at [78, 136] on span "10:24 PM" at bounding box center [79, 136] width 27 height 9
click at [74, 137] on input "22:24" at bounding box center [79, 136] width 51 height 17
type input "22:27"
click at [78, 178] on span "10:26 PM" at bounding box center [79, 176] width 27 height 9
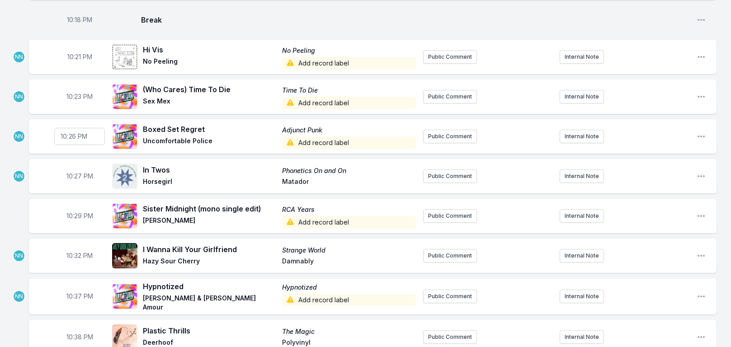
click at [74, 136] on input "22:26" at bounding box center [79, 136] width 51 height 17
type input "22:30"
click at [78, 217] on span "10:29 PM" at bounding box center [79, 216] width 27 height 9
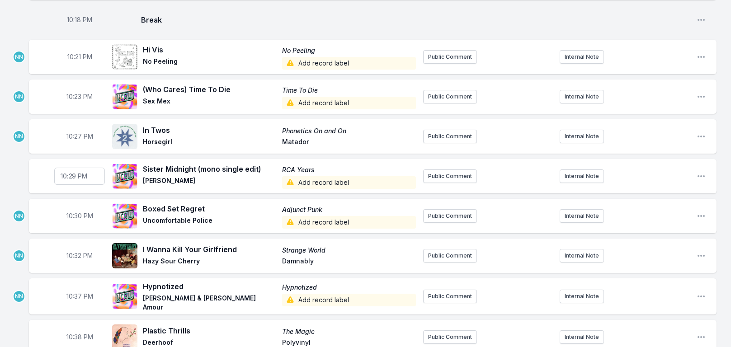
click at [76, 215] on span "10:30 PM" at bounding box center [79, 216] width 27 height 9
click at [79, 173] on span "10:29 PM" at bounding box center [79, 176] width 27 height 9
click at [76, 179] on input "22:29" at bounding box center [79, 176] width 51 height 17
type input "22:33"
click at [80, 242] on aside "10:32 PM" at bounding box center [79, 255] width 51 height 29
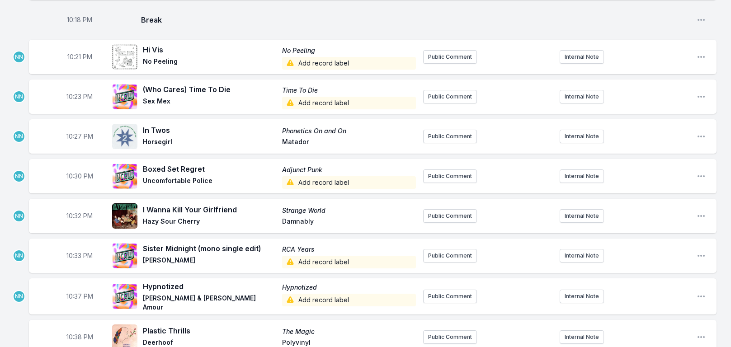
click at [77, 216] on span "10:32 PM" at bounding box center [79, 216] width 26 height 9
click at [70, 216] on input "22:32" at bounding box center [79, 216] width 51 height 17
type input "22:36"
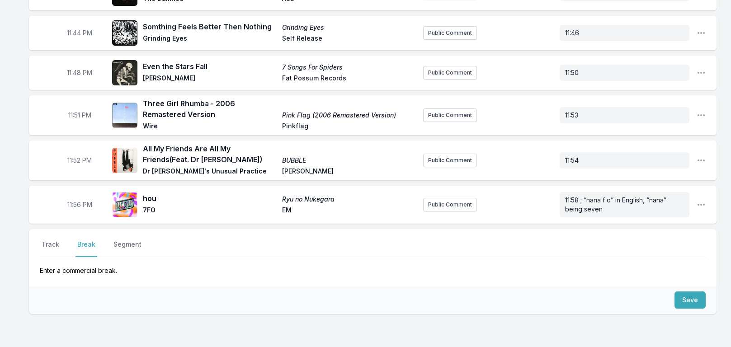
scroll to position [1465, 0]
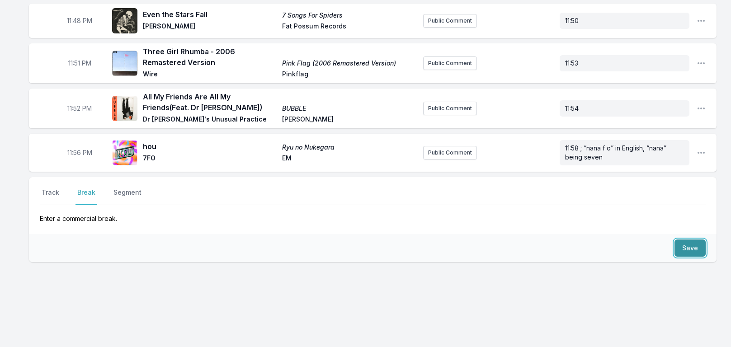
click at [688, 244] on button "Save" at bounding box center [690, 248] width 31 height 17
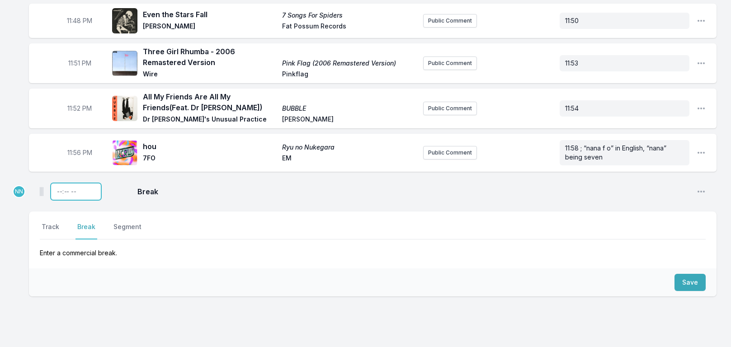
click at [59, 190] on input "Timestamp" at bounding box center [76, 191] width 51 height 17
type input "22:38"
click at [438, 217] on div "Select a tab Track Break Segment Track Break Segment Enter a commercial break." at bounding box center [373, 240] width 688 height 57
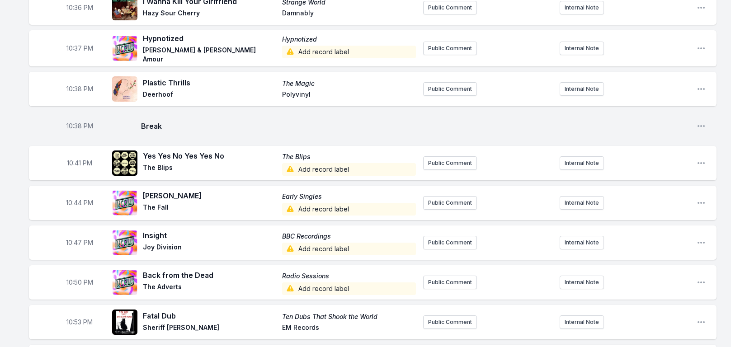
scroll to position [550, 0]
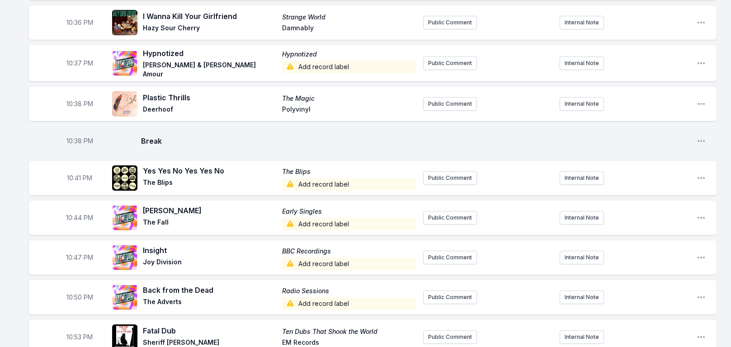
click at [76, 177] on span "10:41 PM" at bounding box center [79, 178] width 25 height 9
click at [71, 176] on input "22:41" at bounding box center [79, 178] width 51 height 17
type input "22:38"
click at [77, 216] on span "10:44 PM" at bounding box center [79, 217] width 27 height 9
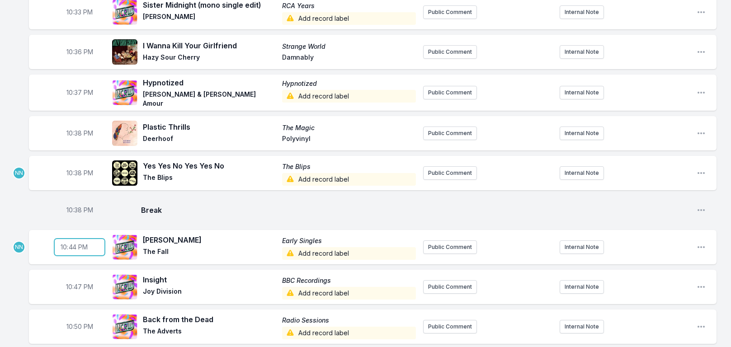
scroll to position [505, 0]
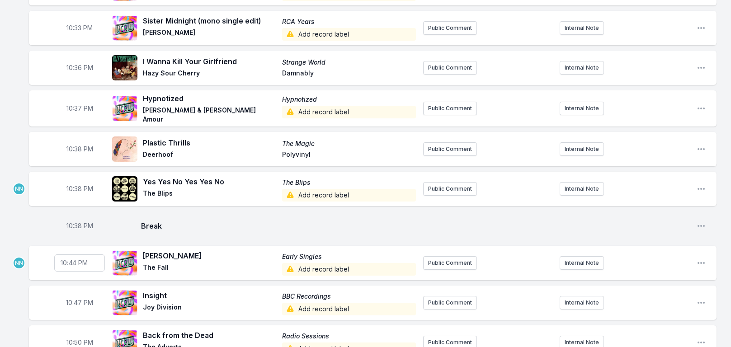
click at [77, 109] on span "10:37 PM" at bounding box center [79, 108] width 27 height 9
click at [71, 108] on input "22:37" at bounding box center [79, 108] width 51 height 17
type input "22:40"
click at [77, 150] on span "10:38 PM" at bounding box center [79, 149] width 27 height 9
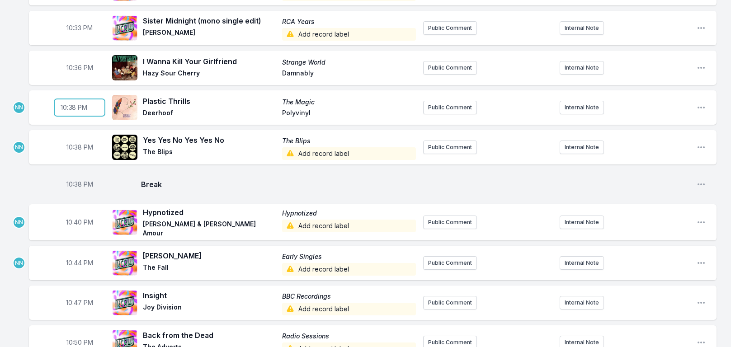
click at [71, 106] on input "22:38" at bounding box center [79, 107] width 51 height 17
type input "22:43"
click at [80, 149] on span "10:38 PM" at bounding box center [79, 147] width 27 height 9
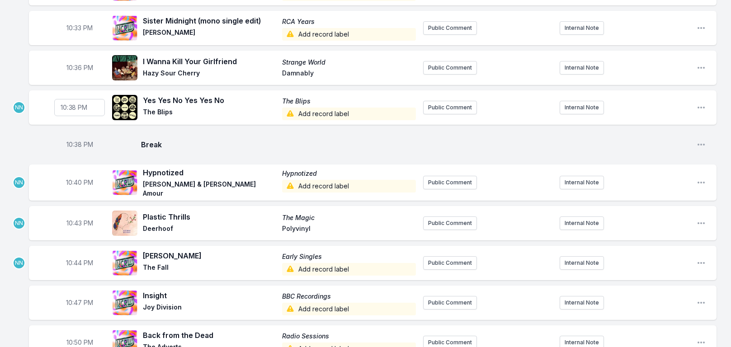
click at [71, 108] on input "22:38" at bounding box center [79, 107] width 51 height 17
type input "22:45"
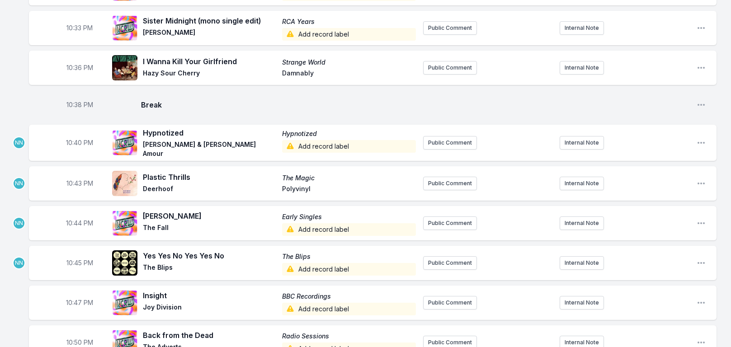
click at [79, 222] on span "10:44 PM" at bounding box center [79, 223] width 27 height 9
click at [73, 222] on input "22:44" at bounding box center [79, 223] width 51 height 17
type input "22:47"
click at [69, 249] on aside "10:45 PM" at bounding box center [79, 263] width 51 height 29
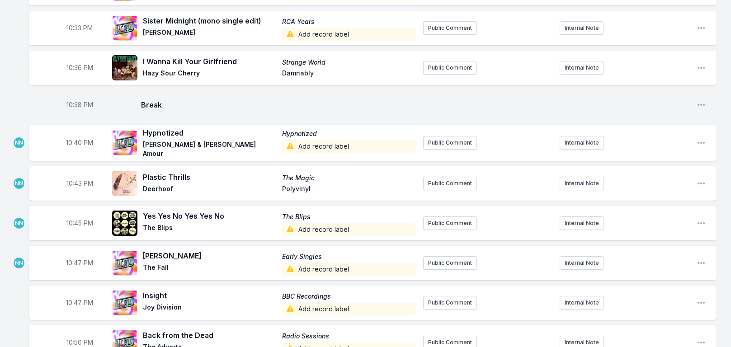
click at [79, 303] on span "10:47 PM" at bounding box center [79, 302] width 27 height 9
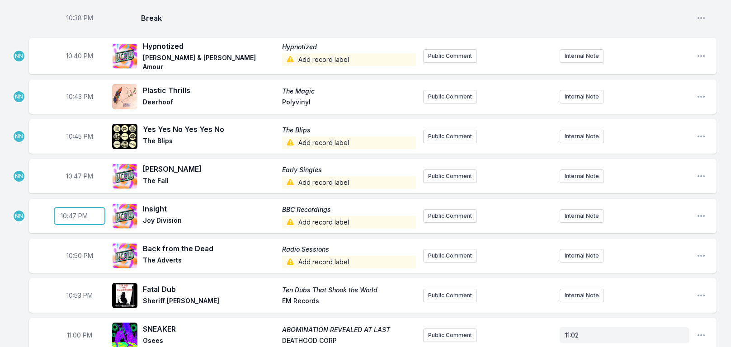
scroll to position [595, 0]
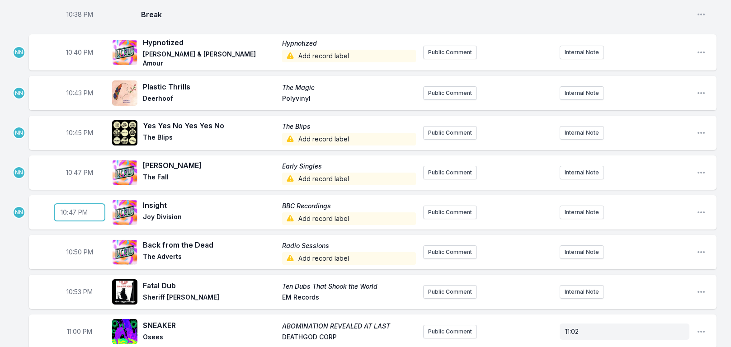
click at [69, 209] on input "22:47" at bounding box center [79, 212] width 51 height 17
type input "22:50"
click at [75, 248] on span "10:50 PM" at bounding box center [79, 252] width 27 height 9
click at [72, 251] on input "22:50" at bounding box center [79, 252] width 51 height 17
type input "22:53"
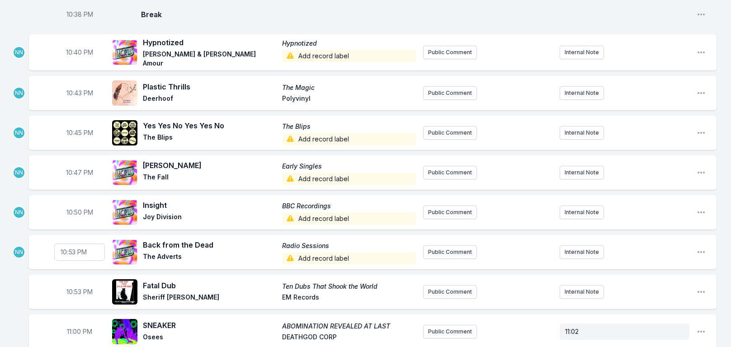
click at [78, 294] on span "10:53 PM" at bounding box center [79, 292] width 26 height 9
click at [74, 289] on input "22:53" at bounding box center [79, 292] width 51 height 17
type input "22:56"
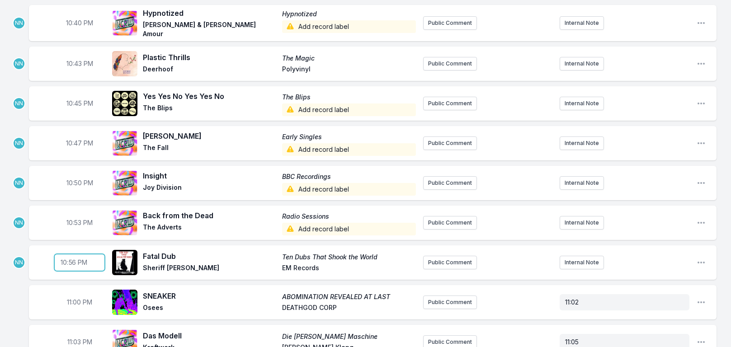
scroll to position [640, 0]
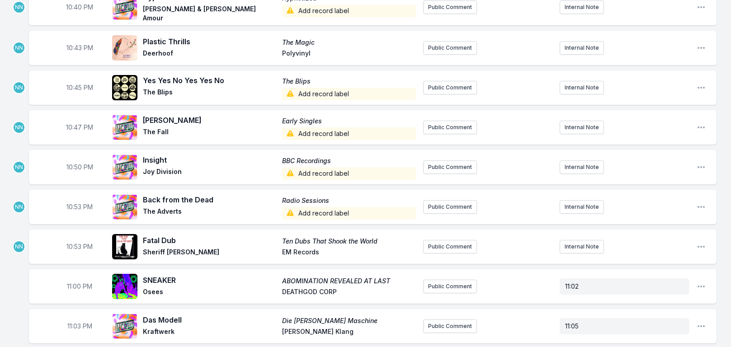
click at [21, 274] on div "Missing Data Some of your tracks are missing record label information. This inf…" at bounding box center [365, 328] width 731 height 1760
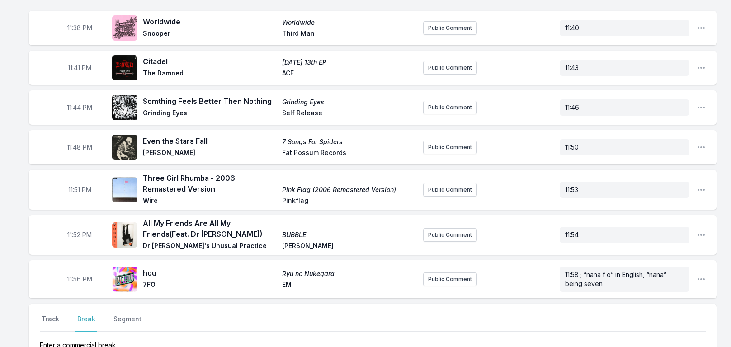
scroll to position [1499, 0]
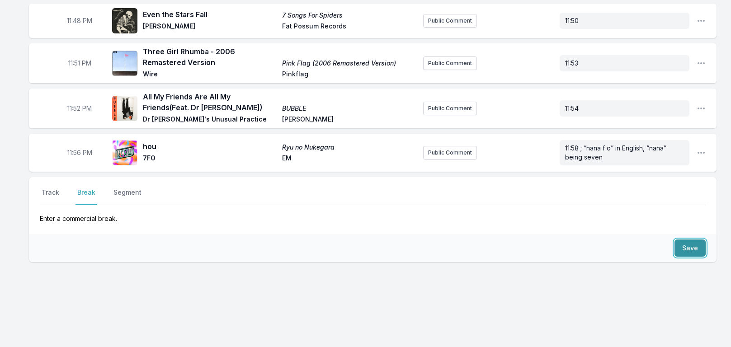
click at [686, 247] on button "Save" at bounding box center [690, 248] width 31 height 17
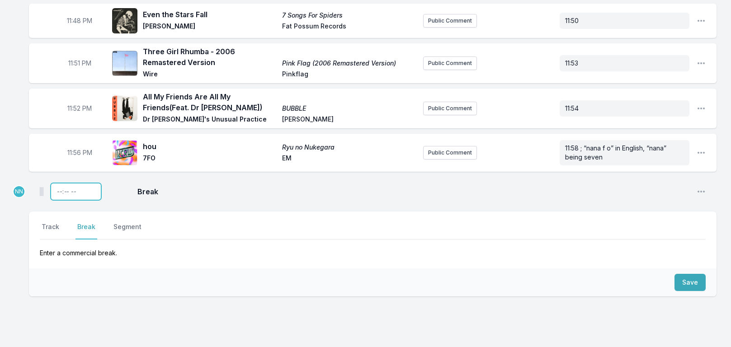
click at [59, 190] on input "Timestamp" at bounding box center [76, 191] width 51 height 17
type input "22:58"
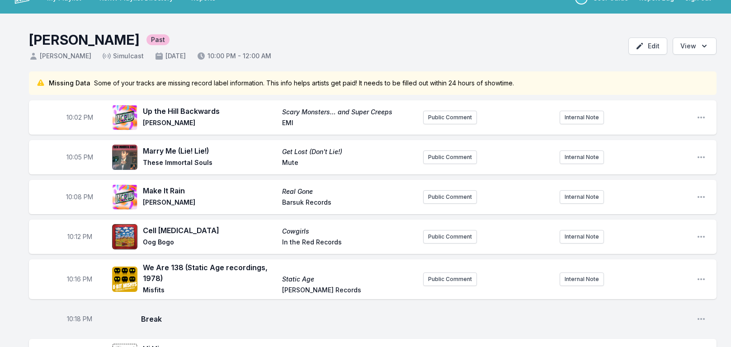
scroll to position [0, 0]
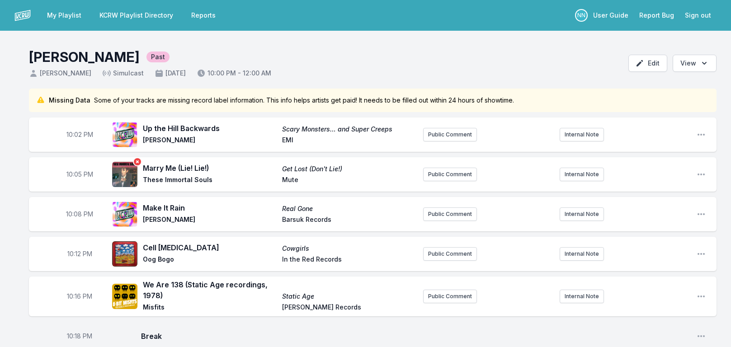
click at [125, 177] on img at bounding box center [124, 174] width 25 height 25
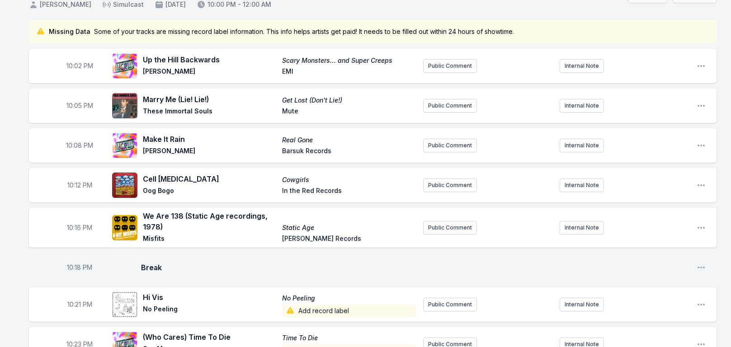
scroll to position [136, 0]
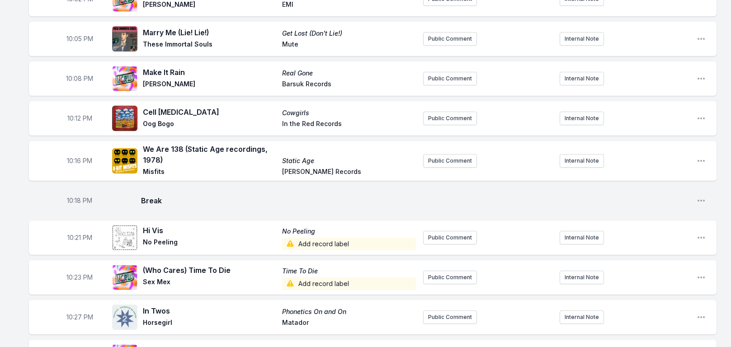
click at [311, 241] on span "Add record label" at bounding box center [349, 244] width 134 height 13
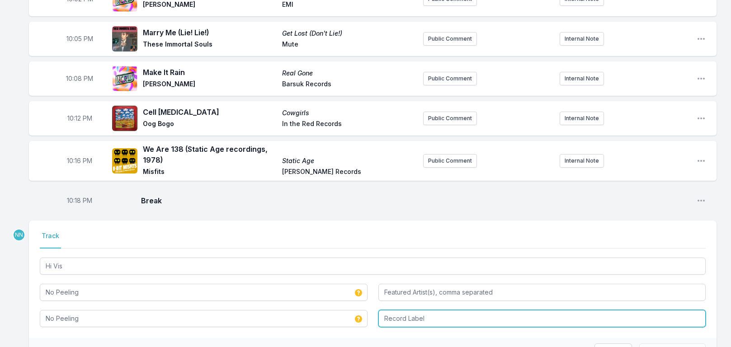
click at [400, 315] on input "Record Label" at bounding box center [542, 318] width 328 height 17
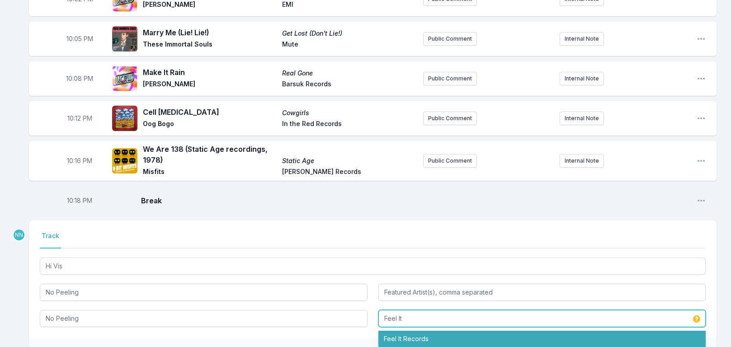
click at [450, 342] on li "Feel It Records" at bounding box center [542, 339] width 328 height 16
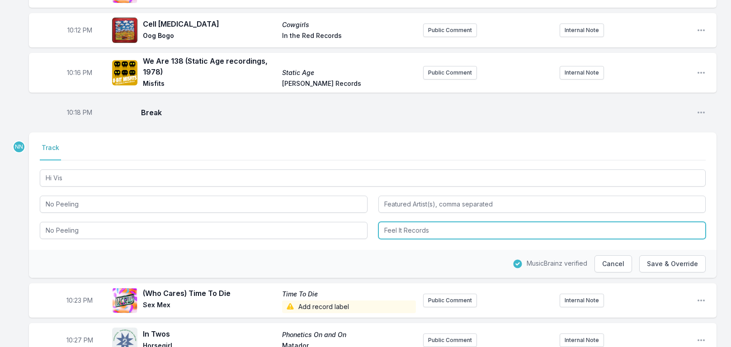
scroll to position [226, 0]
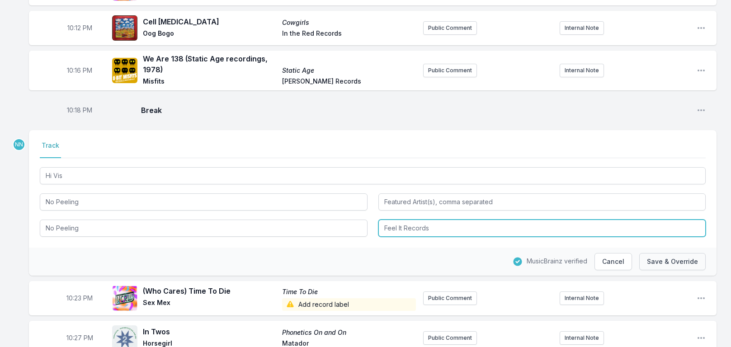
type input "Feel It Records"
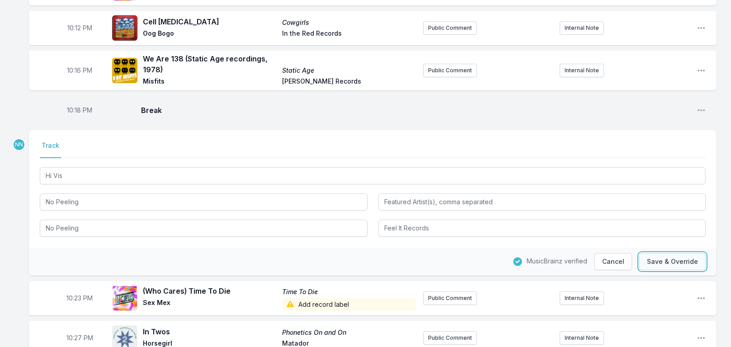
click at [667, 262] on button "Save & Override" at bounding box center [672, 261] width 66 height 17
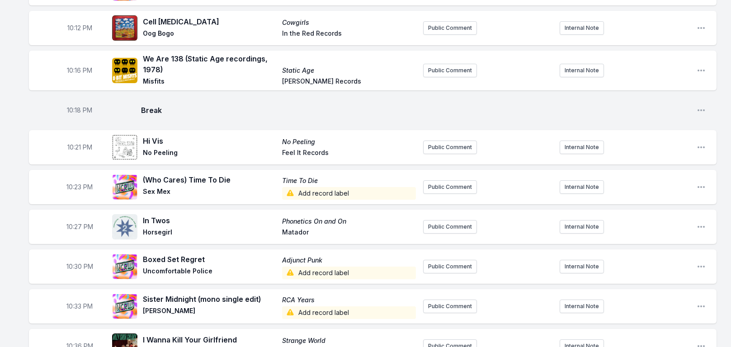
click at [304, 194] on span "Add record label" at bounding box center [349, 193] width 134 height 13
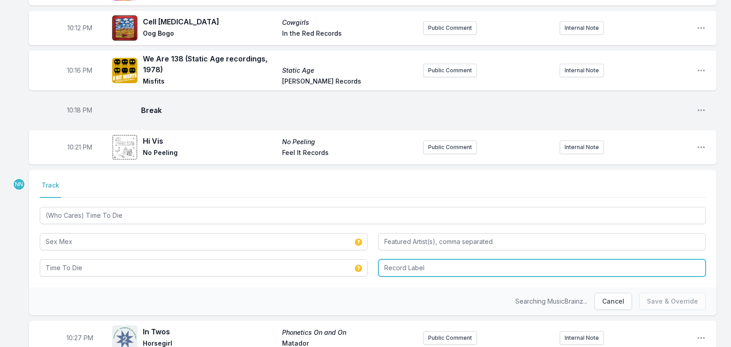
click at [404, 267] on input "Record Label" at bounding box center [542, 268] width 328 height 17
type input "Candy-O Records"
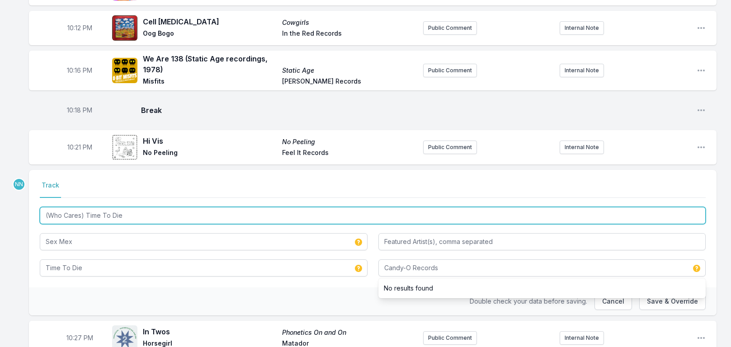
click at [81, 209] on input "(Who Cares) Time To Die" at bounding box center [373, 215] width 666 height 17
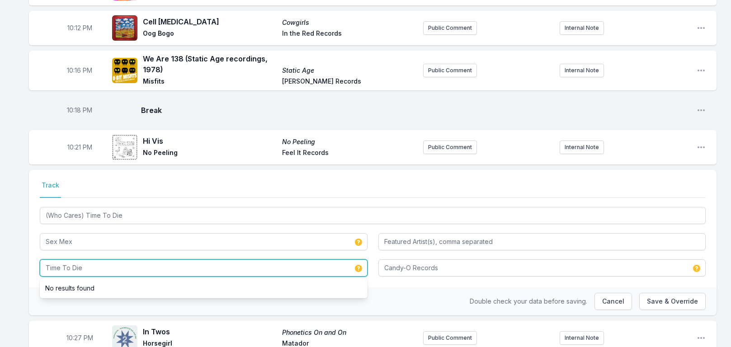
click at [86, 270] on input "Time To Die" at bounding box center [204, 268] width 328 height 17
click at [84, 269] on input "Time To Die" at bounding box center [204, 268] width 328 height 17
paste input "(Who Cares)"
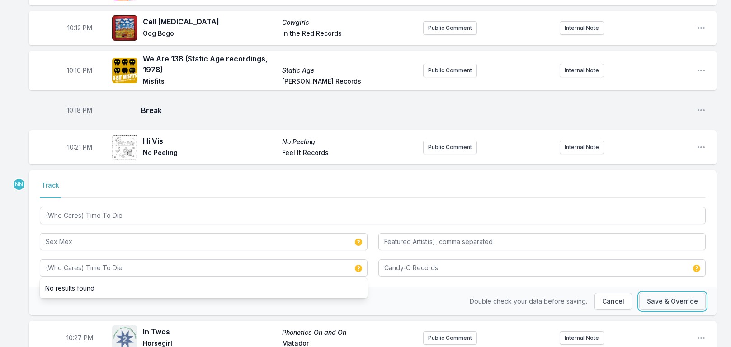
click at [662, 304] on button "Save & Override" at bounding box center [672, 301] width 66 height 17
type input "Time To Die"
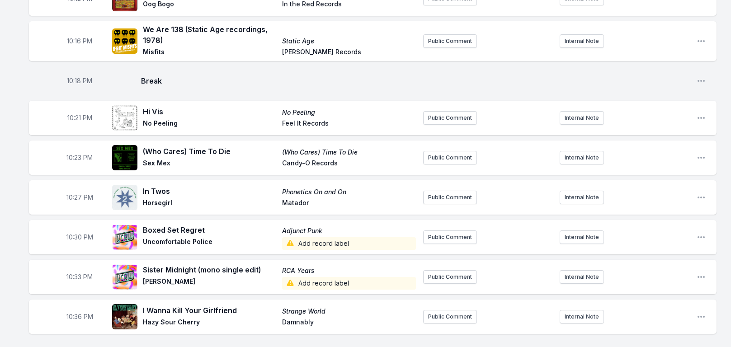
scroll to position [271, 0]
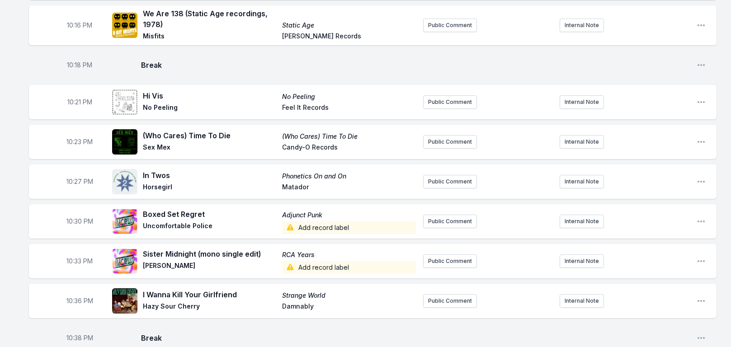
click at [315, 225] on span "Add record label" at bounding box center [349, 228] width 134 height 13
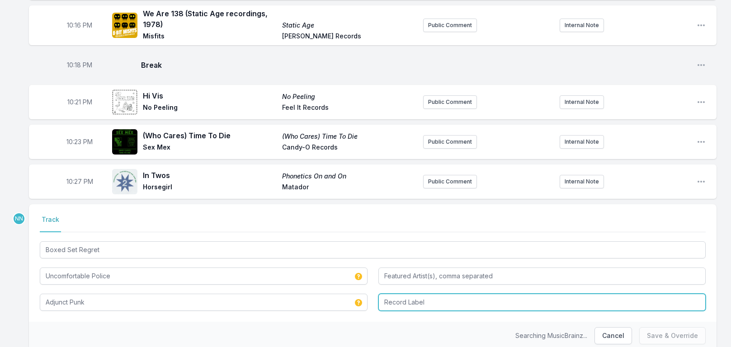
click at [409, 297] on input "Record Label" at bounding box center [542, 302] width 328 height 17
type input "TEEN-BEAT"
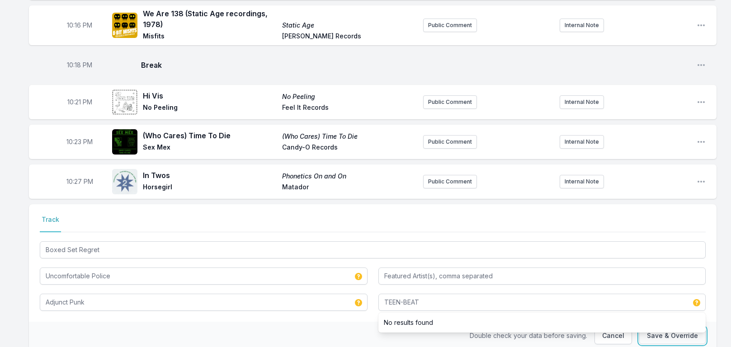
click at [660, 337] on button "Save & Override" at bounding box center [672, 335] width 66 height 17
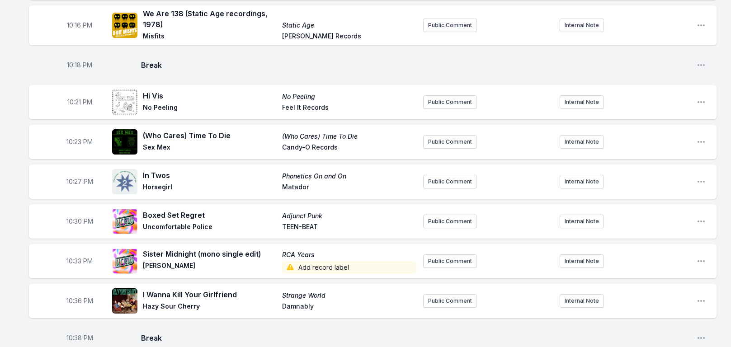
click at [308, 256] on span "RCA Years" at bounding box center [349, 255] width 134 height 9
click at [291, 256] on span "RCA Years" at bounding box center [349, 255] width 134 height 9
click at [699, 262] on icon "Open playlist item options" at bounding box center [701, 261] width 7 height 2
click at [646, 289] on button "Edit Track Details" at bounding box center [655, 296] width 101 height 16
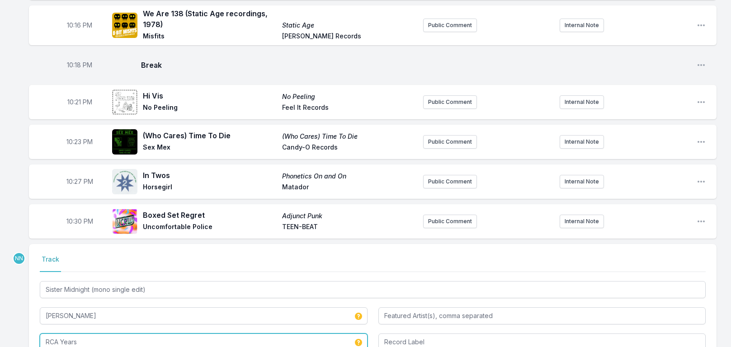
click at [129, 338] on input "RCA Years" at bounding box center [204, 342] width 328 height 17
type input "The Bowie Years"
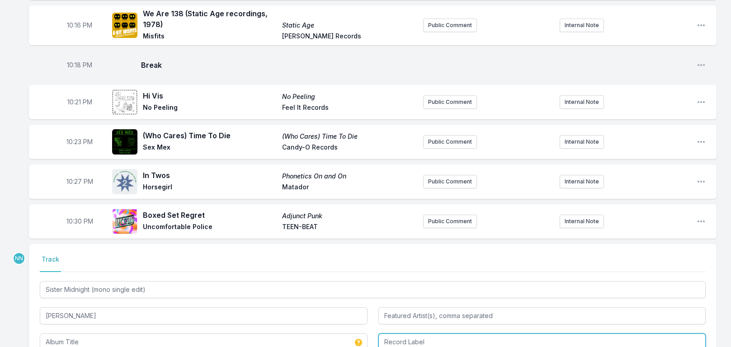
type input "The Bowie Years"
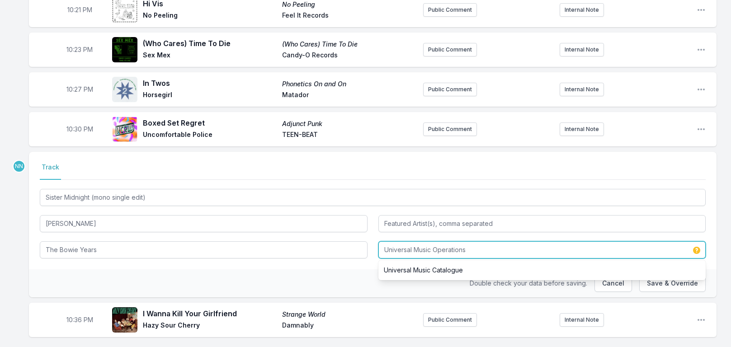
scroll to position [365, 0]
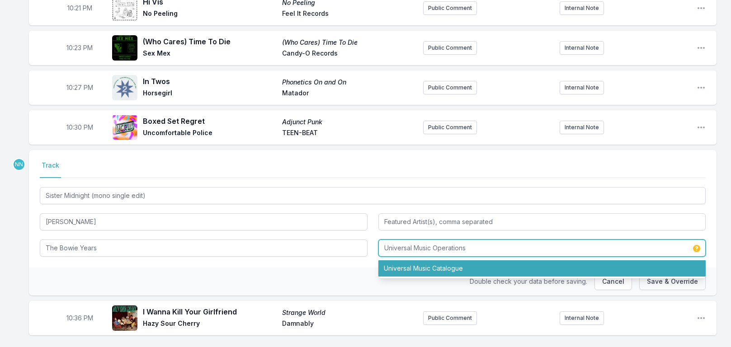
type input "Universal Music Operations"
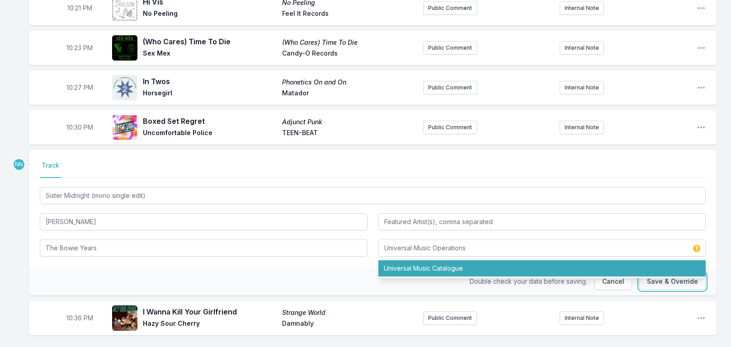
click at [677, 285] on button "Save & Override" at bounding box center [672, 281] width 66 height 17
type input "RCA Years"
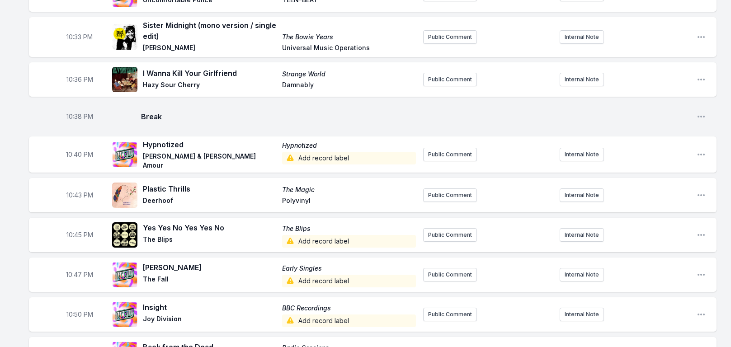
scroll to position [546, 0]
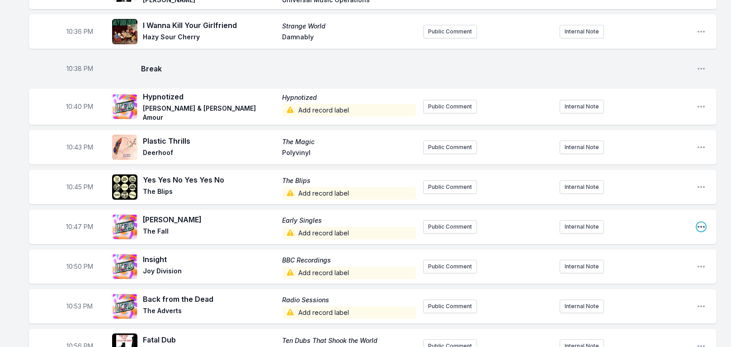
click at [704, 226] on icon "Open playlist item options" at bounding box center [701, 227] width 7 height 2
click at [646, 255] on button "Edit Track Details" at bounding box center [655, 261] width 101 height 16
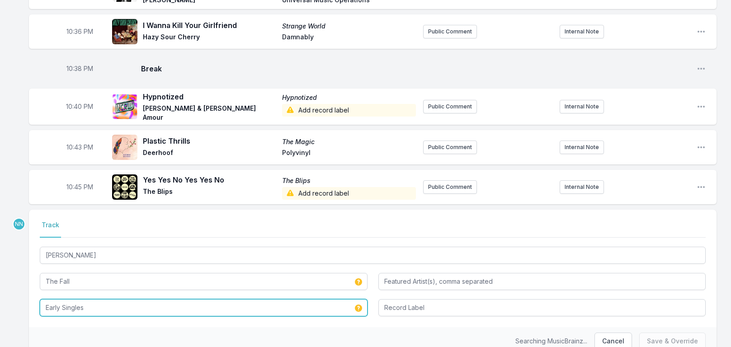
click at [97, 304] on input "Early Singles" at bounding box center [204, 307] width 328 height 17
type input "Dragnet (Deluxe Edition)"
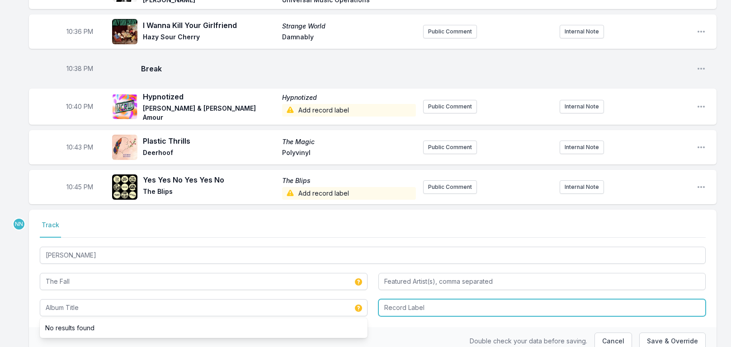
type input "Dragnet (Deluxe Edition)"
type input "Cherry Red"
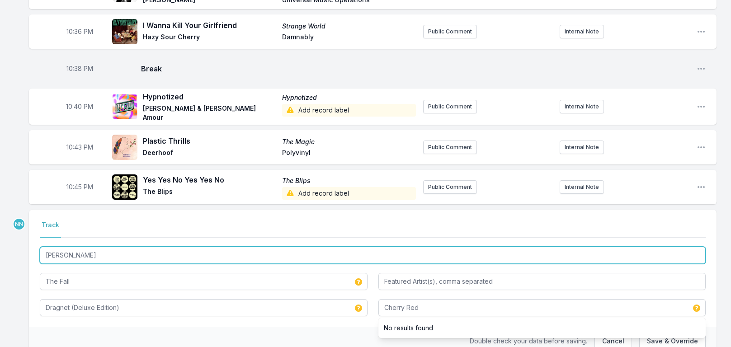
click at [114, 258] on input "[PERSON_NAME]" at bounding box center [373, 255] width 666 height 17
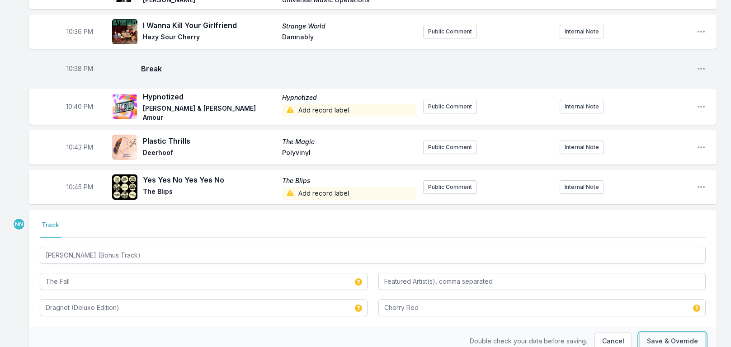
click at [678, 338] on button "Save & Override" at bounding box center [672, 341] width 66 height 17
type input "[PERSON_NAME]"
type input "Early Singles"
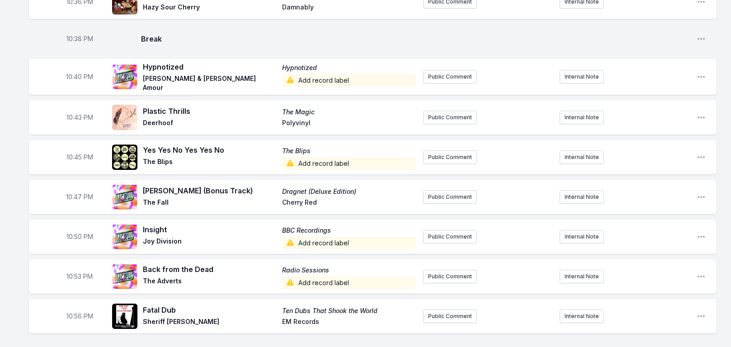
scroll to position [591, 0]
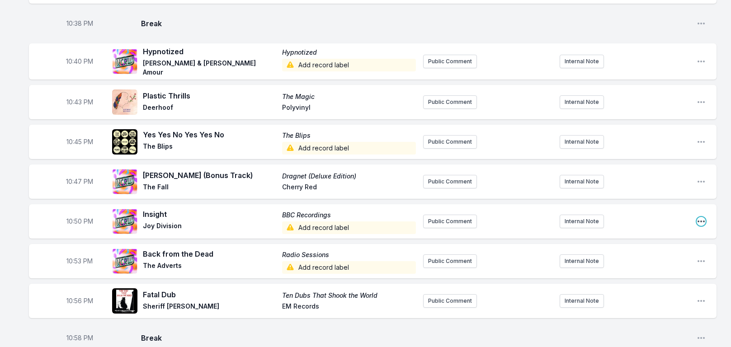
click at [700, 217] on icon "Open playlist item options" at bounding box center [701, 221] width 9 height 9
click at [648, 252] on button "Edit Track Details" at bounding box center [655, 256] width 101 height 16
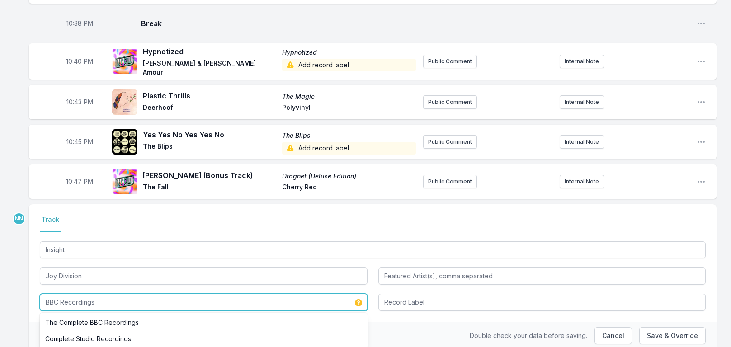
click at [90, 302] on input "BBC Recordings" at bounding box center [204, 302] width 328 height 17
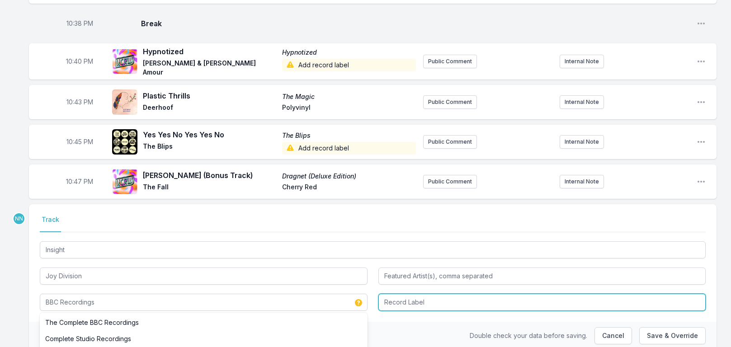
type input "BBC Recordings"
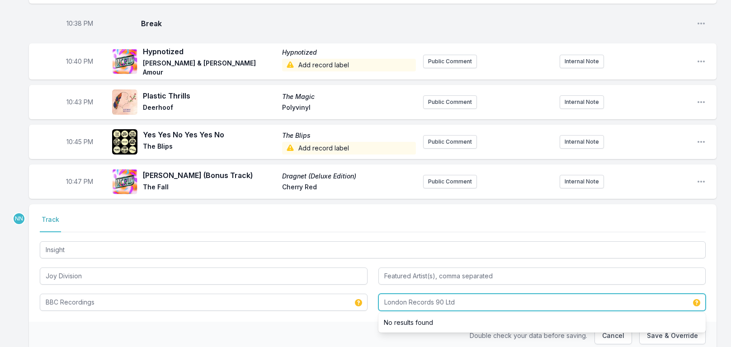
type input "London Records 90 Ltd"
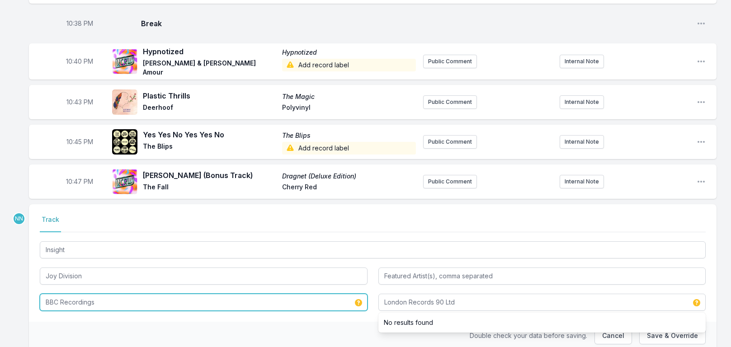
click at [62, 299] on input "BBC Recordings" at bounding box center [204, 302] width 328 height 17
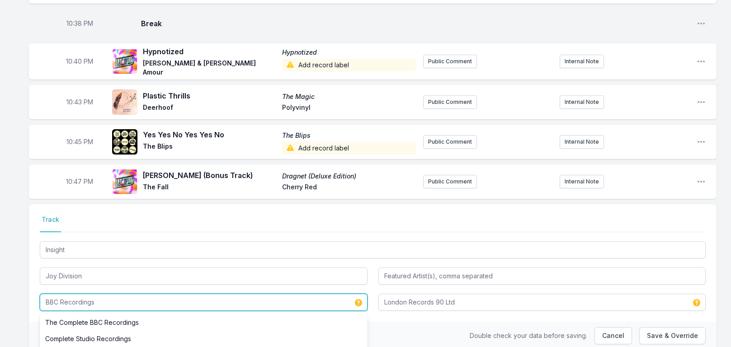
click at [62, 299] on input "BBC Recordings" at bounding box center [204, 302] width 328 height 17
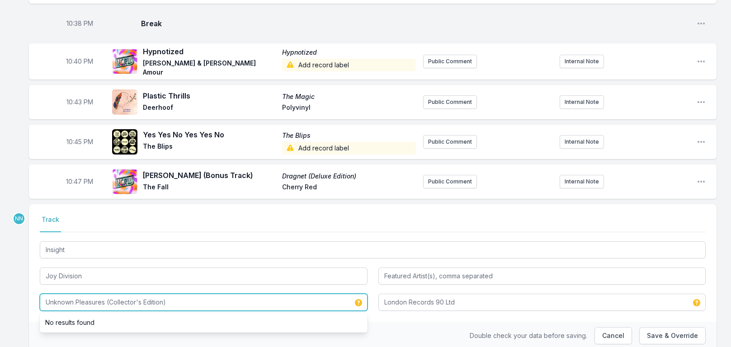
type input "Unknown Pleasures (Collector's Edition)"
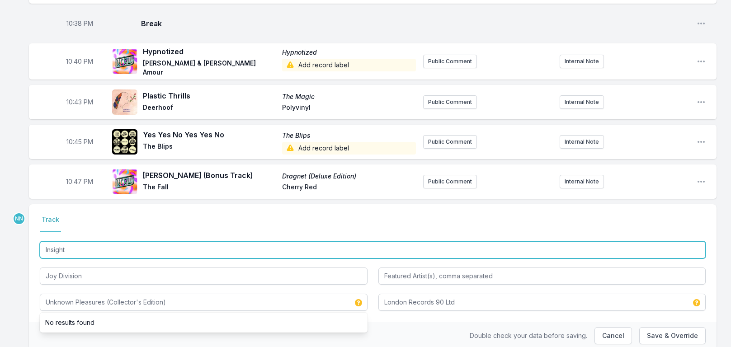
click at [129, 250] on input "Insight" at bounding box center [373, 249] width 666 height 17
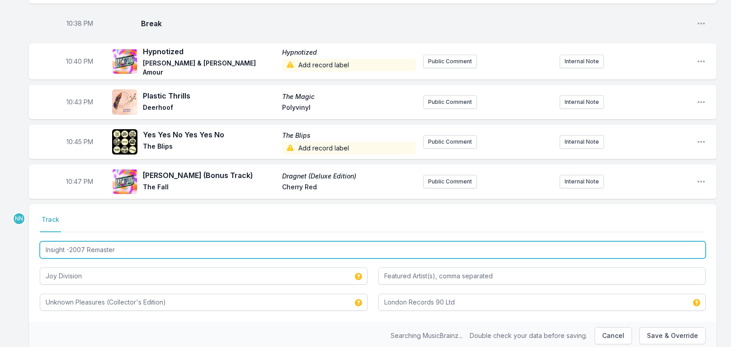
click at [69, 251] on input "Insight -2007 Remaster" at bounding box center [373, 249] width 666 height 17
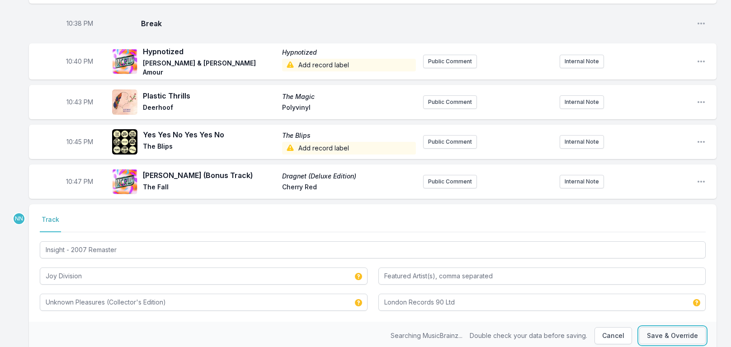
click at [683, 338] on button "Save & Override" at bounding box center [672, 335] width 66 height 17
type input "Insight"
type input "BBC Recordings"
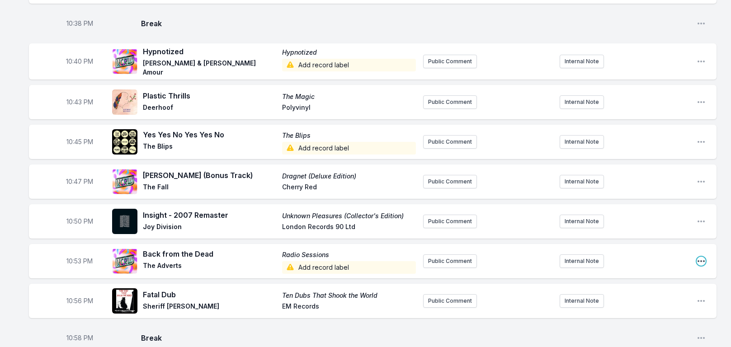
click at [703, 258] on icon "Open playlist item options" at bounding box center [701, 261] width 9 height 9
click at [622, 295] on button "Edit Track Details" at bounding box center [655, 296] width 101 height 16
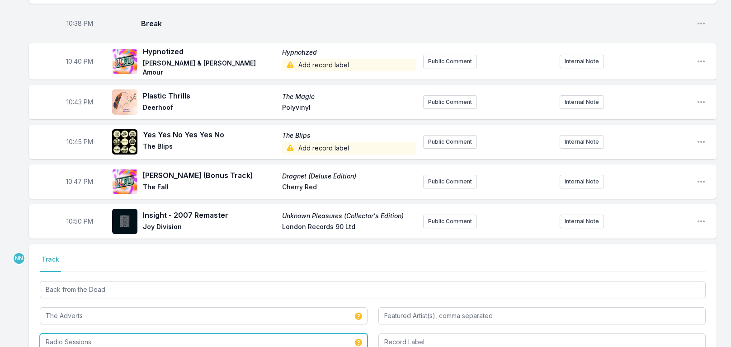
click at [59, 336] on input "Radio Sessions" at bounding box center [204, 342] width 328 height 17
click at [60, 336] on input "Radio Sessions" at bounding box center [204, 342] width 328 height 17
type input "Cast of Thousands"
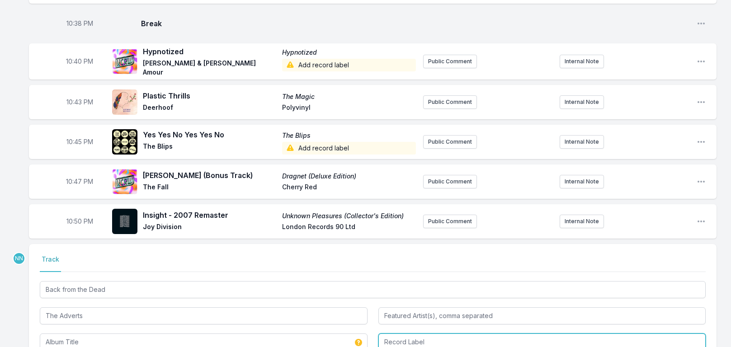
type input "Cast of Thousands"
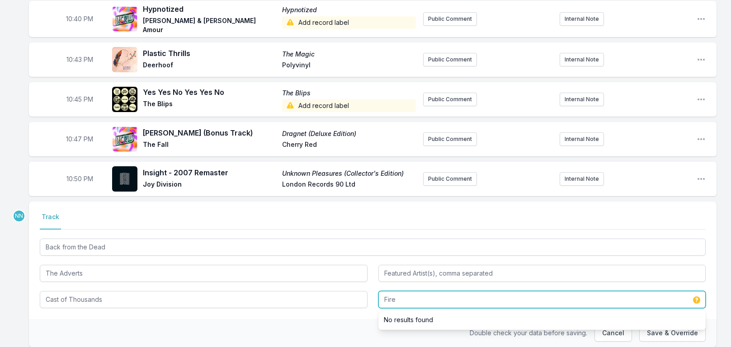
scroll to position [684, 0]
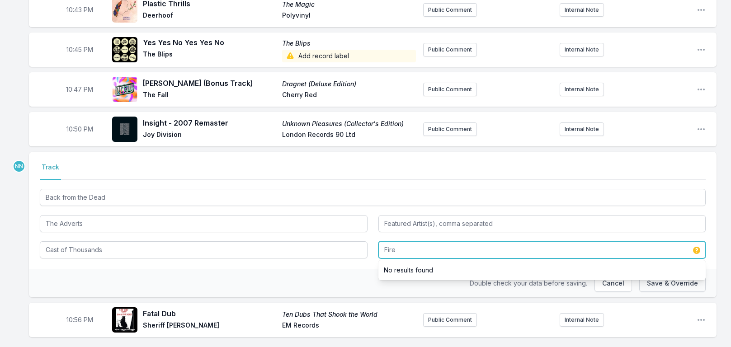
type input "Fire"
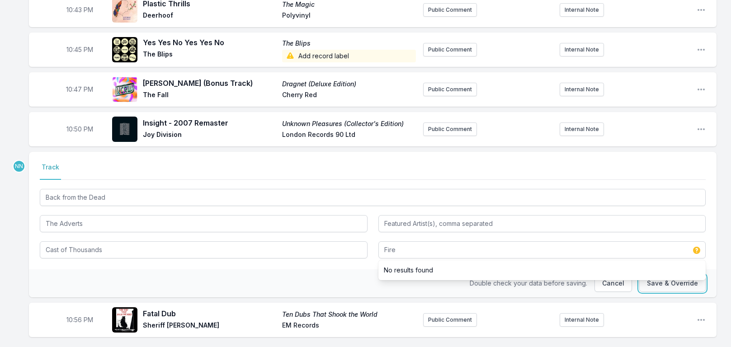
click at [657, 284] on button "Save & Override" at bounding box center [672, 283] width 66 height 17
type input "Radio Sessions"
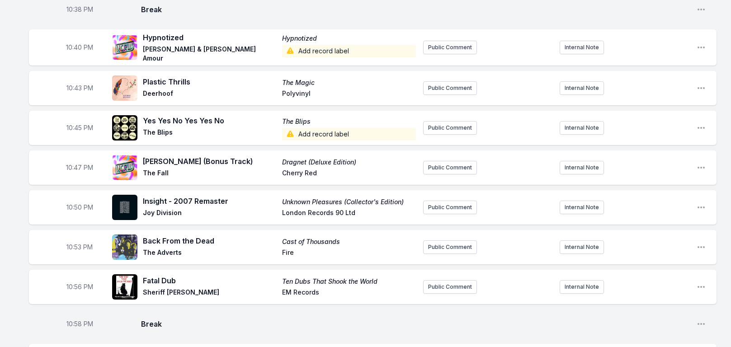
scroll to position [543, 0]
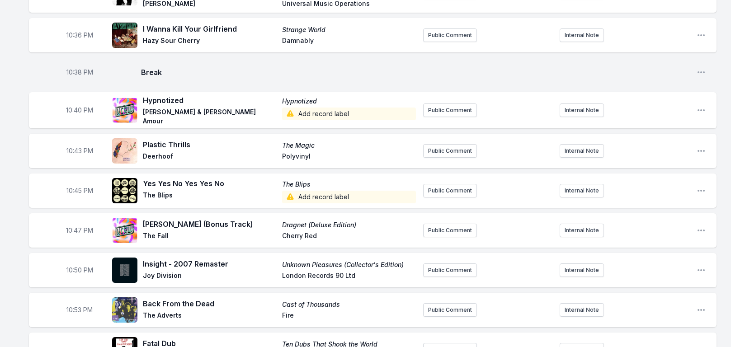
click at [328, 195] on span "Add record label" at bounding box center [349, 197] width 134 height 13
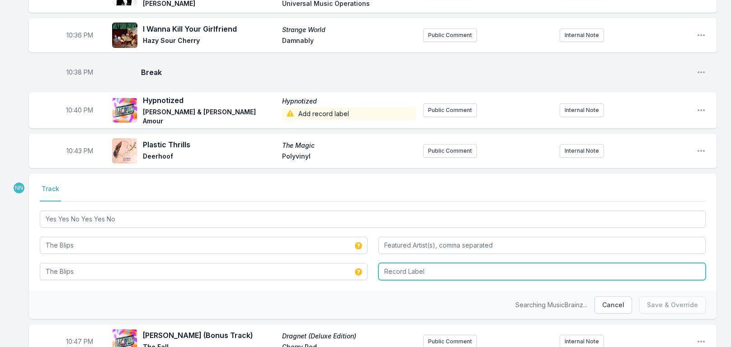
click at [393, 265] on input "Record Label" at bounding box center [542, 271] width 328 height 17
type input "[PERSON_NAME] Chapel"
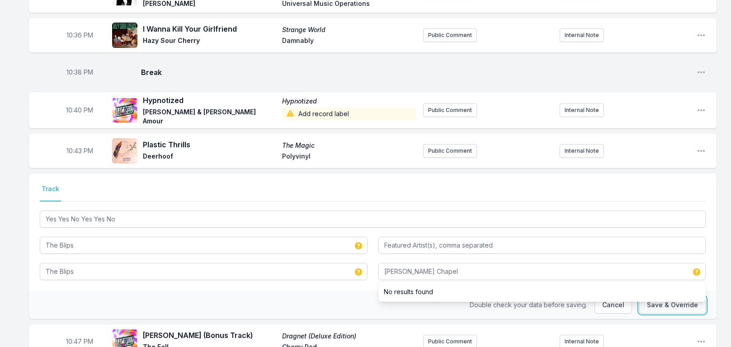
click at [665, 306] on button "Save & Override" at bounding box center [672, 305] width 66 height 17
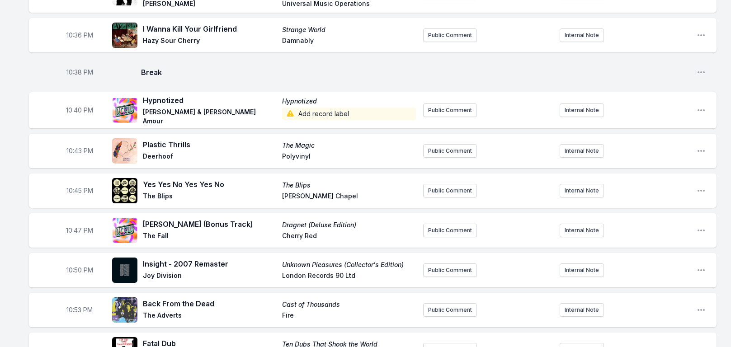
click at [309, 112] on span "Add record label" at bounding box center [349, 114] width 134 height 13
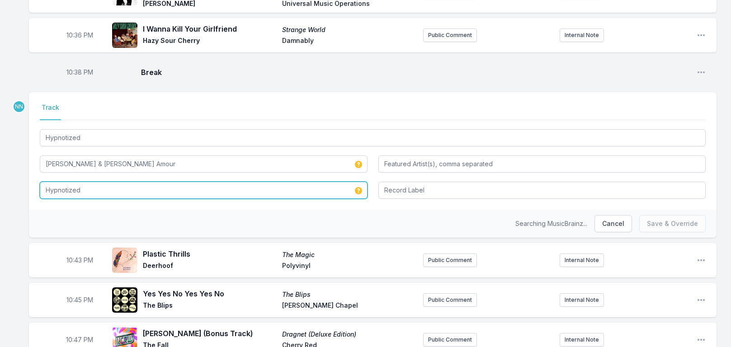
click at [155, 184] on input "Hypnotized" at bounding box center [204, 190] width 328 height 17
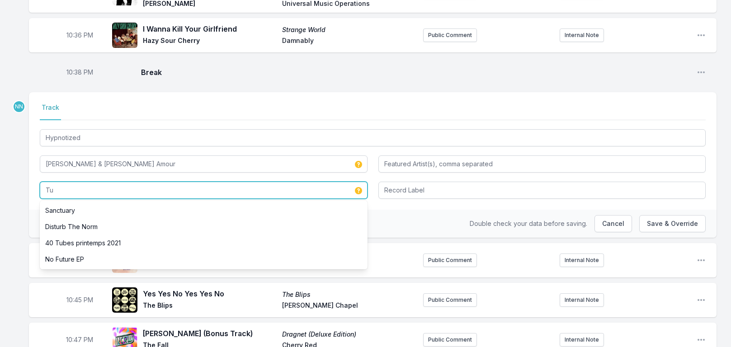
type input "T"
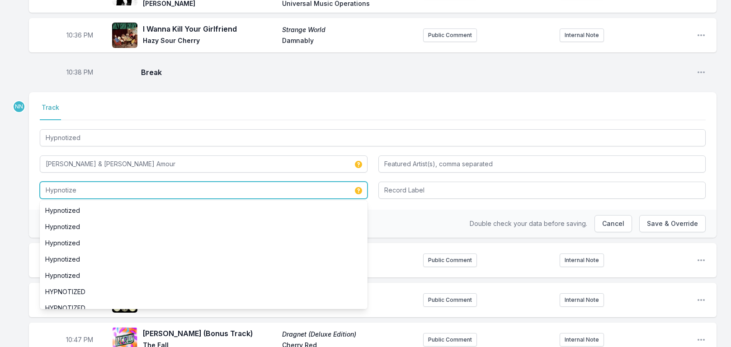
type input "Hypnotized"
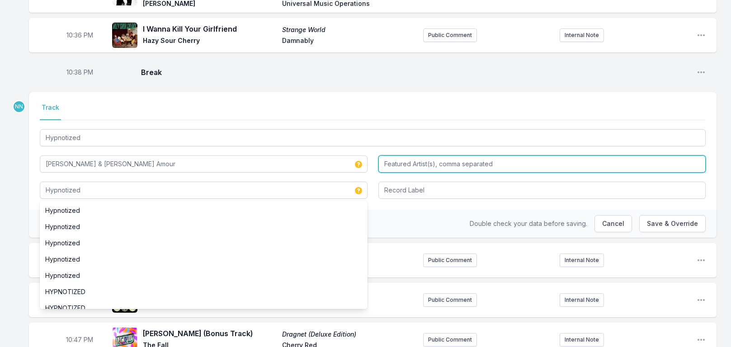
click at [392, 163] on input "Featured Artist(s), comma separated" at bounding box center [542, 164] width 328 height 17
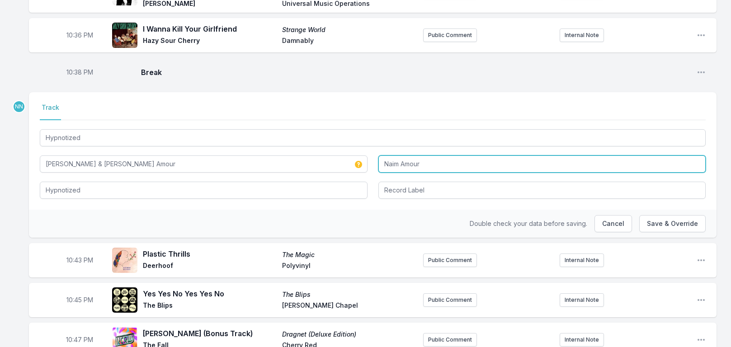
type input "Naim Amour"
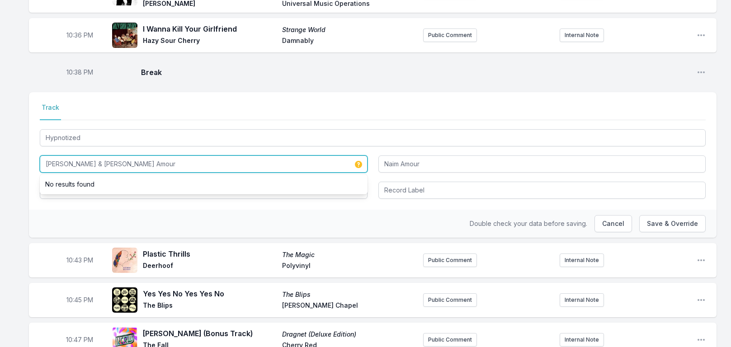
drag, startPoint x: 79, startPoint y: 166, endPoint x: 189, endPoint y: 176, distance: 110.8
click at [189, 173] on div "[PERSON_NAME] & [PERSON_NAME] Amour No results found" at bounding box center [204, 164] width 328 height 17
type input "[PERSON_NAME]"
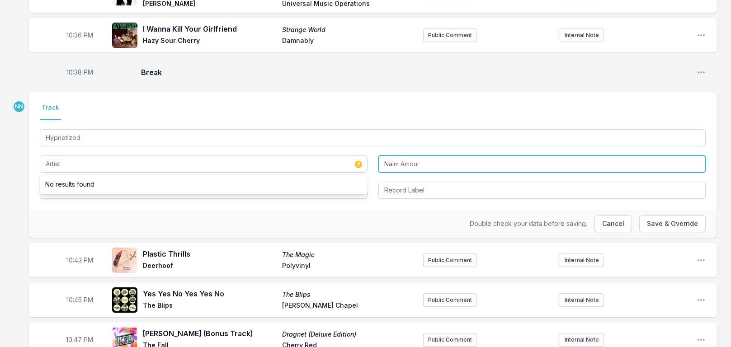
type input "[PERSON_NAME]"
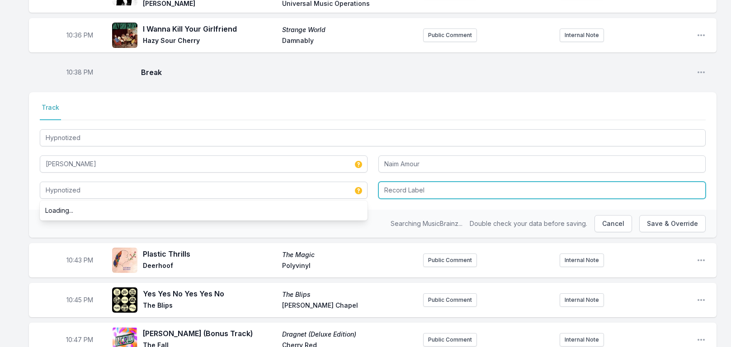
type input "Hypnotized"
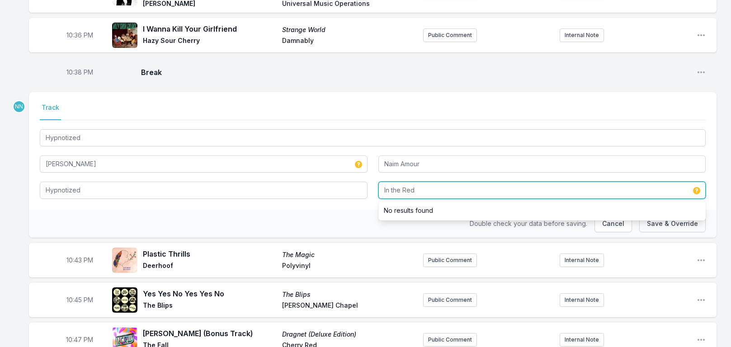
type input "In the Red"
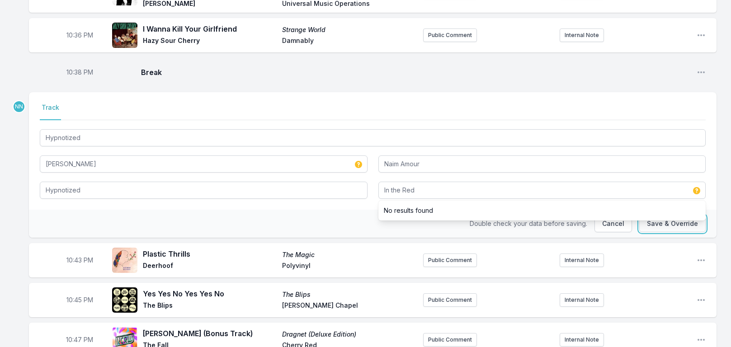
click at [664, 224] on button "Save & Override" at bounding box center [672, 223] width 66 height 17
type input "[PERSON_NAME] & [PERSON_NAME] Amour"
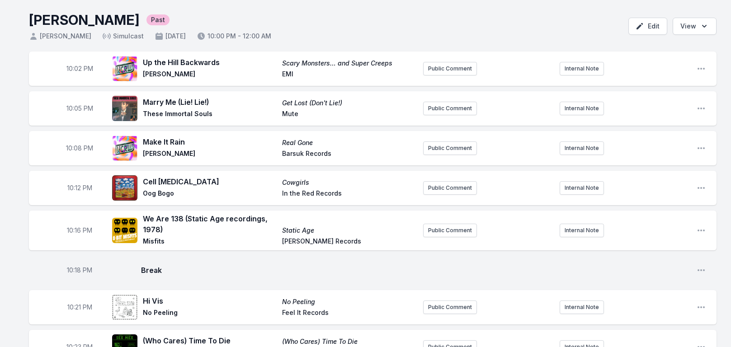
scroll to position [0, 0]
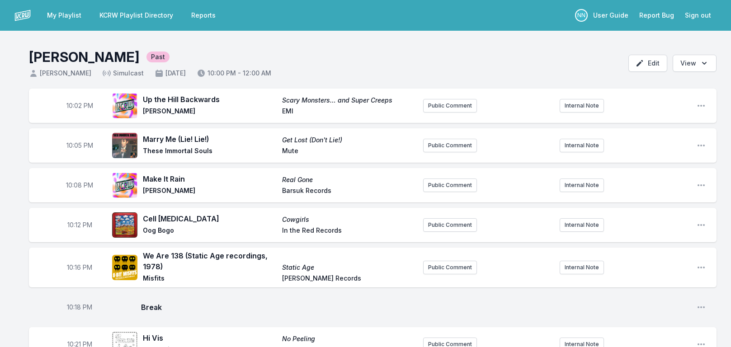
click at [121, 15] on link "KCRW Playlist Directory" at bounding box center [136, 15] width 85 height 16
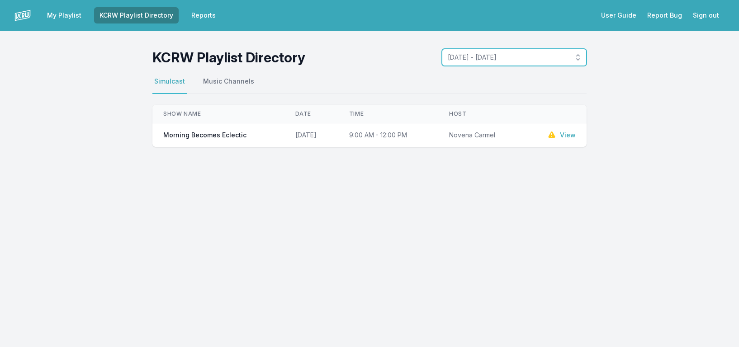
click at [464, 62] on button "[DATE] - [DATE]" at bounding box center [514, 57] width 145 height 17
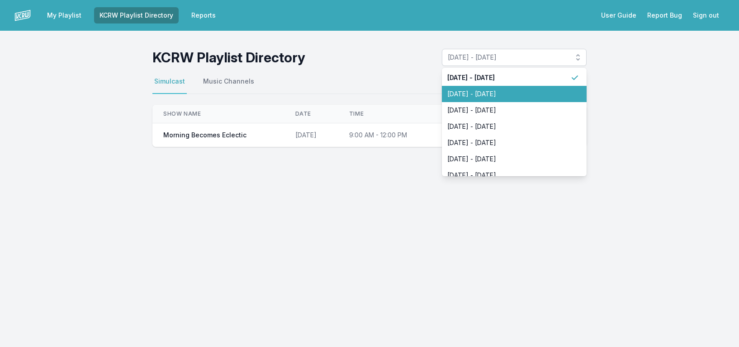
click at [470, 89] on li "[DATE] - [DATE]" at bounding box center [514, 94] width 145 height 16
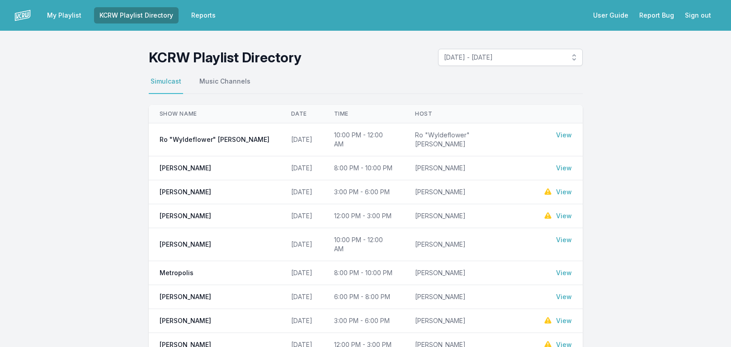
click at [562, 269] on link "View" at bounding box center [564, 273] width 16 height 9
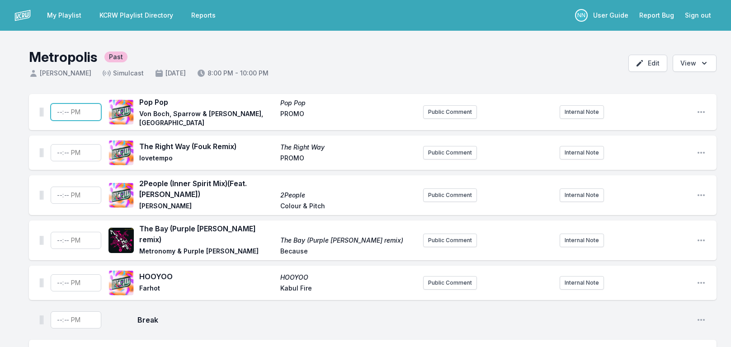
click at [55, 112] on input "Timestamp" at bounding box center [76, 112] width 51 height 17
type input "20:00"
click at [59, 149] on input "Timestamp" at bounding box center [76, 152] width 51 height 17
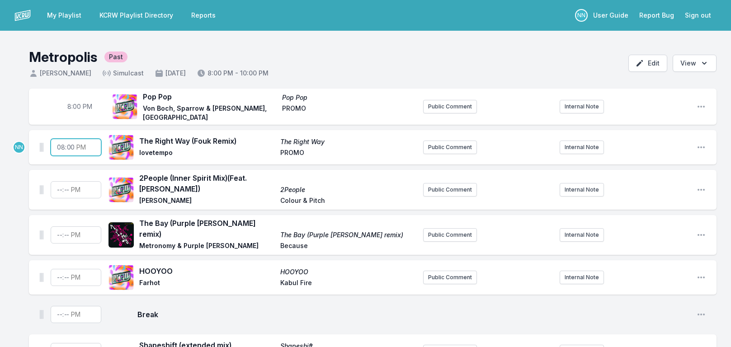
type input "20:03"
click at [57, 191] on input "Timestamp" at bounding box center [76, 189] width 51 height 17
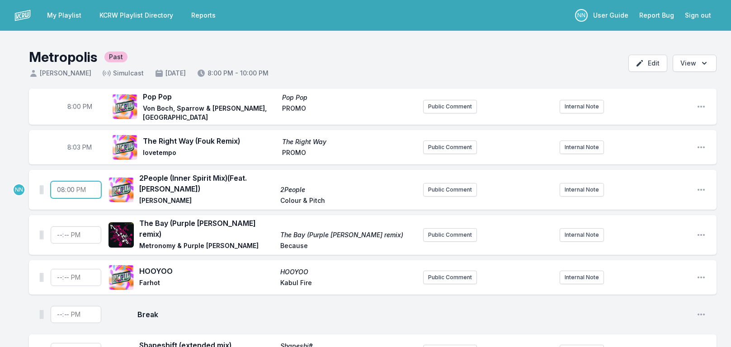
type input "20:06"
click at [58, 230] on input "Timestamp" at bounding box center [76, 235] width 51 height 17
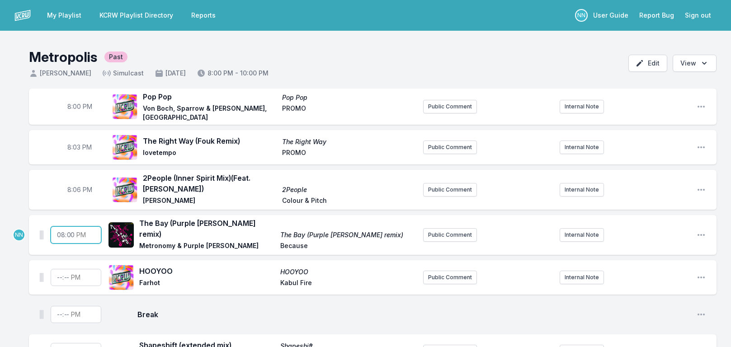
type input "20:09"
click at [57, 271] on input "Timestamp" at bounding box center [76, 277] width 51 height 17
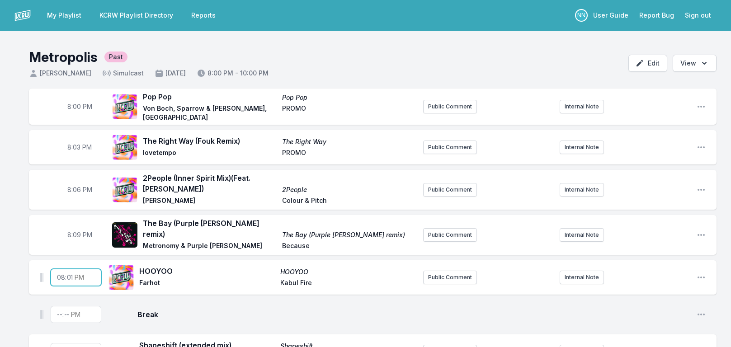
type input "20:12"
click at [80, 146] on span "8:03 PM" at bounding box center [79, 147] width 24 height 9
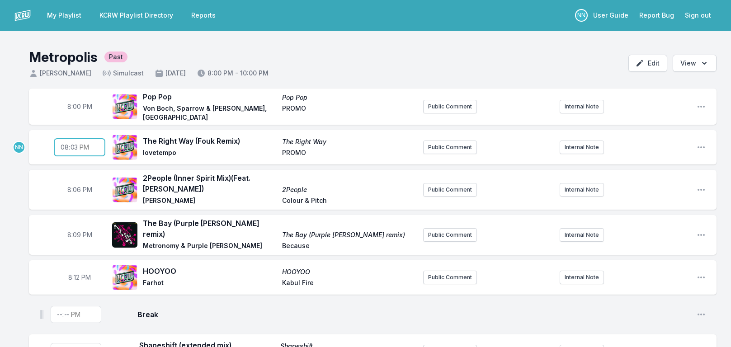
click at [76, 146] on input "20:03" at bounding box center [79, 147] width 51 height 17
type input "20:04"
click at [79, 189] on span "8:06 PM" at bounding box center [79, 189] width 25 height 9
click at [72, 187] on input "20:06" at bounding box center [79, 189] width 51 height 17
type input "20:08"
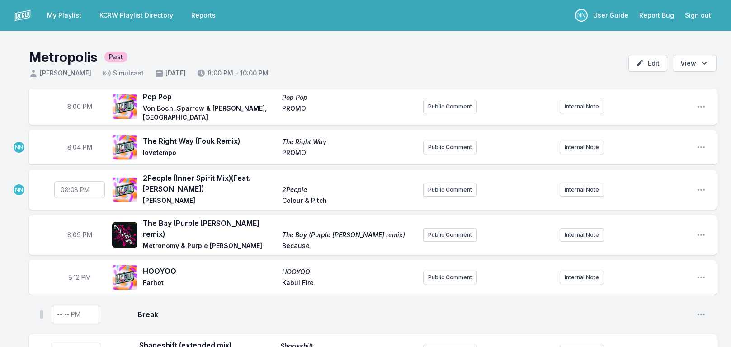
click at [77, 233] on span "8:09 PM" at bounding box center [79, 235] width 25 height 9
click at [76, 233] on input "20:09" at bounding box center [79, 235] width 51 height 17
type input "20:12"
click at [77, 276] on span "8:12 PM" at bounding box center [79, 277] width 23 height 9
click at [75, 277] on input "20:12" at bounding box center [79, 277] width 51 height 17
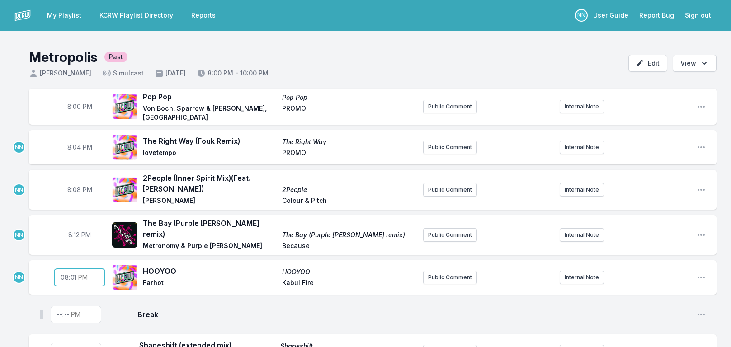
type input "20:16"
click at [58, 310] on input "Timestamp" at bounding box center [76, 314] width 51 height 17
type input "20:20"
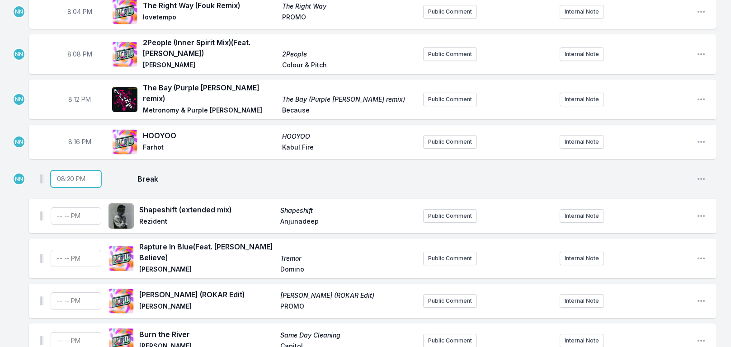
scroll to position [226, 0]
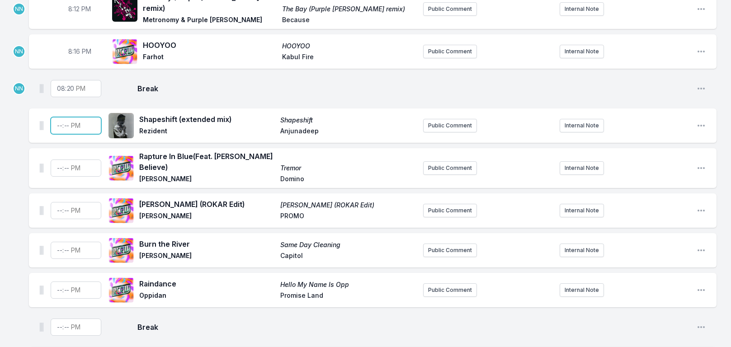
click at [57, 126] on input "Timestamp" at bounding box center [76, 125] width 51 height 17
type input "20:21"
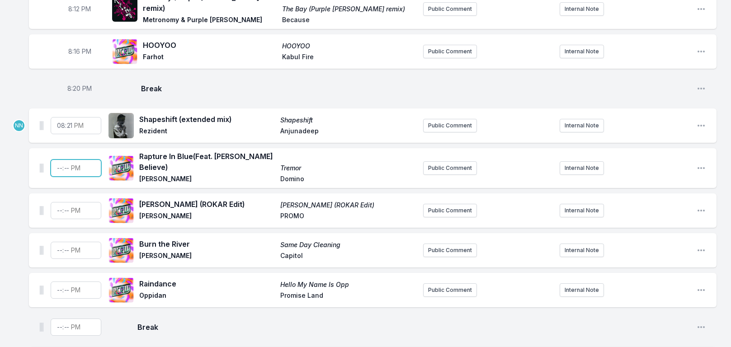
click at [56, 163] on input "Timestamp" at bounding box center [76, 168] width 51 height 17
type input "20:25"
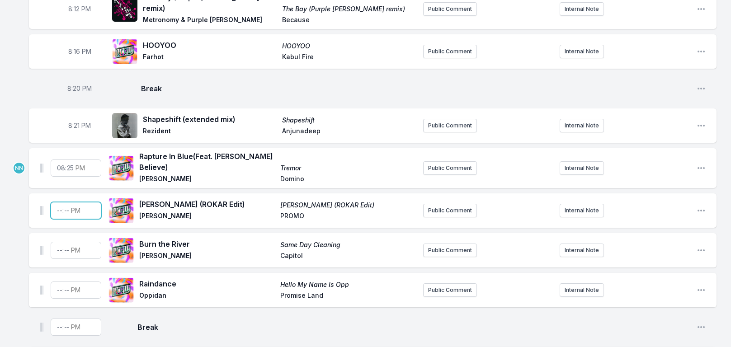
click at [58, 202] on input "Timestamp" at bounding box center [76, 210] width 51 height 17
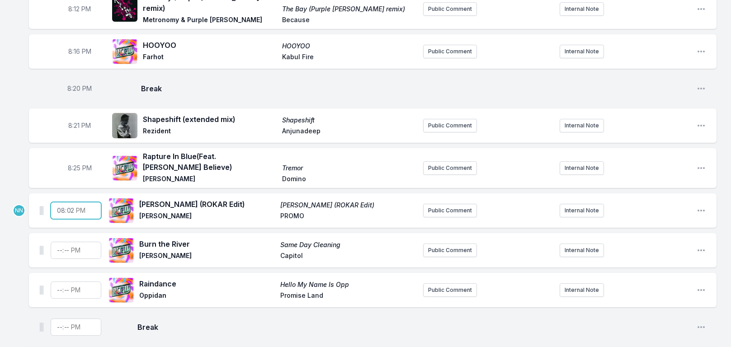
type input "20:29"
click at [56, 242] on input "Timestamp" at bounding box center [76, 250] width 51 height 17
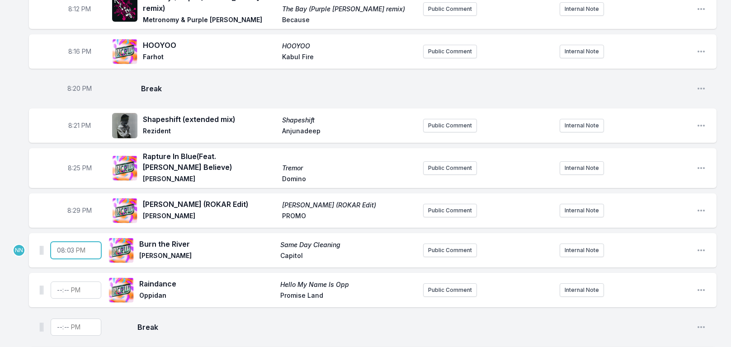
type input "20:33"
click at [60, 283] on input "Timestamp" at bounding box center [76, 290] width 51 height 17
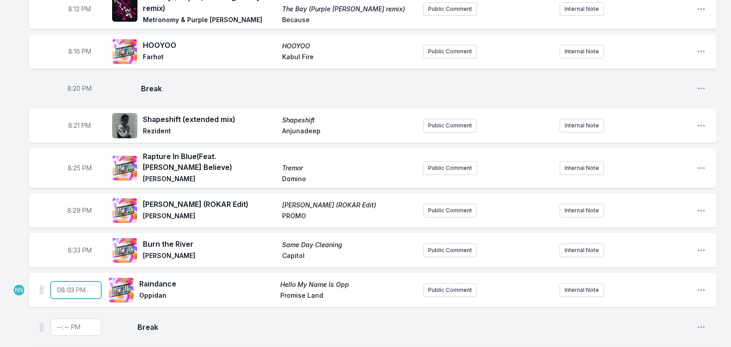
type input "20:37"
click at [53, 323] on input "Timestamp" at bounding box center [76, 327] width 51 height 17
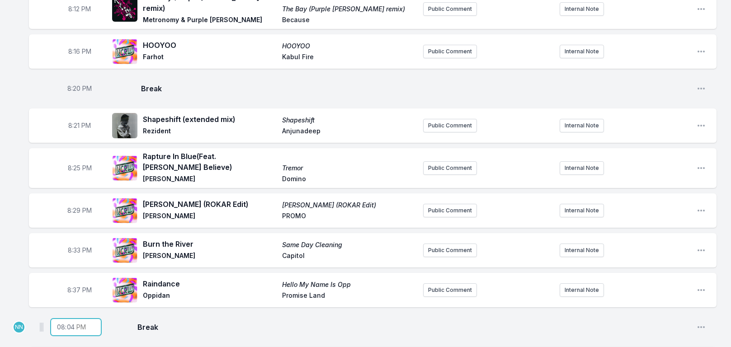
type input "20:40"
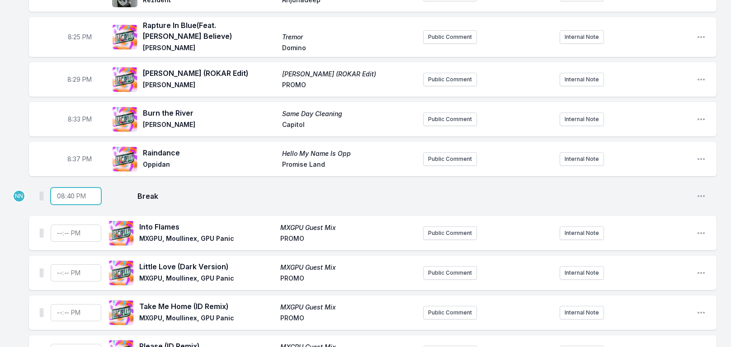
scroll to position [362, 0]
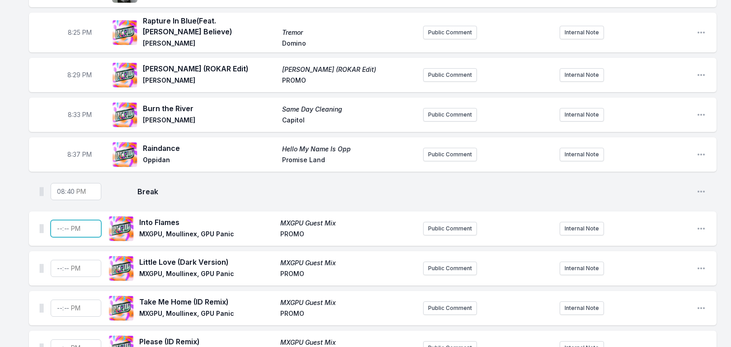
click at [57, 224] on input "Timestamp" at bounding box center [76, 228] width 51 height 17
type input "20:41"
click at [57, 263] on input "Timestamp" at bounding box center [76, 268] width 51 height 17
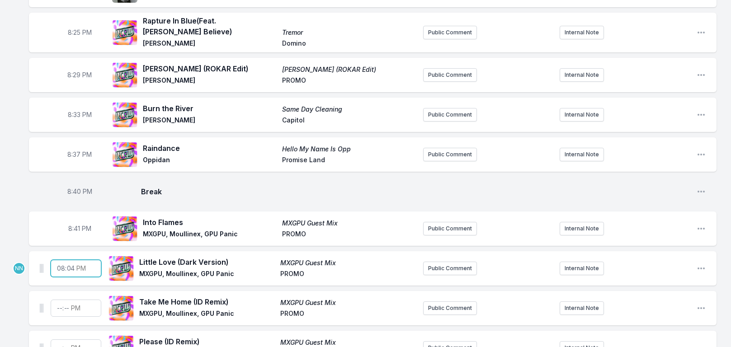
type input "20:45"
click at [57, 300] on input "Timestamp" at bounding box center [76, 308] width 51 height 17
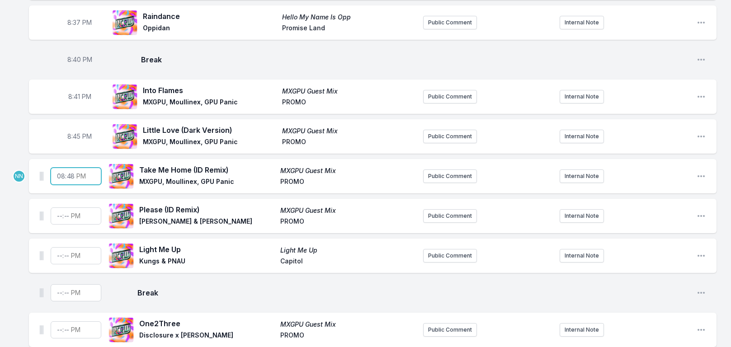
scroll to position [497, 0]
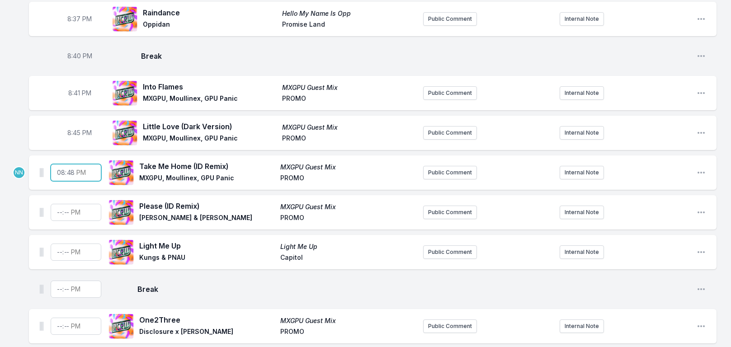
click at [71, 168] on input "20:48" at bounding box center [76, 172] width 51 height 17
type input "20:49"
click at [57, 204] on input "Timestamp" at bounding box center [76, 212] width 51 height 17
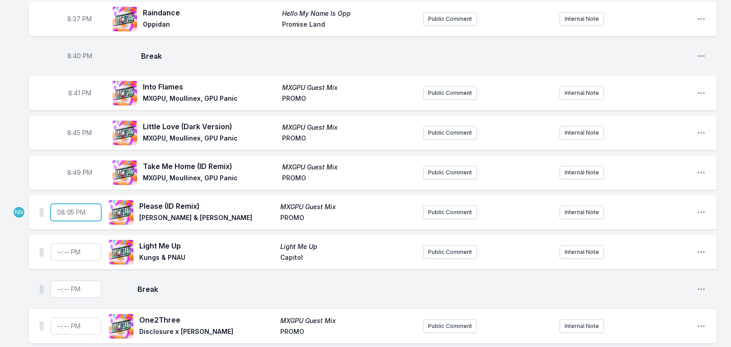
type input "20:53"
click at [58, 249] on input "Timestamp" at bounding box center [76, 252] width 51 height 17
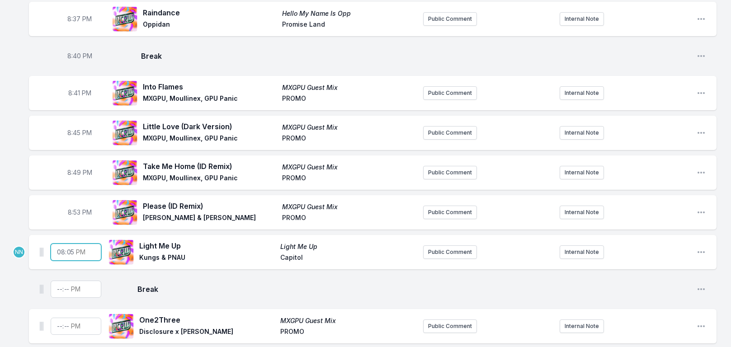
type input "20:57"
click at [59, 281] on input "Timestamp" at bounding box center [76, 289] width 51 height 17
type input "21:00"
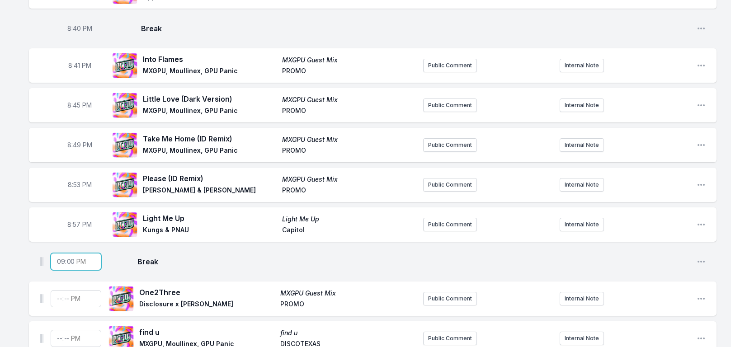
scroll to position [633, 0]
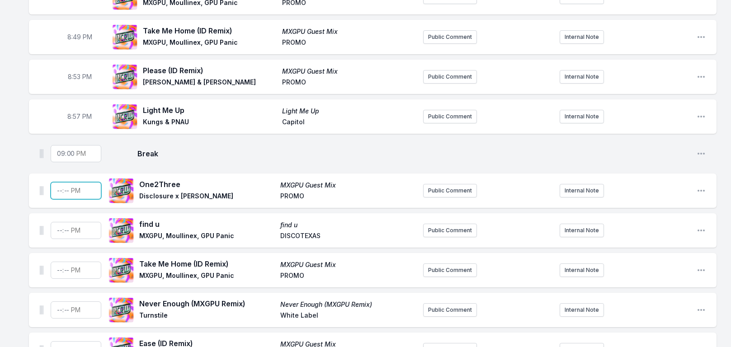
click at [55, 185] on input "Timestamp" at bounding box center [76, 190] width 51 height 17
type input "21:01"
click at [56, 222] on input "Timestamp" at bounding box center [76, 230] width 51 height 17
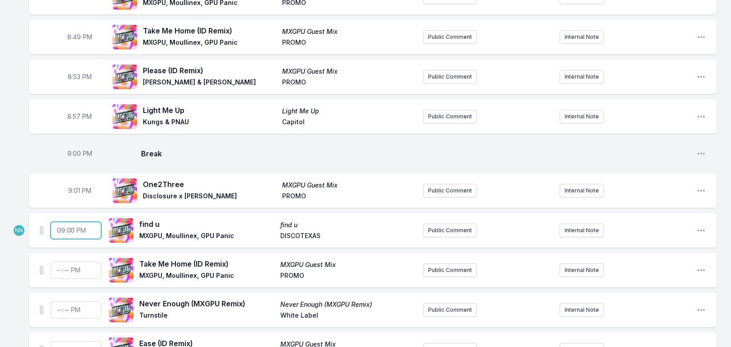
type input "21:05"
click at [58, 262] on input "Timestamp" at bounding box center [76, 270] width 51 height 17
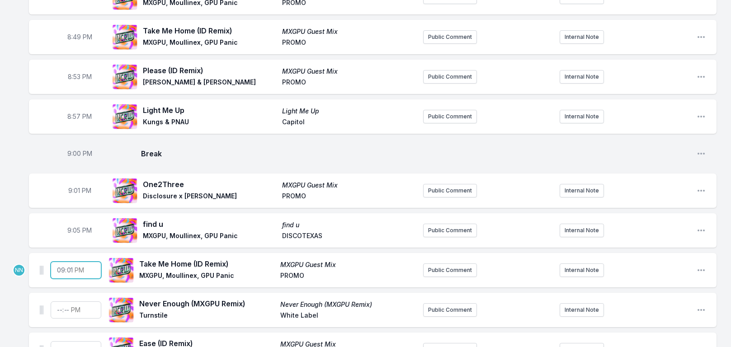
type input "21:19"
type input "21:09"
click at [59, 302] on input "Timestamp" at bounding box center [76, 310] width 51 height 17
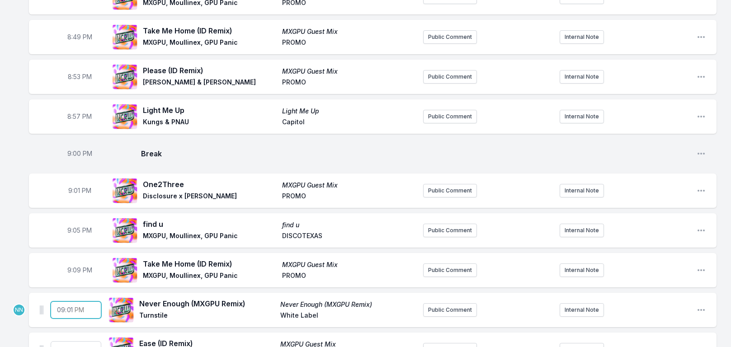
type input "21:13"
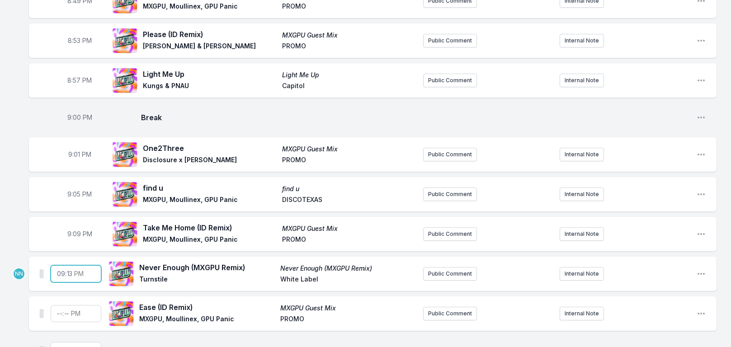
scroll to position [723, 0]
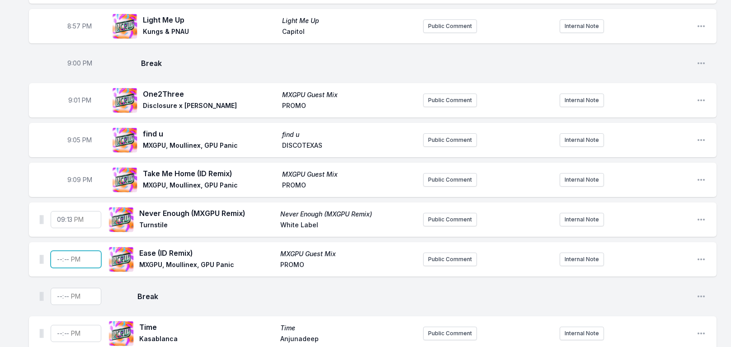
click at [57, 254] on input "Timestamp" at bounding box center [76, 259] width 51 height 17
type input "21:17"
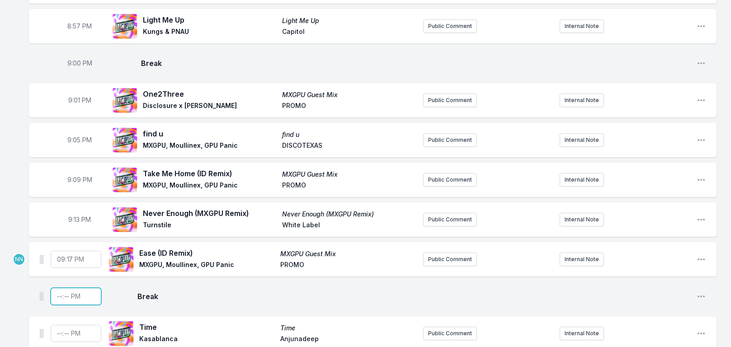
click at [59, 293] on input "Timestamp" at bounding box center [76, 296] width 51 height 17
type input "21:20"
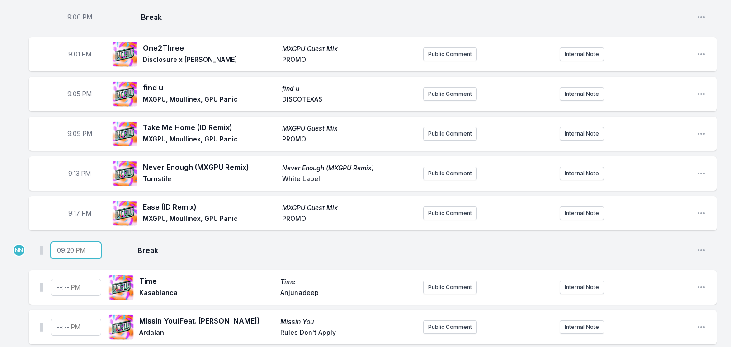
scroll to position [814, 0]
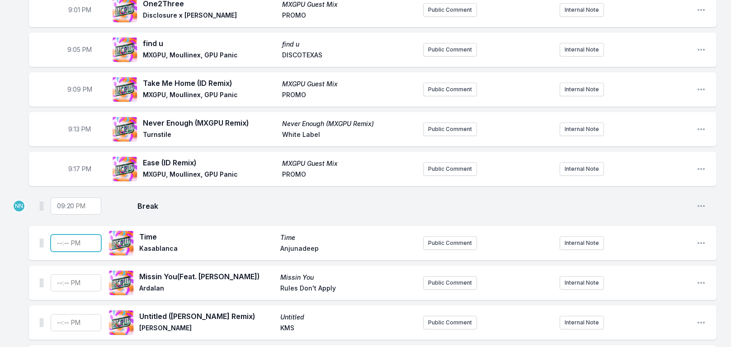
click at [59, 236] on input "Timestamp" at bounding box center [76, 243] width 51 height 17
type input "21:21"
click at [56, 279] on input "Timestamp" at bounding box center [76, 282] width 51 height 17
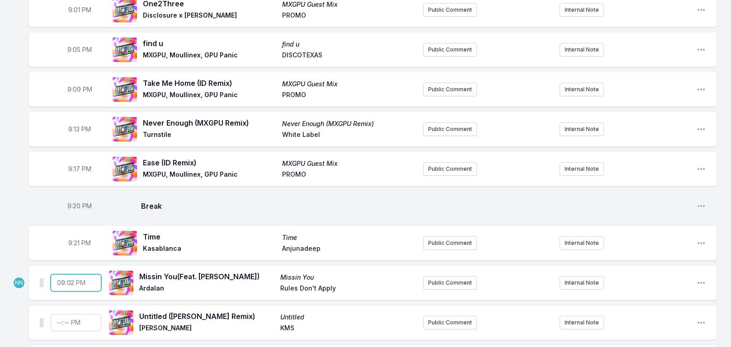
type input "21:25"
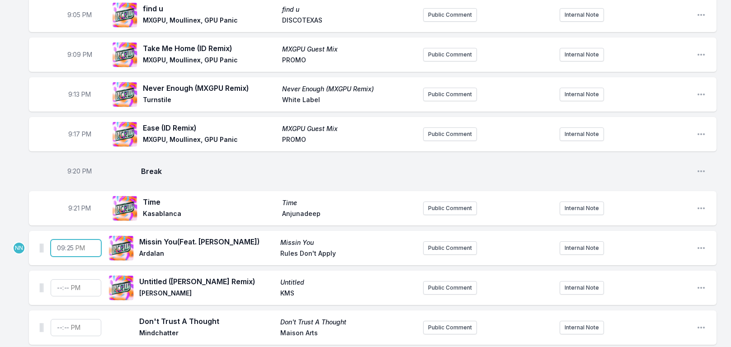
scroll to position [859, 0]
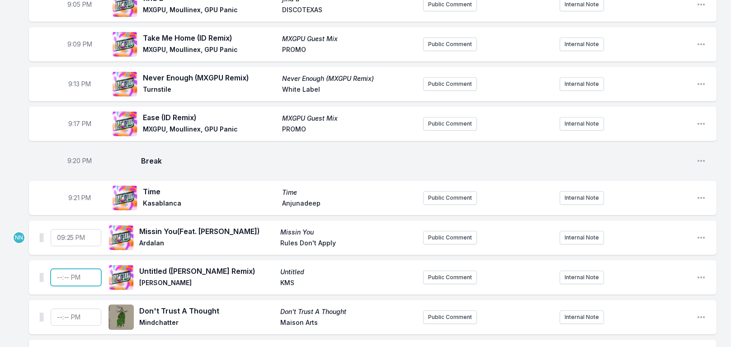
click at [61, 271] on input "Timestamp" at bounding box center [76, 277] width 51 height 17
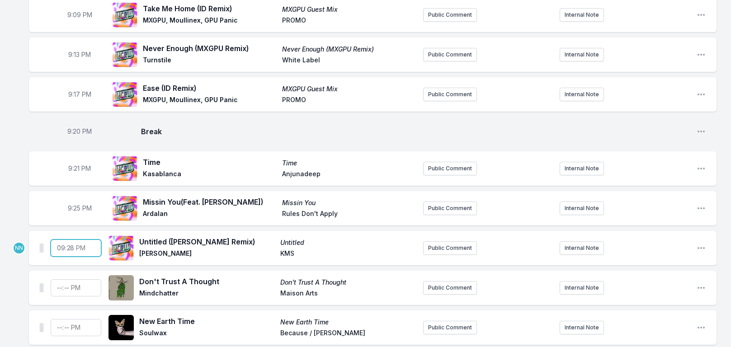
scroll to position [904, 0]
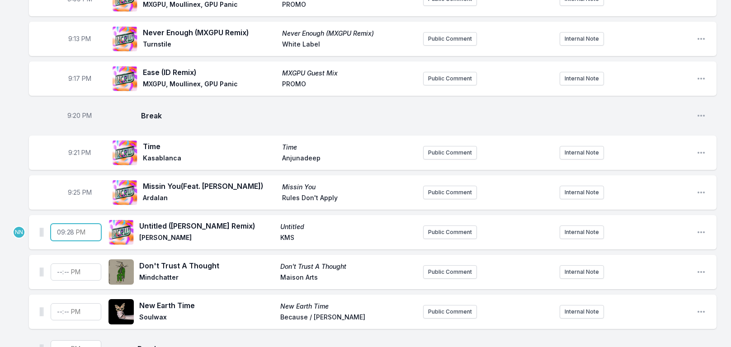
click at [71, 224] on input "21:28" at bounding box center [76, 232] width 51 height 17
type input "21:29"
click at [58, 265] on input "Timestamp" at bounding box center [76, 272] width 51 height 17
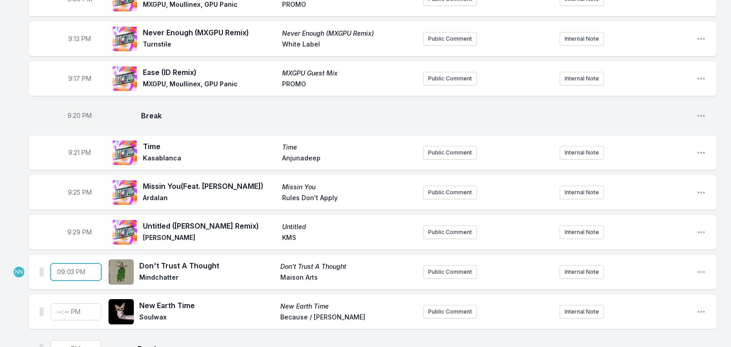
type input "21:33"
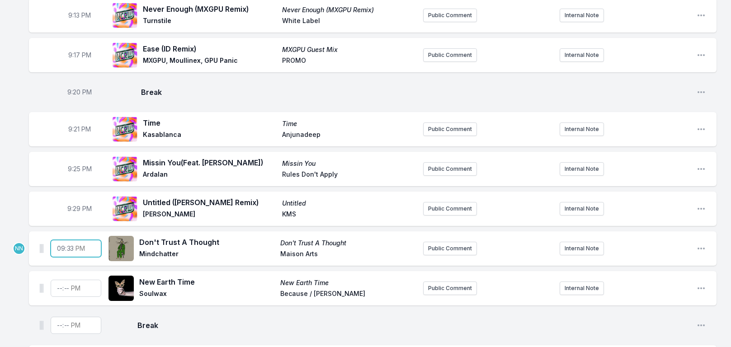
scroll to position [950, 0]
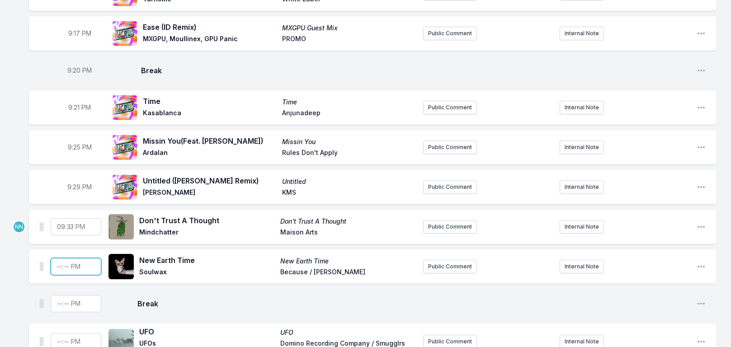
click at [57, 260] on input "Timestamp" at bounding box center [76, 266] width 51 height 17
type input "21:37"
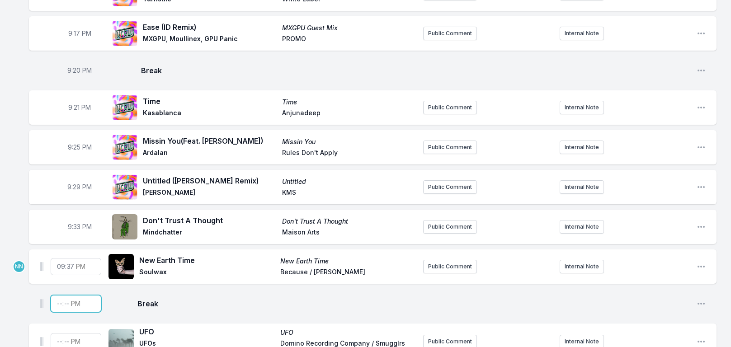
click at [61, 298] on input "Timestamp" at bounding box center [76, 303] width 51 height 17
type input "21:40"
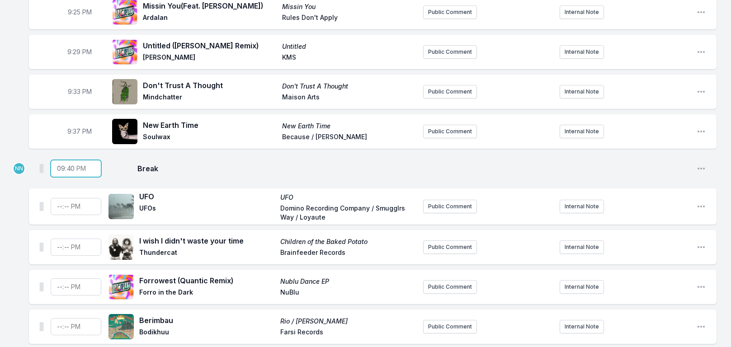
scroll to position [1085, 0]
click at [56, 198] on input "Timestamp" at bounding box center [76, 206] width 51 height 17
type input "21:41"
click at [57, 238] on input "Timestamp" at bounding box center [76, 246] width 51 height 17
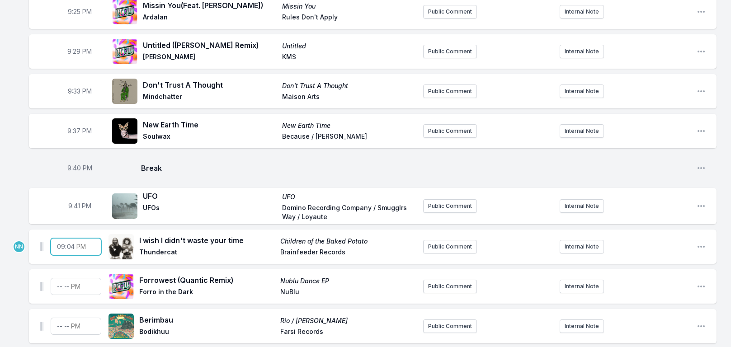
type input "21:45"
click at [62, 278] on input "Timestamp" at bounding box center [76, 286] width 51 height 17
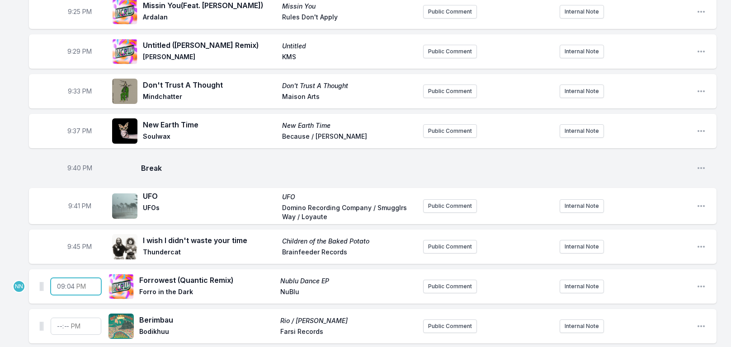
type input "21:49"
click at [57, 320] on input "Timestamp" at bounding box center [76, 326] width 51 height 17
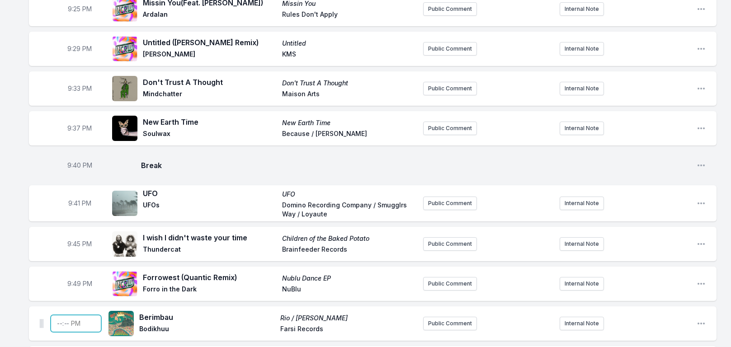
scroll to position [1221, 0]
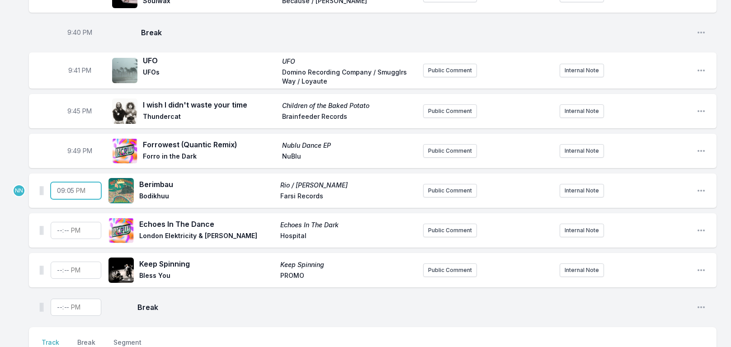
type input "21:53"
click at [57, 225] on input "Timestamp" at bounding box center [76, 230] width 51 height 17
click at [78, 186] on span "9:53 PM" at bounding box center [80, 190] width 24 height 9
click at [76, 185] on input "21:53" at bounding box center [79, 190] width 51 height 17
type input "21:52"
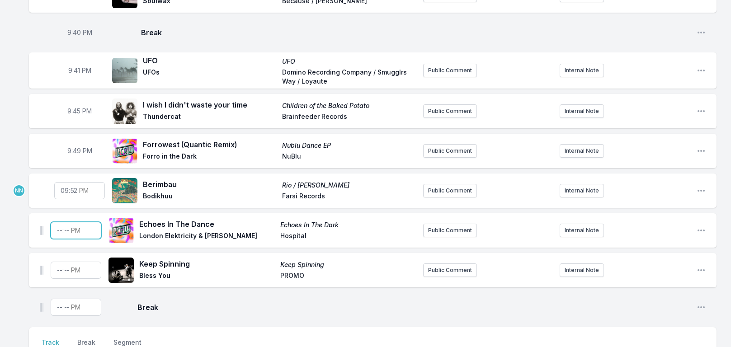
click at [55, 222] on input "Timestamp" at bounding box center [76, 230] width 51 height 17
click at [78, 107] on span "9:45 PM" at bounding box center [79, 111] width 24 height 9
click at [75, 108] on input "21:45" at bounding box center [79, 111] width 51 height 17
click at [74, 105] on input "21:45" at bounding box center [79, 111] width 51 height 17
type input "21:44"
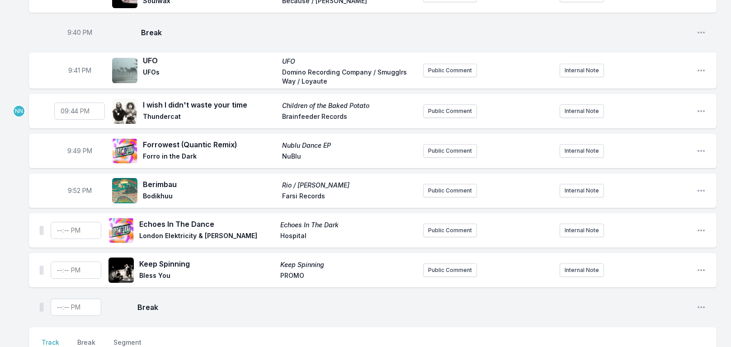
click at [73, 147] on span "9:49 PM" at bounding box center [79, 151] width 25 height 9
click at [73, 143] on input "21:49" at bounding box center [79, 150] width 51 height 17
type input "21:47"
click at [80, 186] on span "9:52 PM" at bounding box center [80, 190] width 24 height 9
click at [74, 186] on input "21:52" at bounding box center [79, 190] width 51 height 17
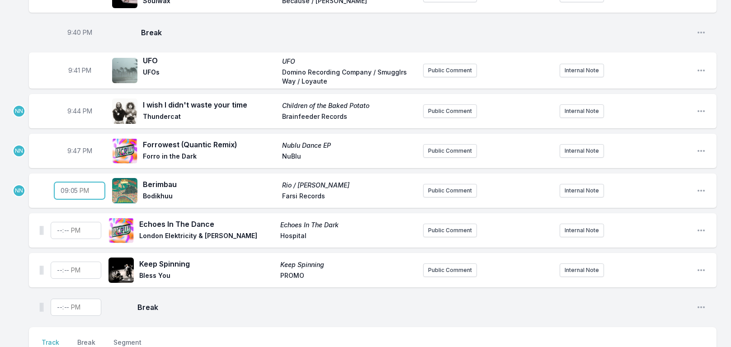
type input "21:50"
click at [59, 222] on input "Timestamp" at bounding box center [76, 230] width 51 height 17
type input "21:53"
click at [57, 264] on input "Timestamp" at bounding box center [76, 270] width 51 height 17
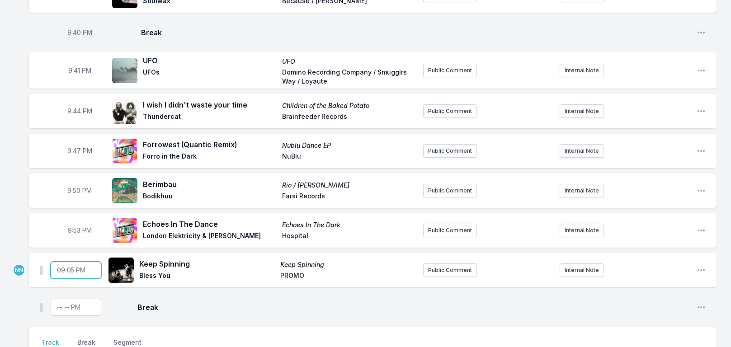
type input "21:56"
click at [57, 299] on input "Timestamp" at bounding box center [76, 307] width 51 height 17
click at [698, 303] on icon "Open playlist item options" at bounding box center [701, 307] width 9 height 9
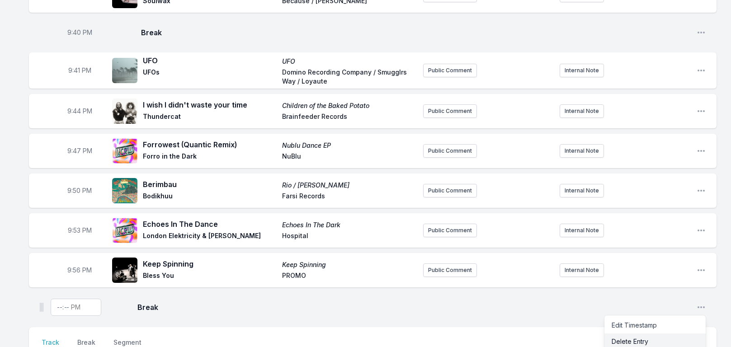
click at [650, 334] on button "Delete Entry" at bounding box center [655, 342] width 101 height 16
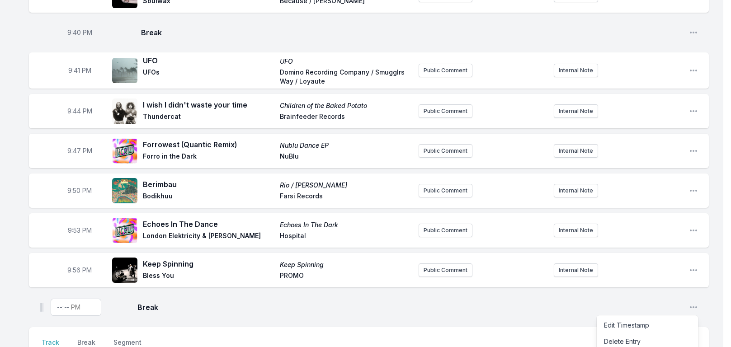
scroll to position [1215, 0]
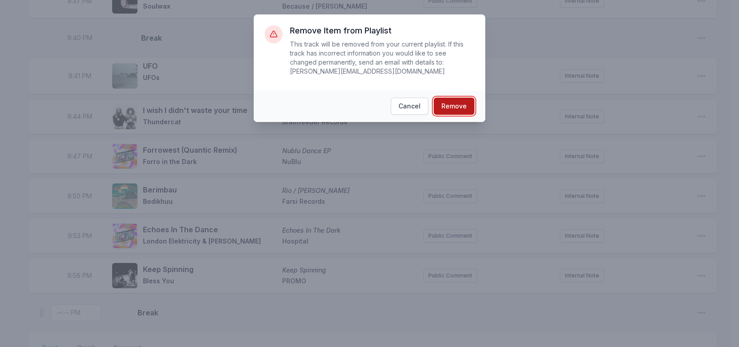
click at [452, 98] on button "Remove" at bounding box center [454, 106] width 41 height 17
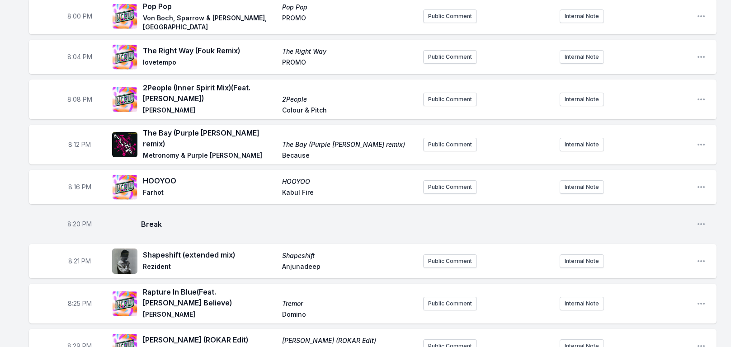
scroll to position [0, 0]
